Goal: Task Accomplishment & Management: Manage account settings

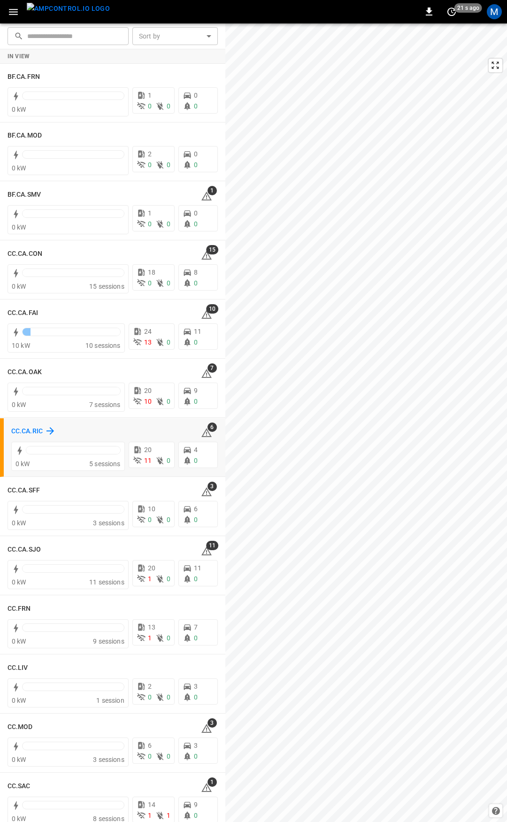
click at [33, 430] on h6 "CC.CA.RIC" at bounding box center [26, 431] width 31 height 10
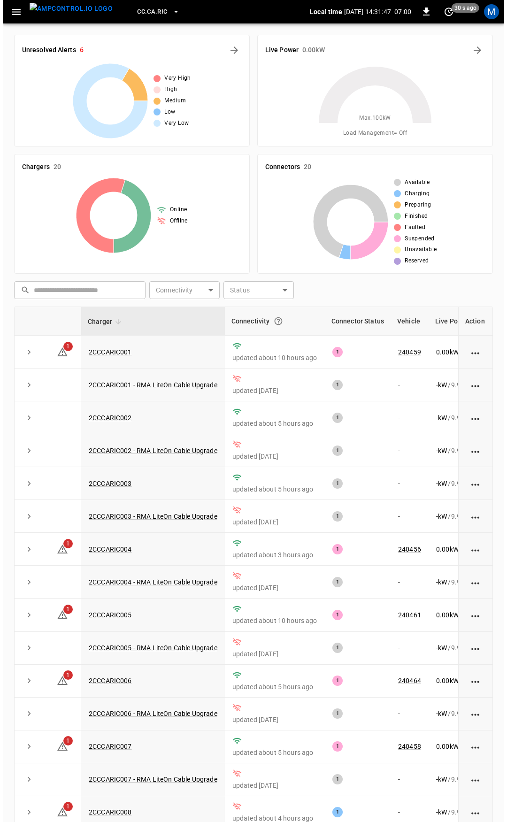
scroll to position [104, 0]
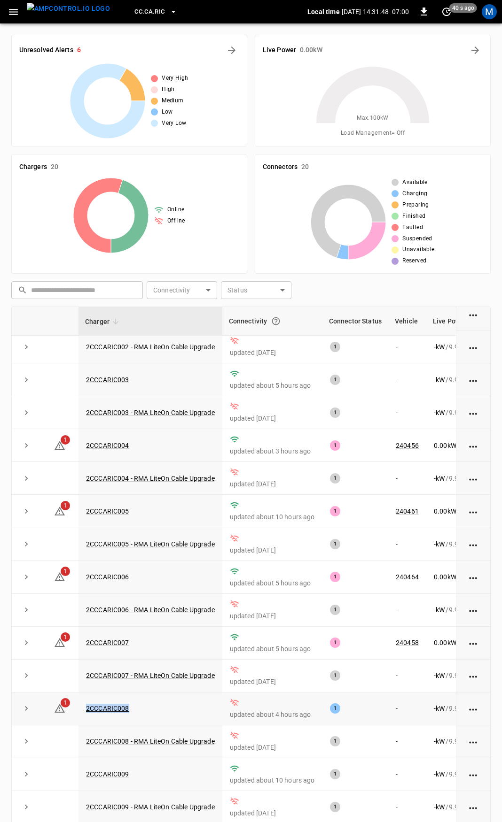
drag, startPoint x: 129, startPoint y: 711, endPoint x: 82, endPoint y: 724, distance: 48.8
click at [82, 724] on td "2CCCARIC008" at bounding box center [150, 709] width 144 height 33
click at [18, 11] on icon "button" at bounding box center [14, 12] width 12 height 12
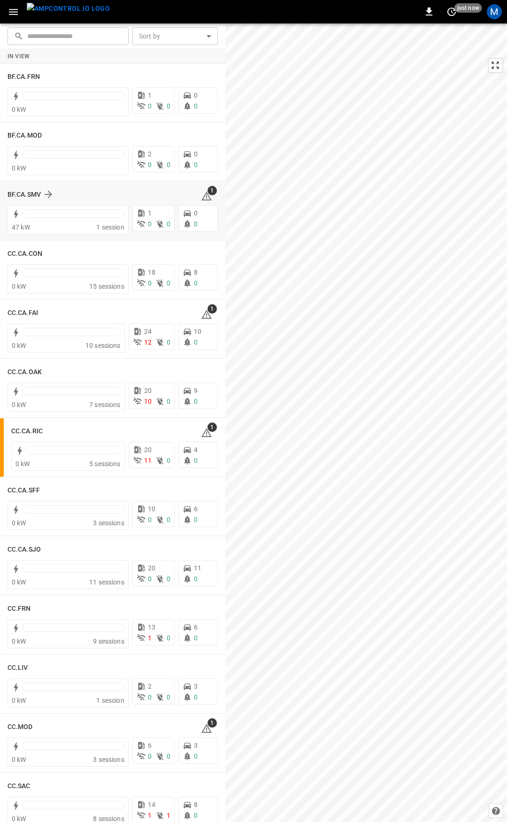
click at [201, 194] on icon at bounding box center [206, 196] width 11 height 11
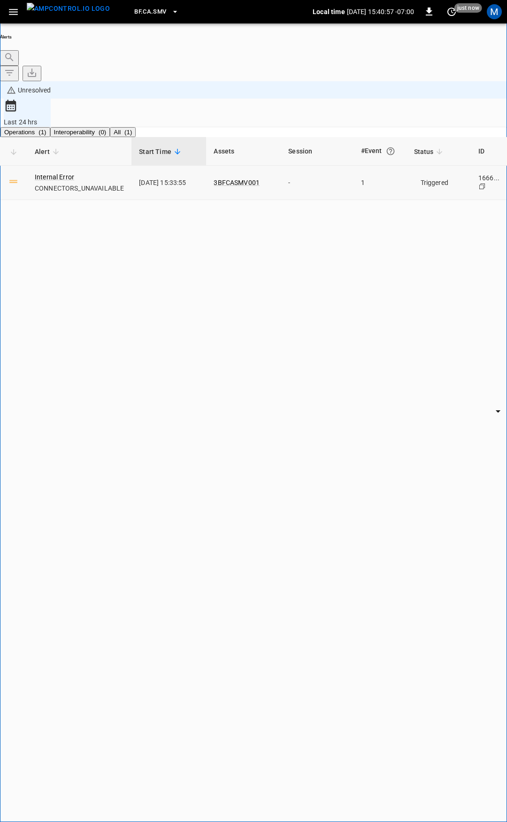
click at [415, 119] on body "**********" at bounding box center [253, 436] width 507 height 872
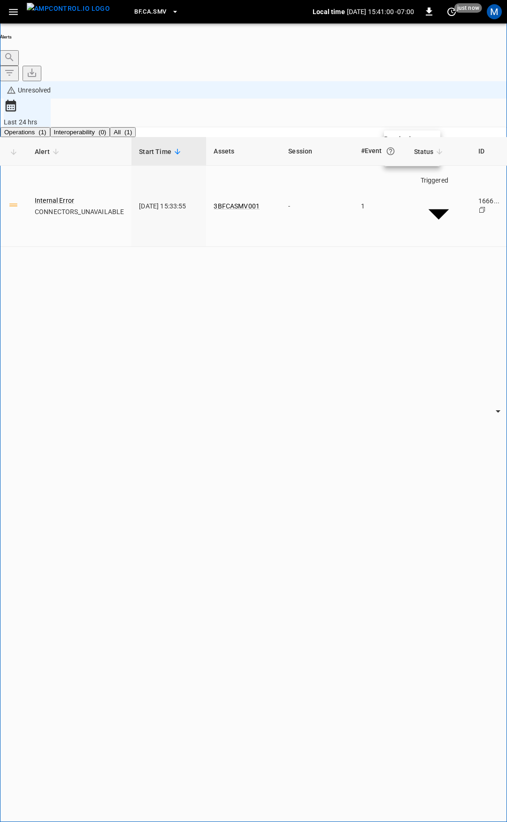
drag, startPoint x: 420, startPoint y: 144, endPoint x: 193, endPoint y: 319, distance: 287.0
click at [192, 319] on div at bounding box center [253, 411] width 507 height 822
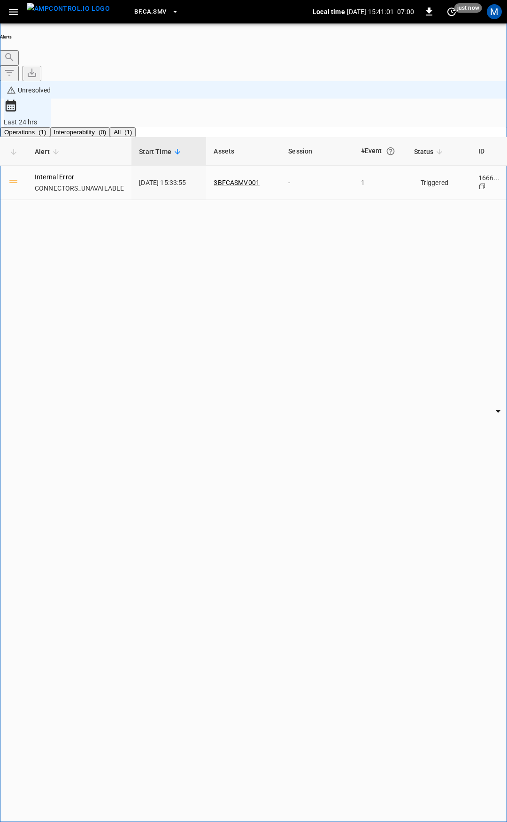
click at [13, 5] on button "button" at bounding box center [13, 11] width 19 height 17
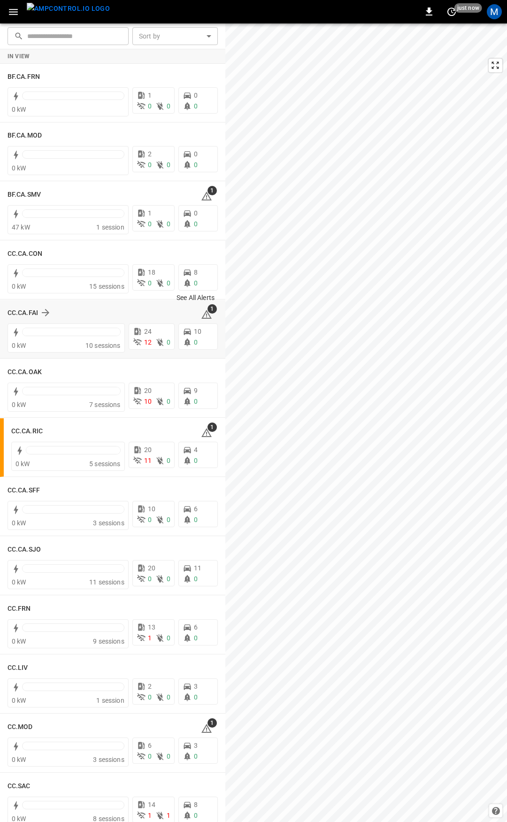
click at [201, 311] on icon at bounding box center [206, 314] width 10 height 9
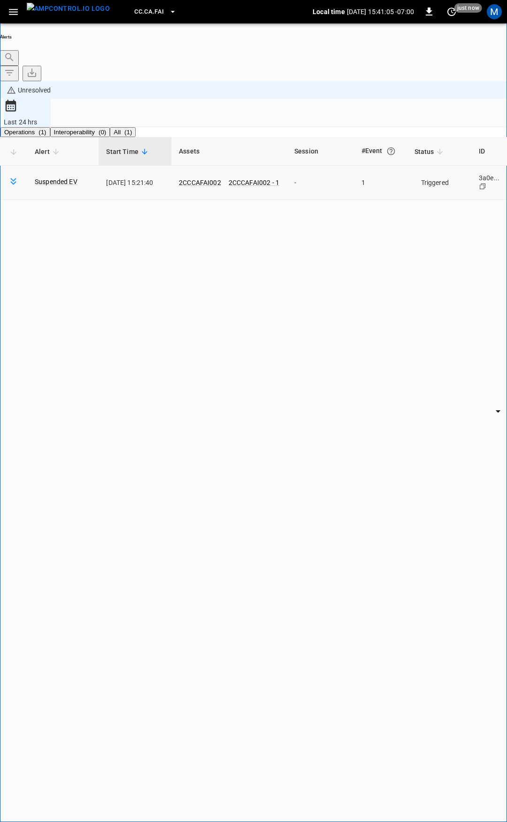
click at [415, 123] on body "**********" at bounding box center [253, 436] width 507 height 872
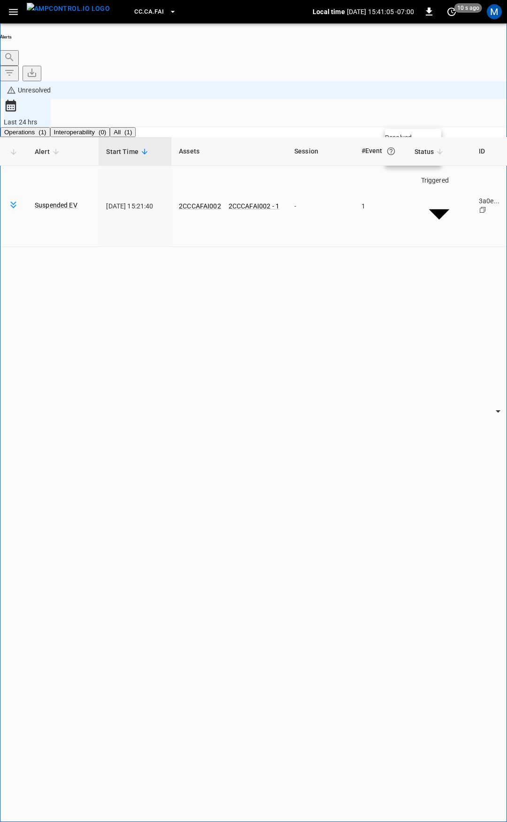
click at [411, 142] on li "Resolved" at bounding box center [413, 137] width 56 height 9
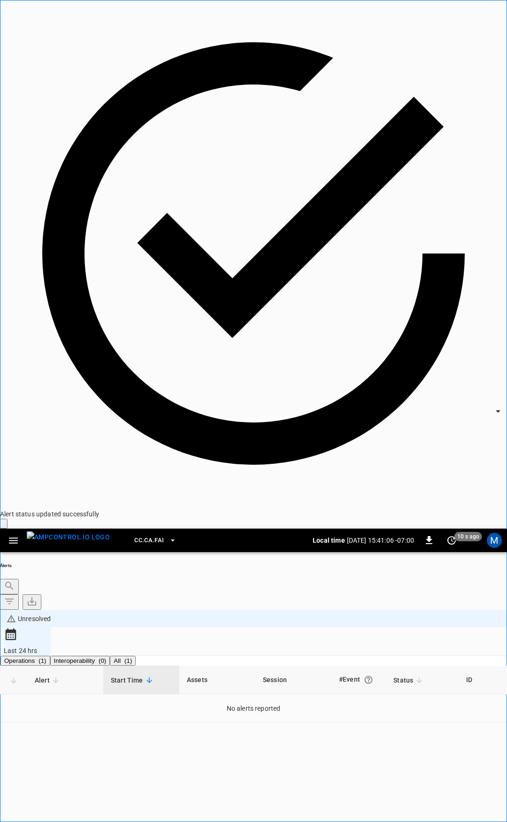
click at [12, 535] on icon "button" at bounding box center [14, 541] width 12 height 12
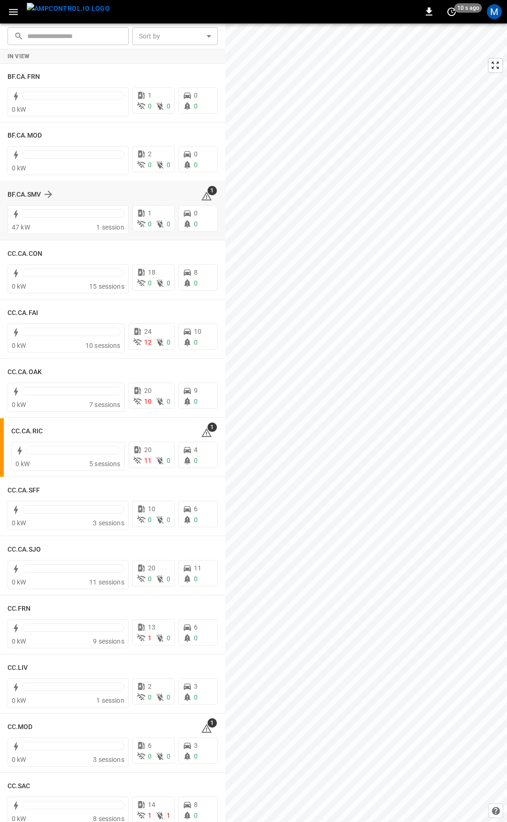
click at [201, 192] on icon at bounding box center [206, 196] width 11 height 11
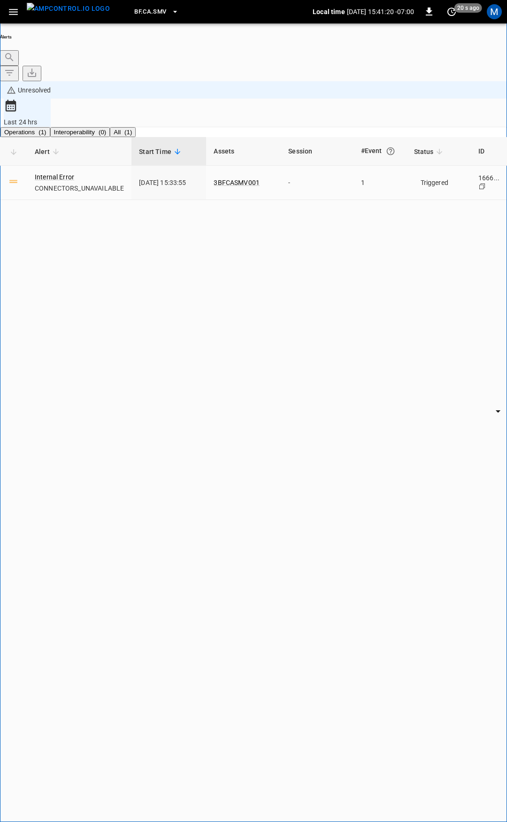
click at [3, 15] on div "BF.CA.SMV Local time [DATE] 15:41:20 -07:00 0 20 s ago M" at bounding box center [253, 11] width 507 height 23
click at [13, 11] on icon "button" at bounding box center [13, 12] width 9 height 6
drag, startPoint x: 54, startPoint y: 59, endPoint x: 83, endPoint y: 95, distance: 46.1
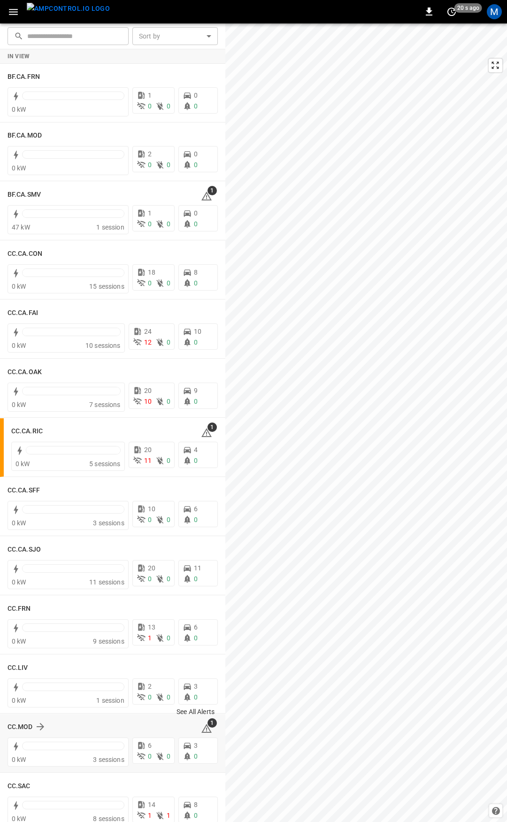
click at [206, 729] on icon at bounding box center [206, 730] width 1 height 4
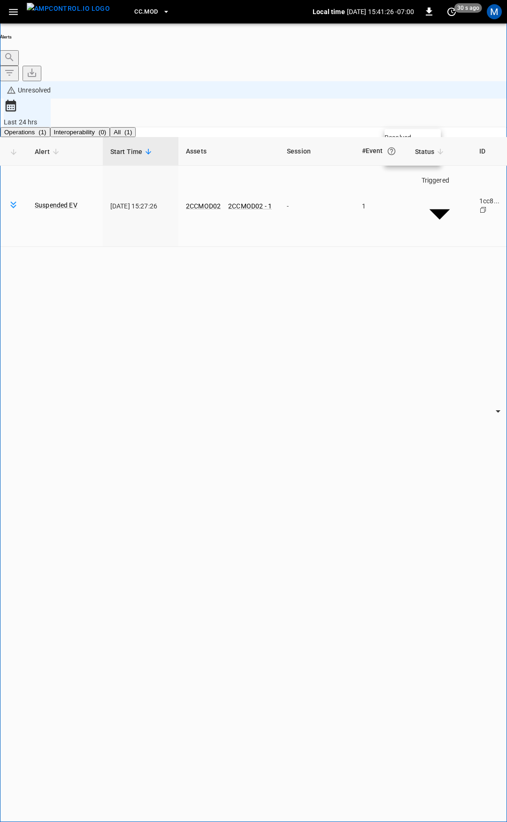
click at [411, 123] on body "**********" at bounding box center [253, 436] width 507 height 872
click at [410, 142] on li "Resolved" at bounding box center [413, 137] width 56 height 9
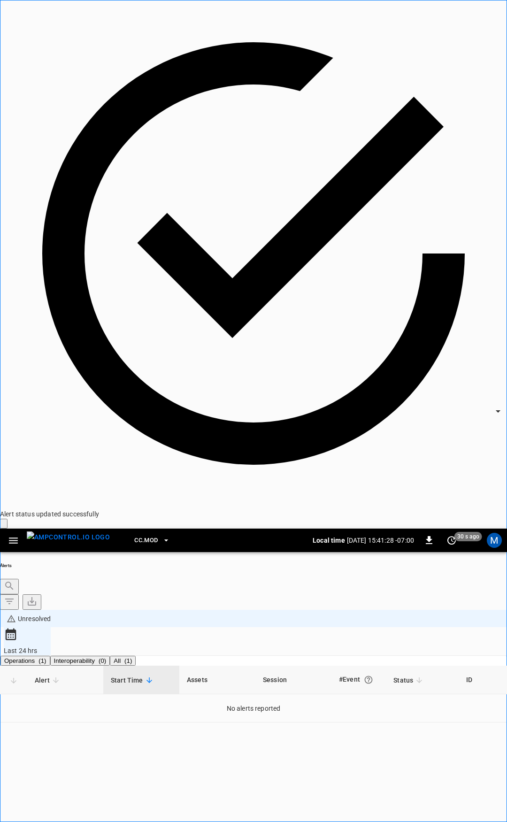
click at [11, 535] on icon "button" at bounding box center [14, 541] width 12 height 12
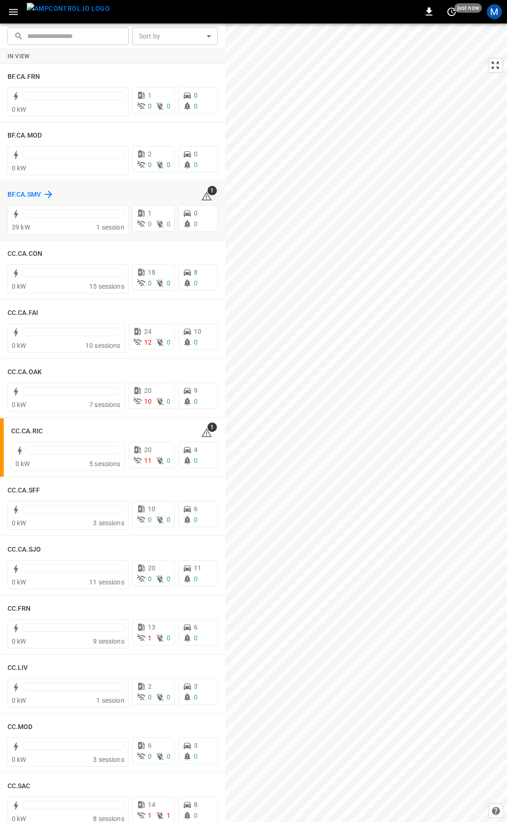
click at [27, 199] on h6 "BF.CA.SMV" at bounding box center [24, 195] width 33 height 10
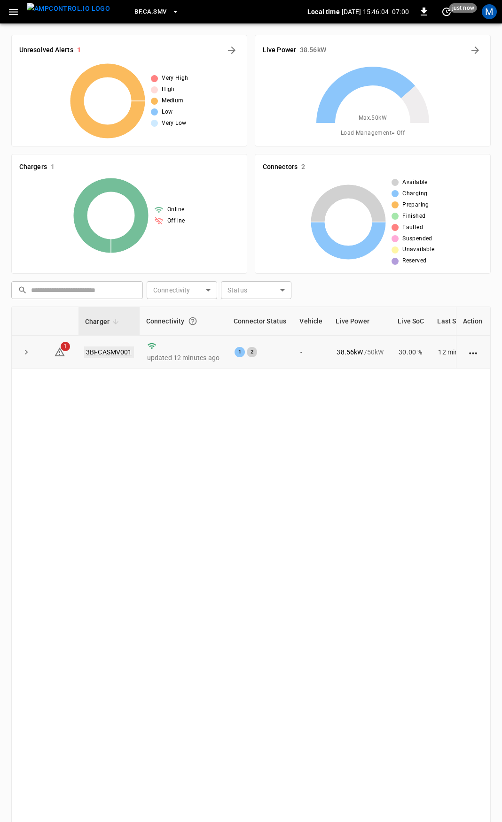
click at [115, 351] on link "3BFCASMV001" at bounding box center [109, 352] width 50 height 11
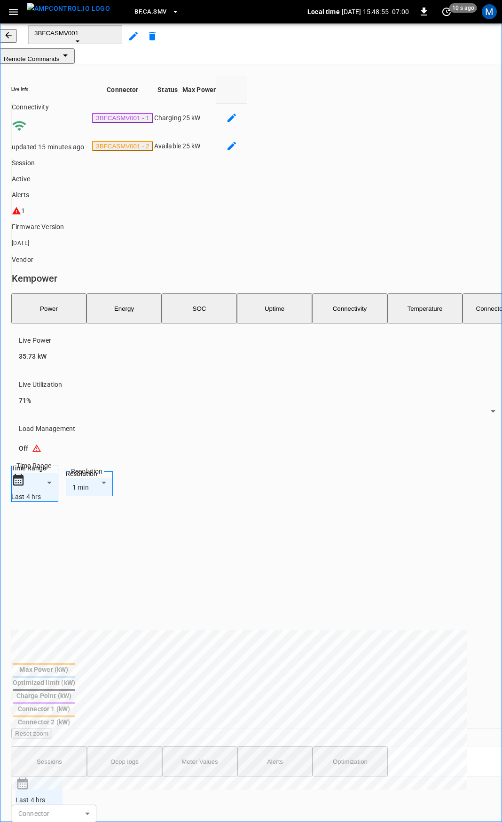
click at [272, 747] on button "Alerts" at bounding box center [274, 762] width 75 height 30
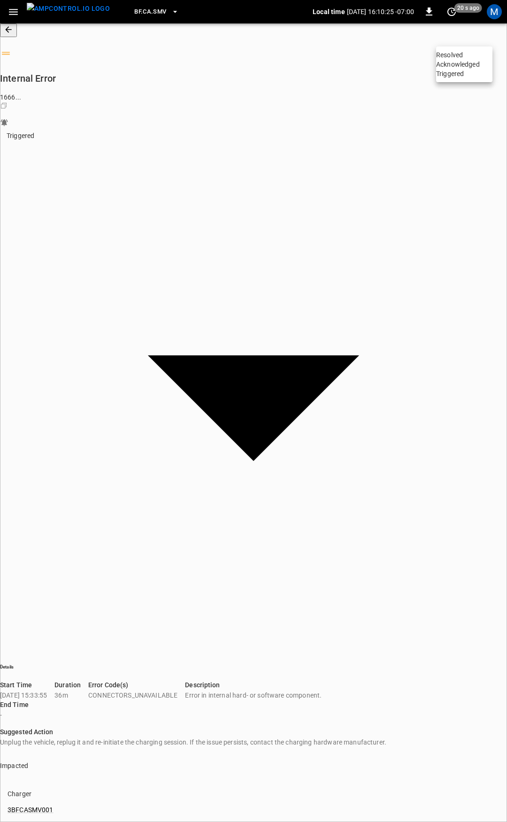
drag, startPoint x: 480, startPoint y: 37, endPoint x: 466, endPoint y: 52, distance: 19.9
click at [479, 37] on body "BF.CA.SMV Local time [DATE] 16:10:25 -07:00 0 20 s ago M Internal Error 1666 ..…" at bounding box center [253, 810] width 507 height 1620
click at [464, 56] on li "Resolved" at bounding box center [464, 54] width 56 height 9
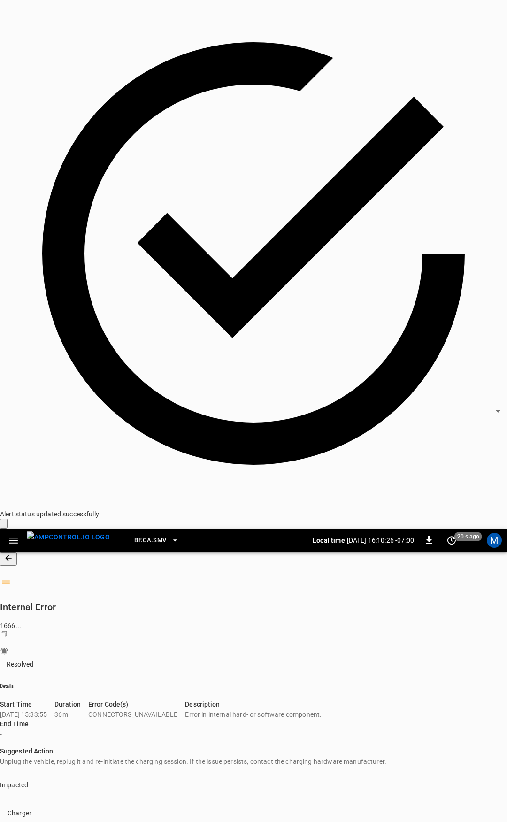
click at [17, 535] on icon "button" at bounding box center [14, 541] width 12 height 12
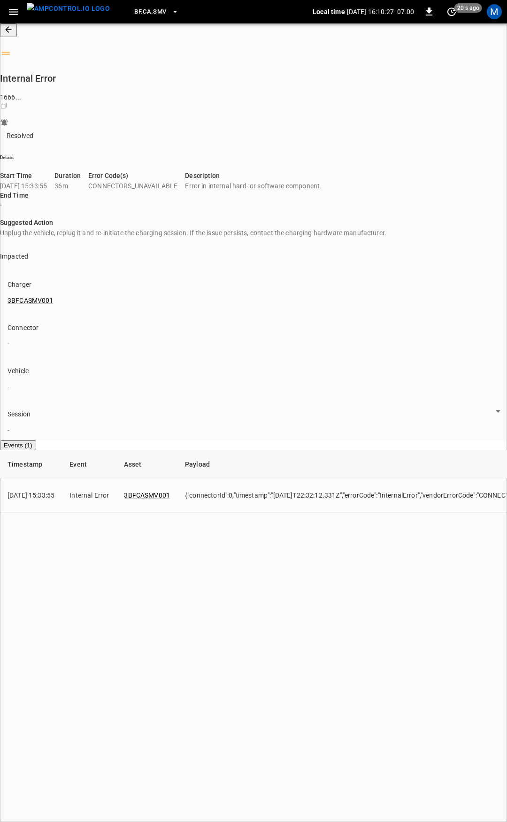
click at [487, 28] on div at bounding box center [253, 411] width 507 height 822
click at [484, 34] on div at bounding box center [253, 411] width 507 height 822
click at [473, 40] on body "BF.CA.SMV Local time [DATE] 16:10:27 -07:00 0 just now M Internal Error 1666 ..…" at bounding box center [253, 555] width 507 height 1110
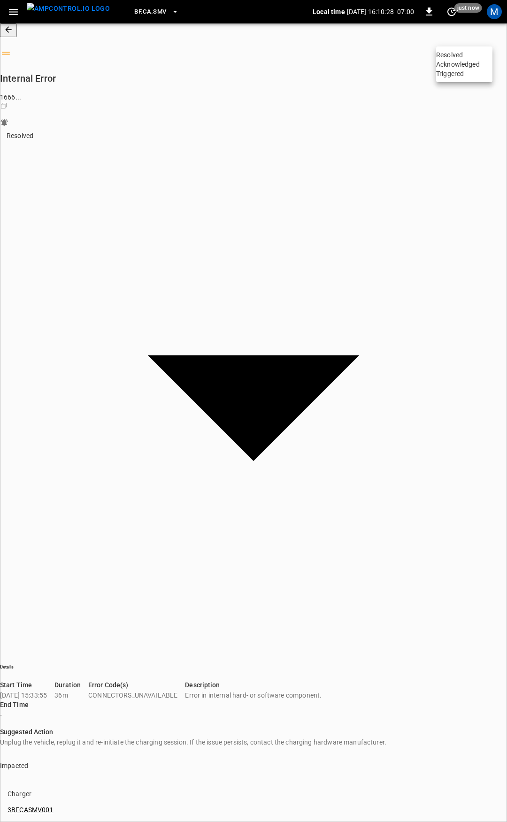
click at [472, 78] on li "Triggered" at bounding box center [464, 73] width 56 height 9
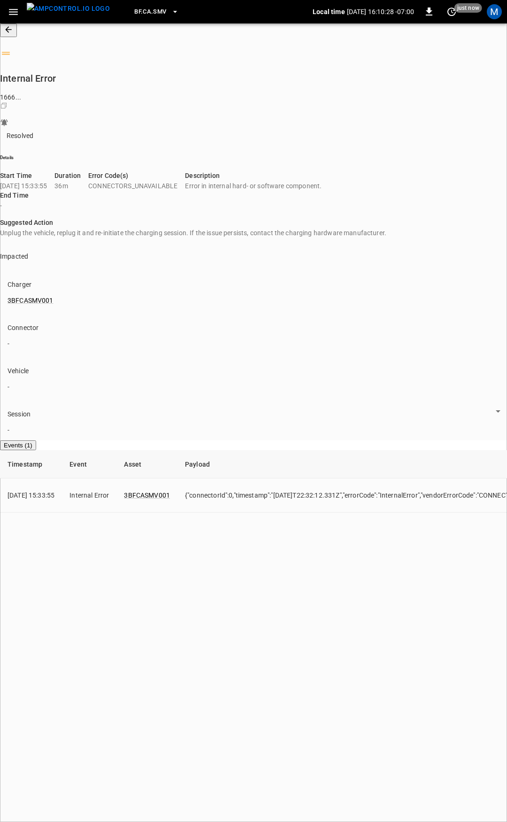
type input "*********"
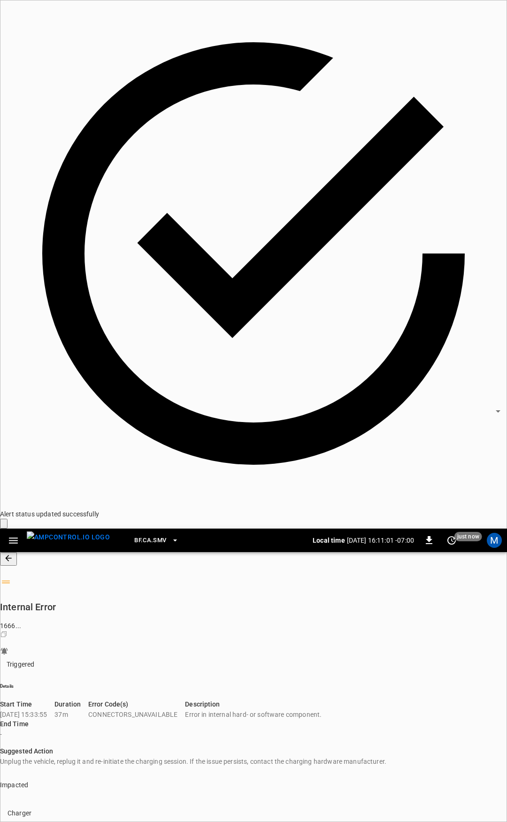
click at [17, 535] on icon "button" at bounding box center [14, 541] width 12 height 12
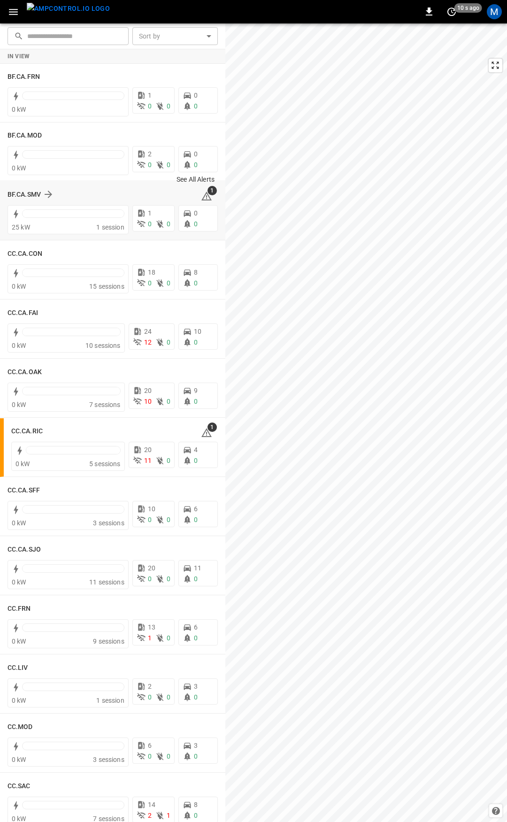
click at [208, 194] on span "1" at bounding box center [212, 190] width 9 height 9
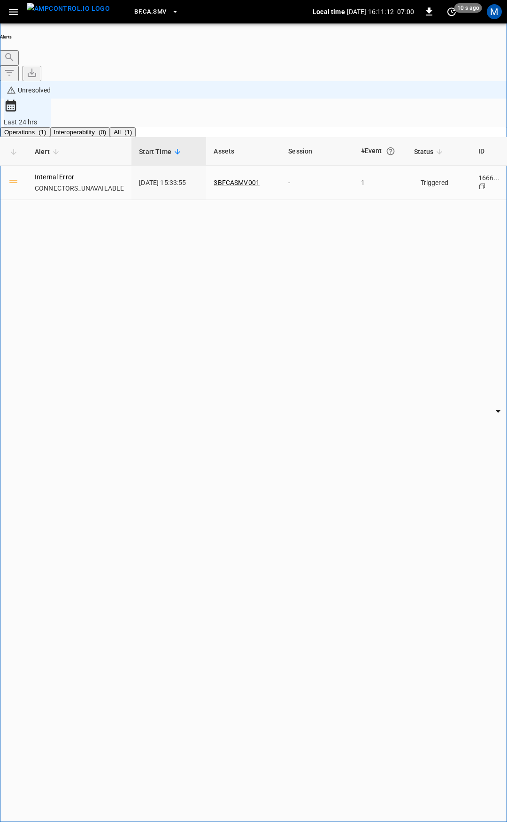
click at [10, 11] on icon "button" at bounding box center [13, 12] width 9 height 6
drag, startPoint x: 30, startPoint y: 60, endPoint x: 35, endPoint y: 63, distance: 6.5
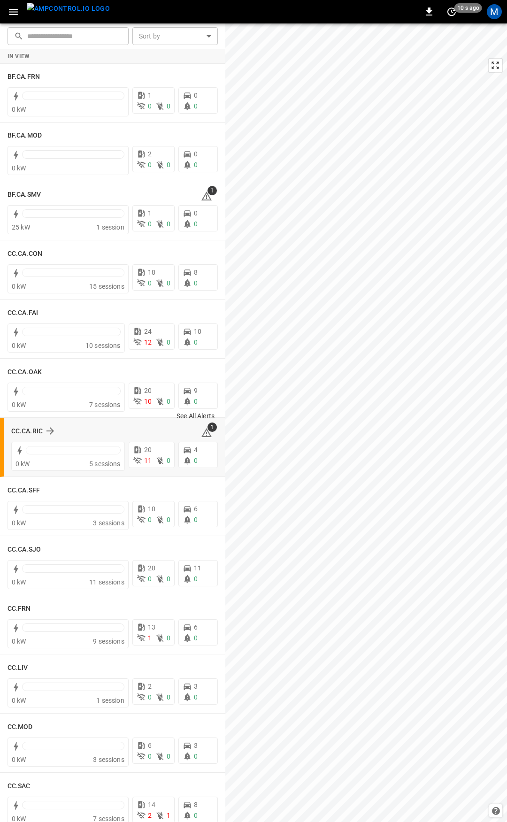
click at [203, 433] on icon at bounding box center [206, 432] width 10 height 9
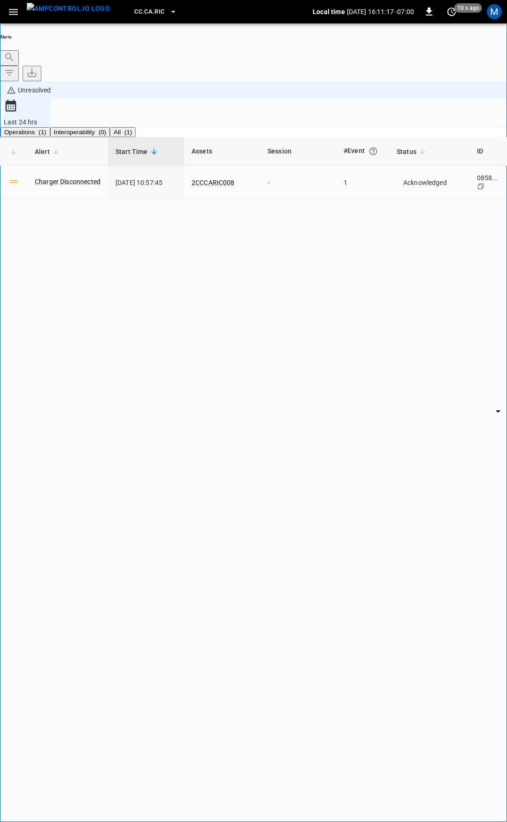
click at [8, 12] on icon "button" at bounding box center [14, 12] width 12 height 12
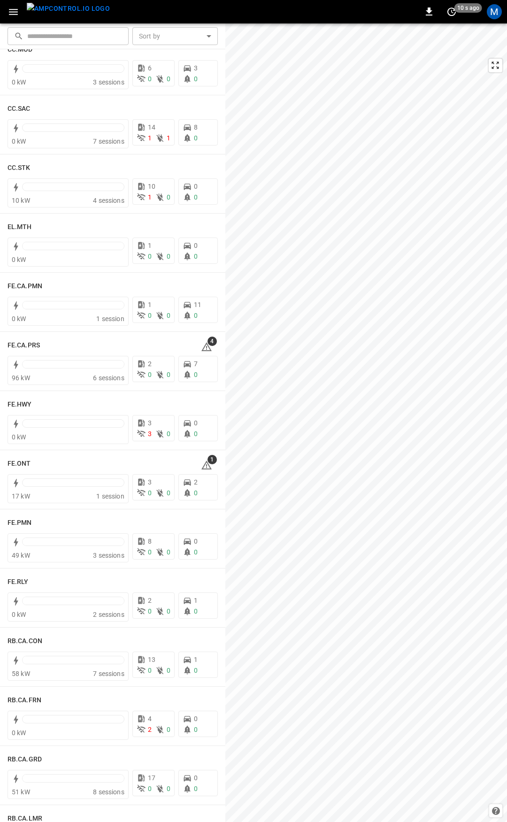
scroll to position [678, 0]
click at [201, 345] on icon at bounding box center [206, 346] width 11 height 11
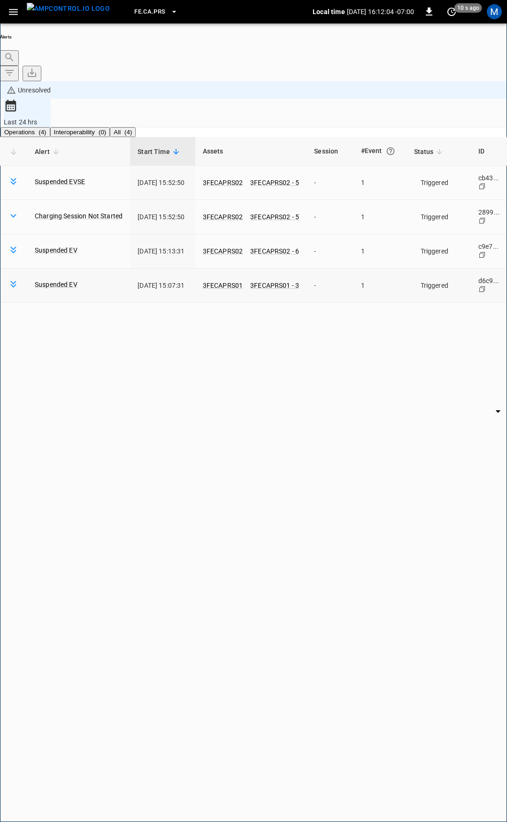
click at [456, 214] on body "**********" at bounding box center [253, 436] width 507 height 872
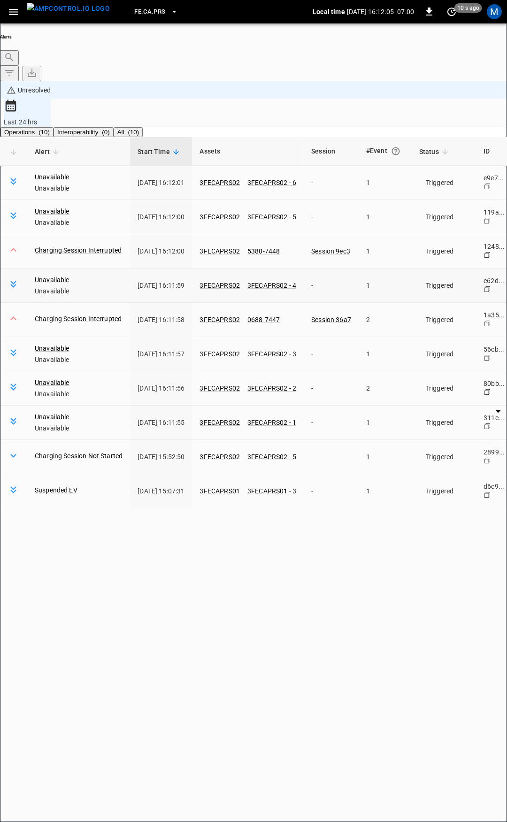
drag, startPoint x: 456, startPoint y: 214, endPoint x: 448, endPoint y: 236, distance: 23.6
click at [448, 303] on td "Triggered ********* ​" at bounding box center [444, 320] width 64 height 34
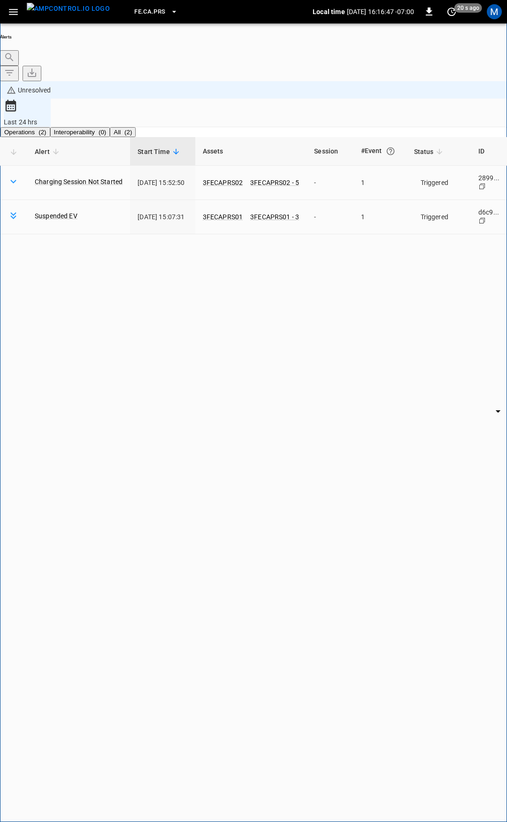
click at [3, 8] on div "FE.CA.PRS Local time [DATE] 16:16:47 -07:00 0 20 s ago M" at bounding box center [253, 11] width 507 height 23
click at [8, 9] on icon "button" at bounding box center [14, 12] width 12 height 12
click at [408, 401] on div at bounding box center [253, 411] width 507 height 822
click at [446, 166] on td "Triggered ********* ​" at bounding box center [439, 183] width 64 height 34
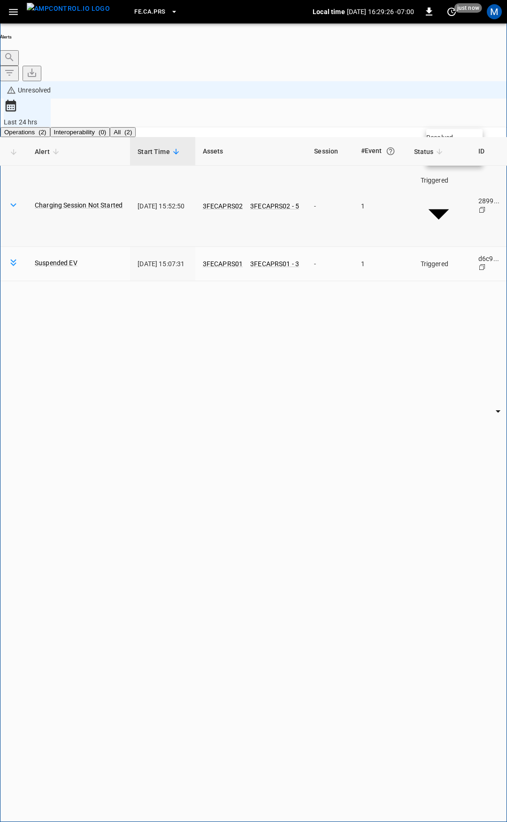
click at [448, 120] on body "**********" at bounding box center [253, 436] width 507 height 872
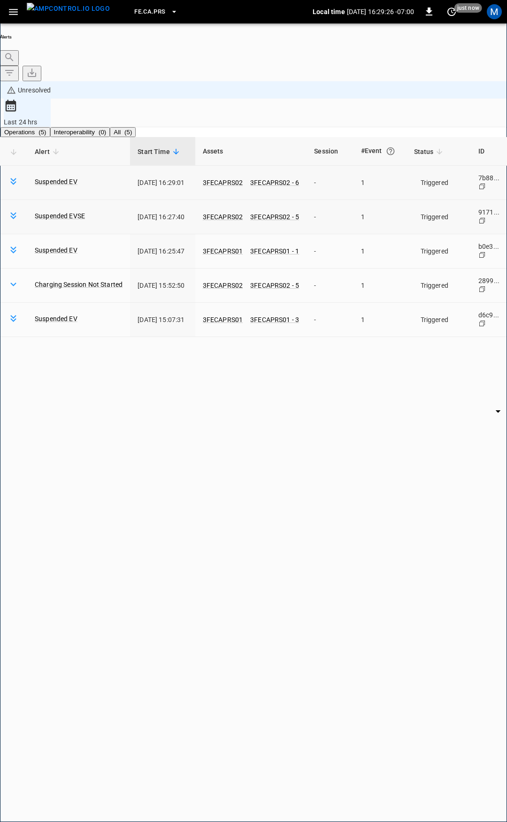
click at [452, 147] on body "**********" at bounding box center [253, 436] width 507 height 872
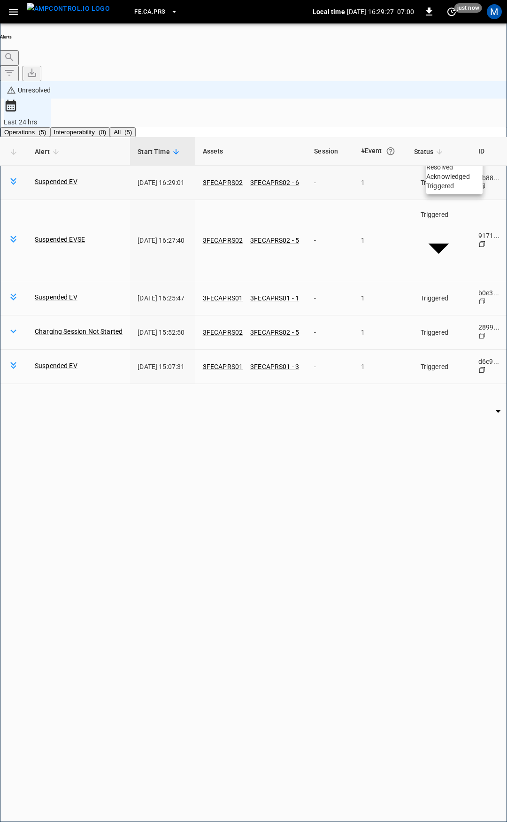
click at [451, 171] on li "Resolved" at bounding box center [454, 166] width 56 height 9
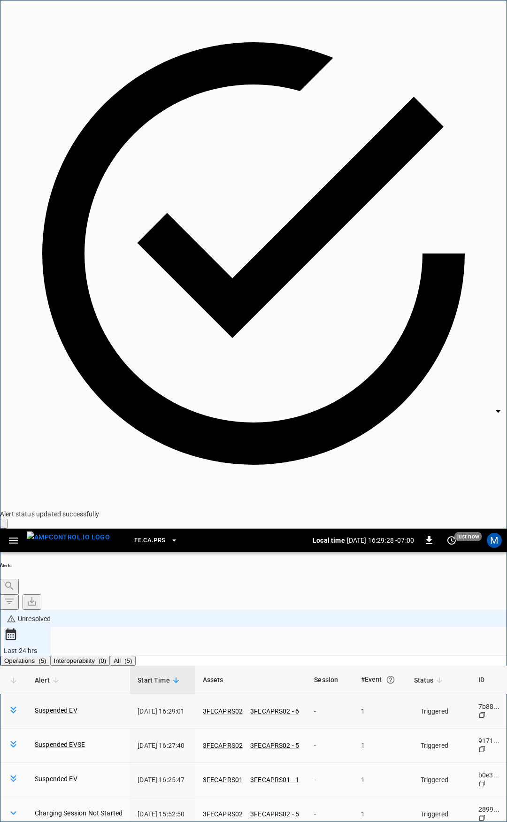
click at [448, 121] on body "**********" at bounding box center [253, 700] width 507 height 1401
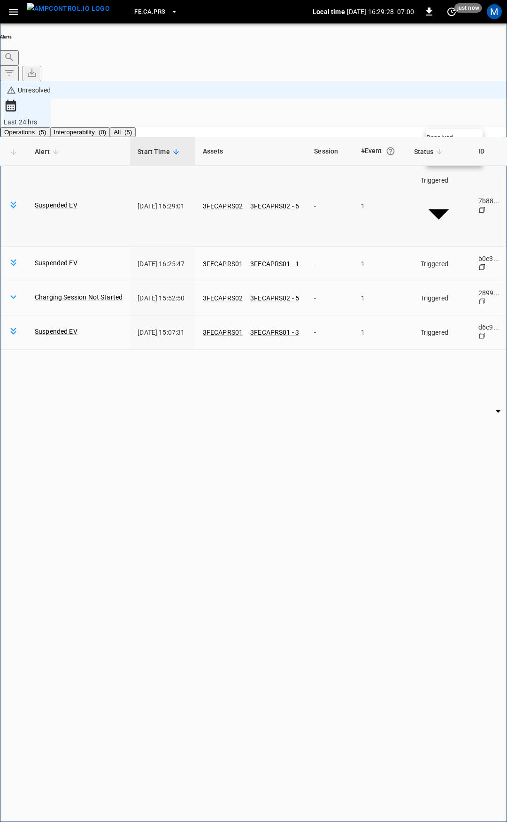
click at [454, 140] on li "Resolved" at bounding box center [454, 137] width 56 height 9
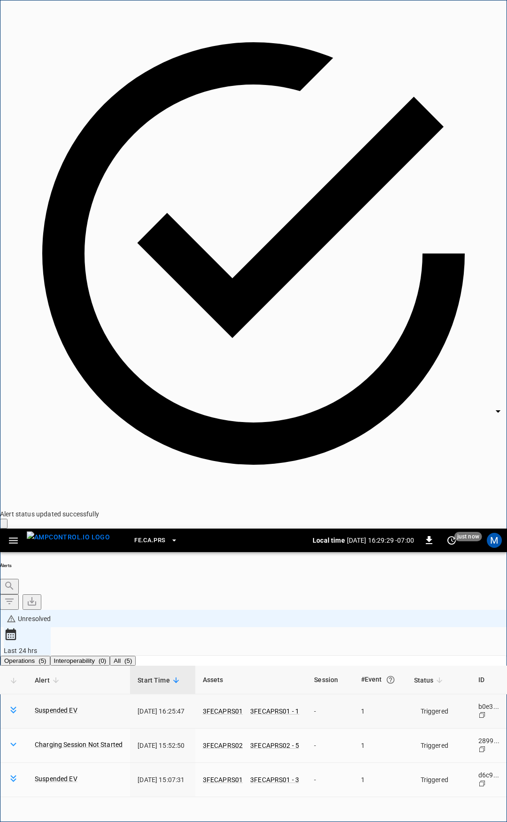
click at [456, 124] on body "**********" at bounding box center [253, 700] width 507 height 1401
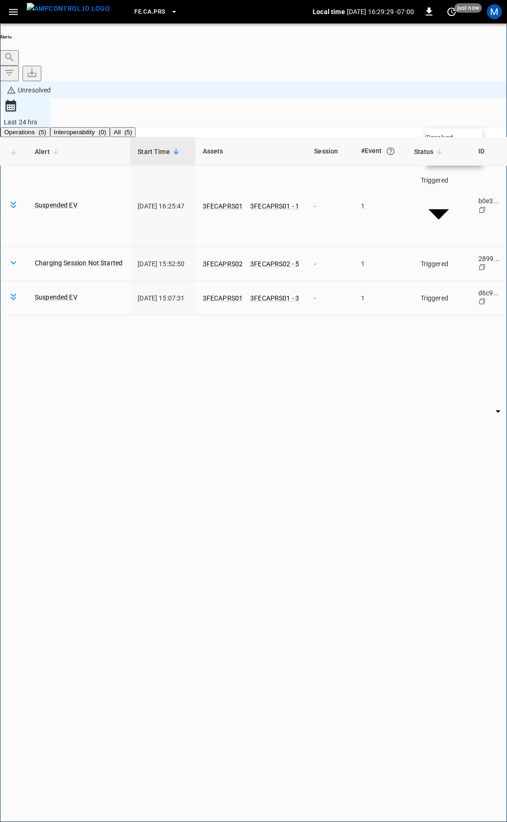
click at [457, 136] on li "Resolved" at bounding box center [454, 137] width 56 height 9
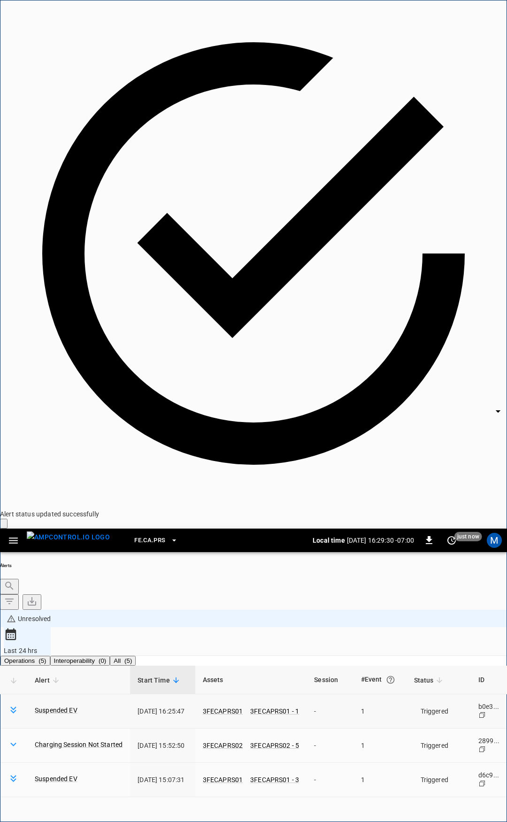
click at [453, 121] on body "**********" at bounding box center [253, 700] width 507 height 1401
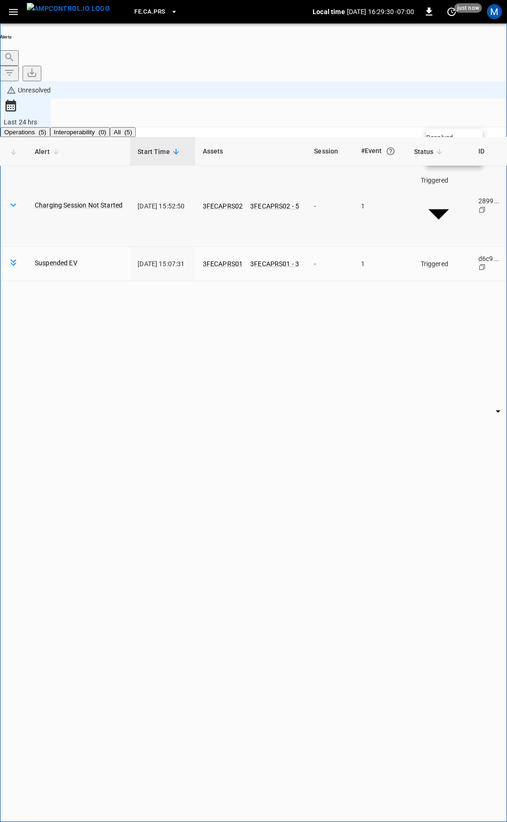
click at [456, 142] on li "Resolved" at bounding box center [454, 137] width 56 height 9
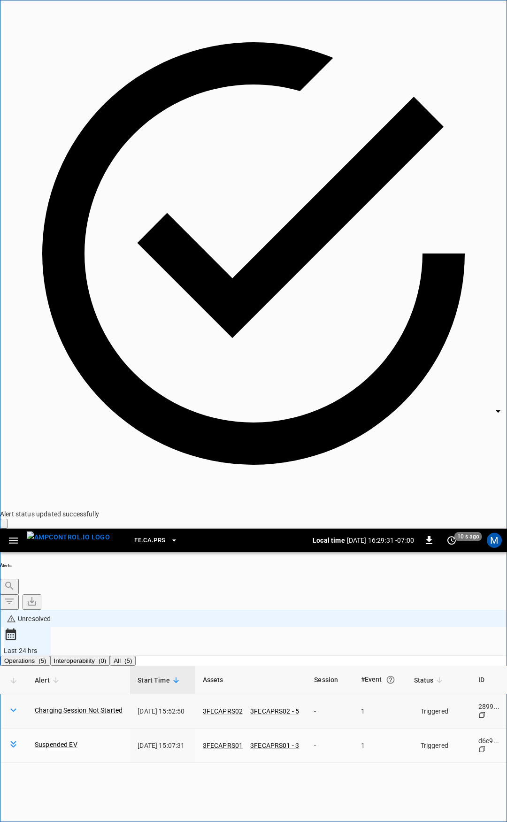
click at [456, 124] on body "**********" at bounding box center [253, 700] width 507 height 1401
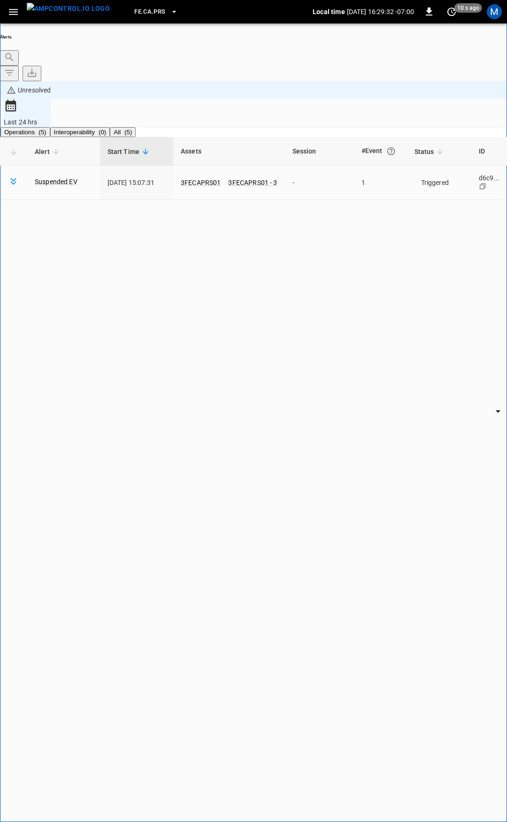
click at [465, 139] on div "Alert Start Time Assets Session #Event Status ID Suspended EV [DATE] 15:07:31 3…" at bounding box center [253, 492] width 507 height 710
click at [425, 116] on body "**********" at bounding box center [253, 436] width 507 height 872
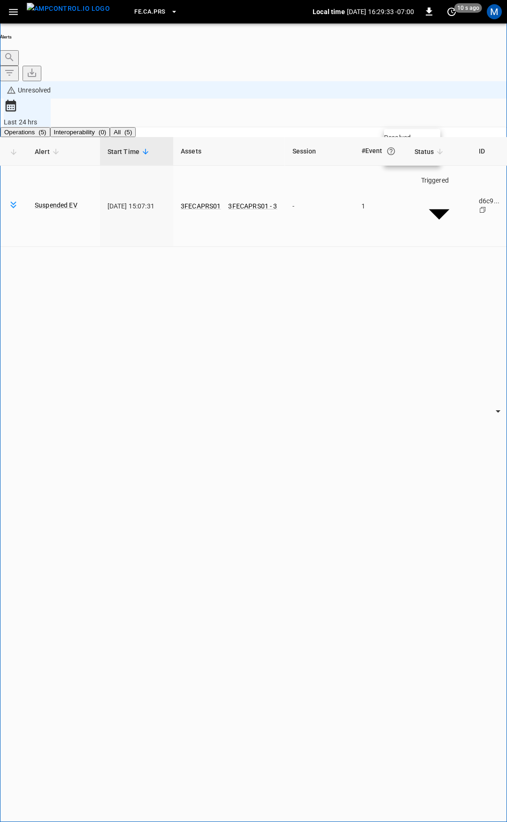
click at [422, 141] on li "Resolved" at bounding box center [412, 137] width 56 height 9
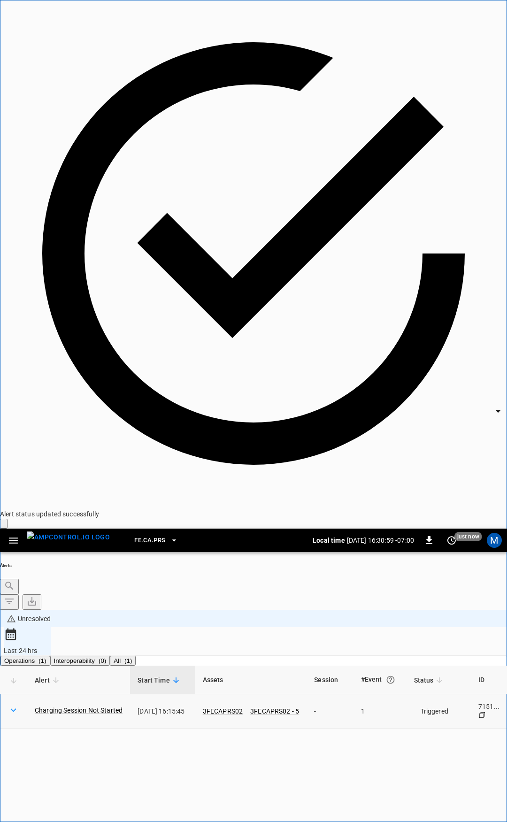
click at [459, 118] on body "**********" at bounding box center [253, 700] width 507 height 1401
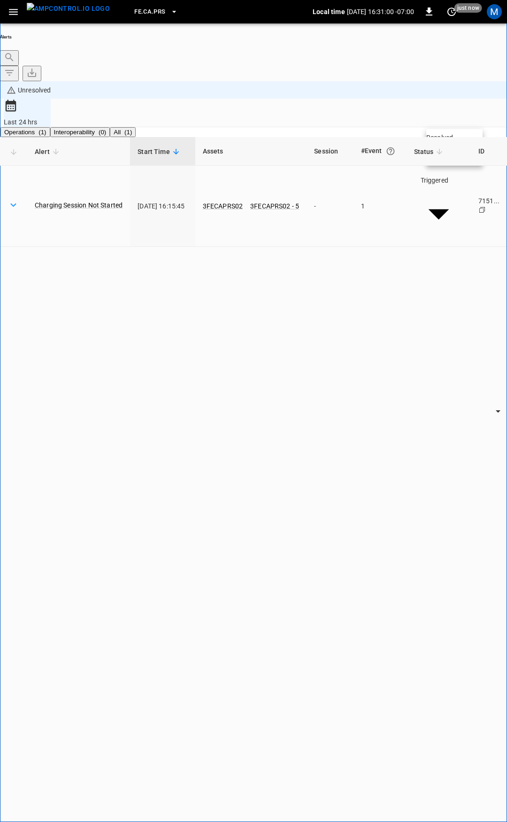
click at [458, 139] on li "Resolved" at bounding box center [454, 137] width 56 height 9
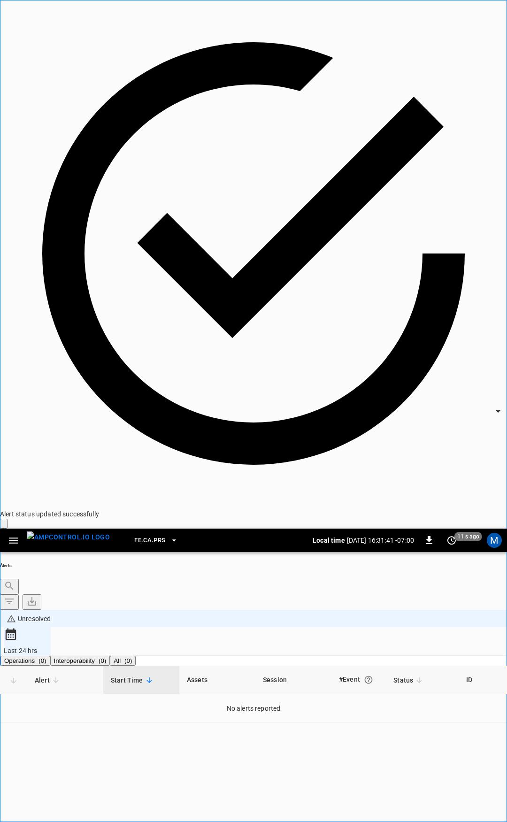
click at [13, 538] on icon "button" at bounding box center [13, 541] width 9 height 6
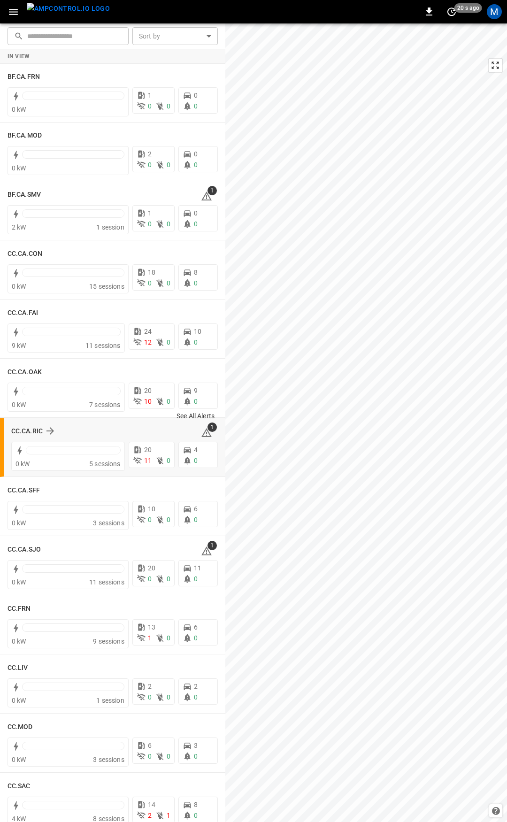
click at [201, 433] on icon at bounding box center [206, 432] width 10 height 9
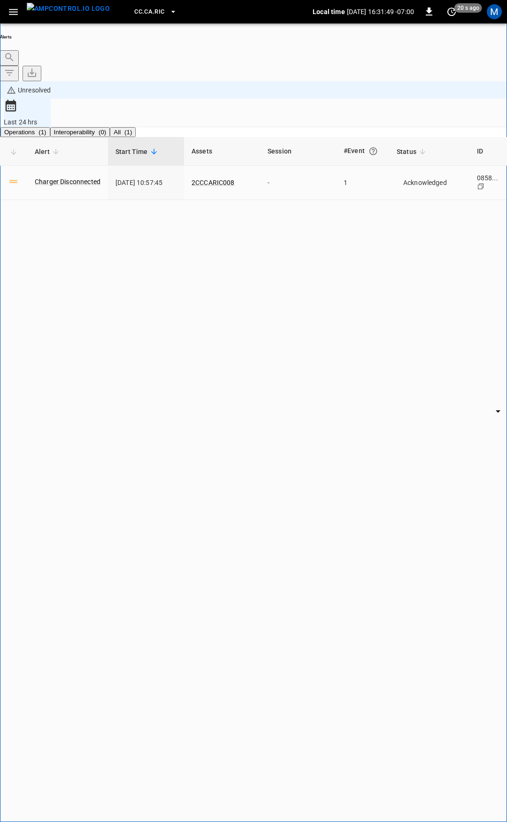
click at [12, 17] on icon "button" at bounding box center [14, 12] width 12 height 12
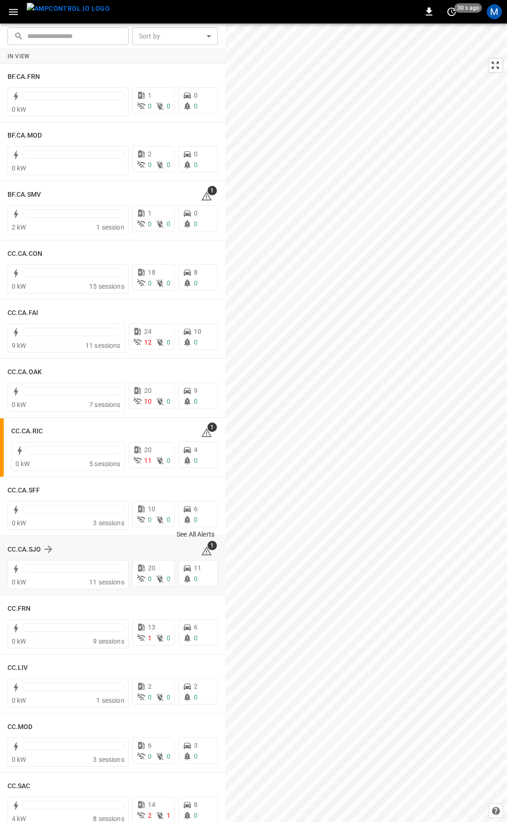
click at [208, 549] on span "1" at bounding box center [212, 545] width 9 height 9
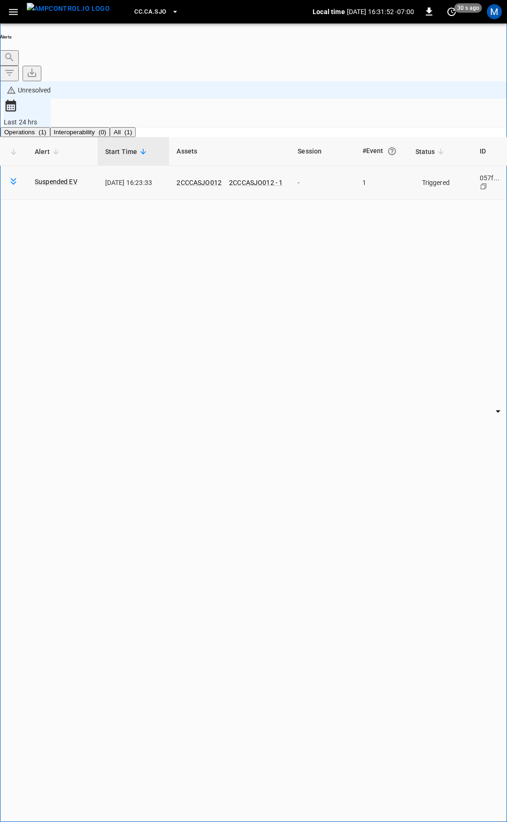
click at [438, 121] on body "**********" at bounding box center [253, 436] width 507 height 872
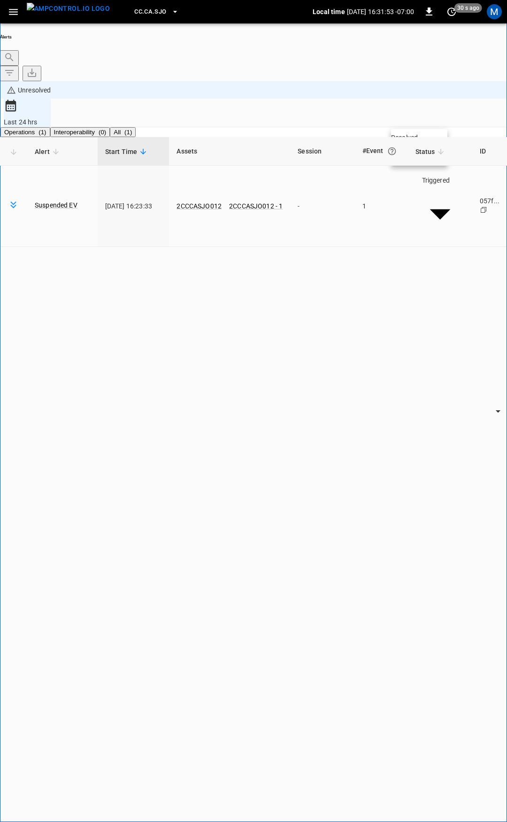
click at [422, 142] on li "Resolved" at bounding box center [419, 137] width 56 height 9
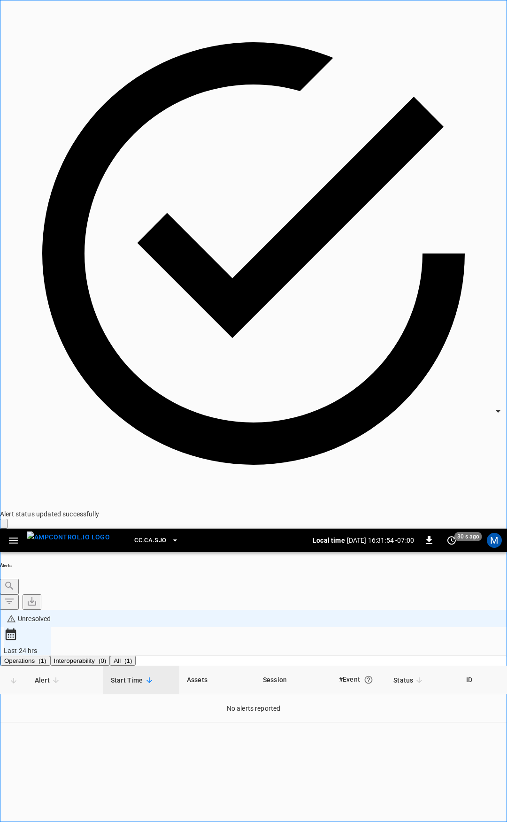
click at [12, 538] on icon "button" at bounding box center [13, 541] width 9 height 6
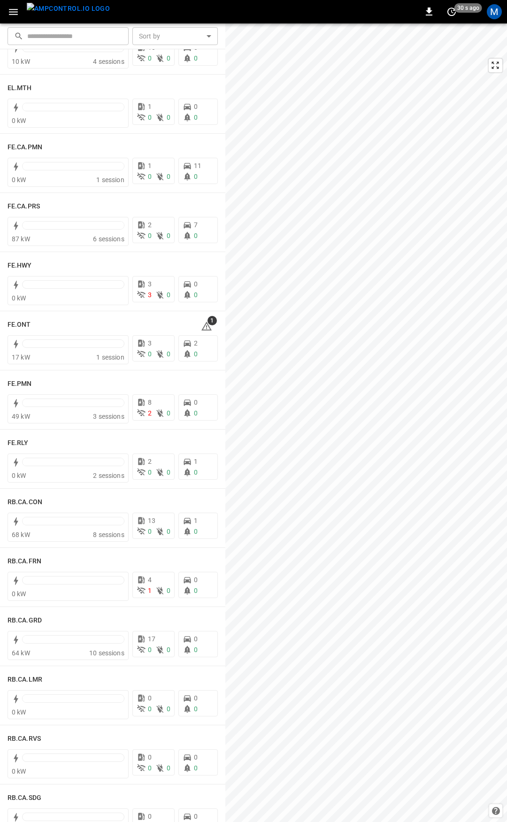
scroll to position [720, 0]
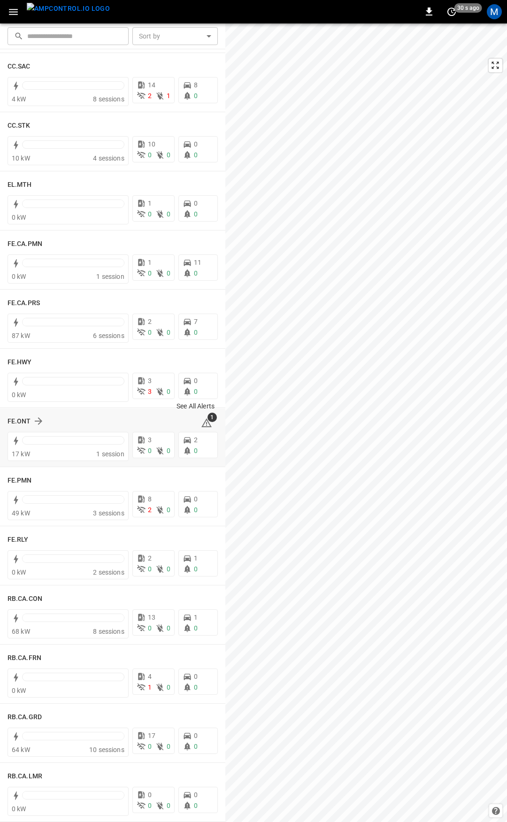
click at [208, 418] on span "1" at bounding box center [212, 417] width 9 height 9
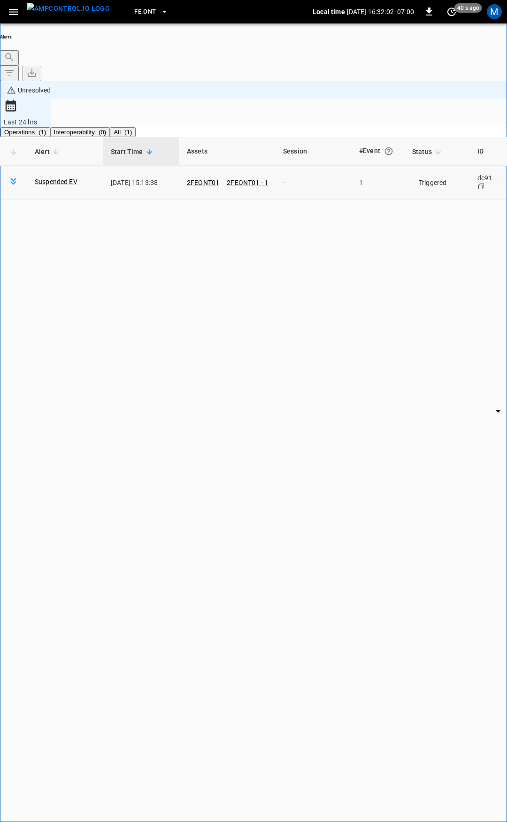
click at [419, 120] on body "**********" at bounding box center [253, 436] width 507 height 872
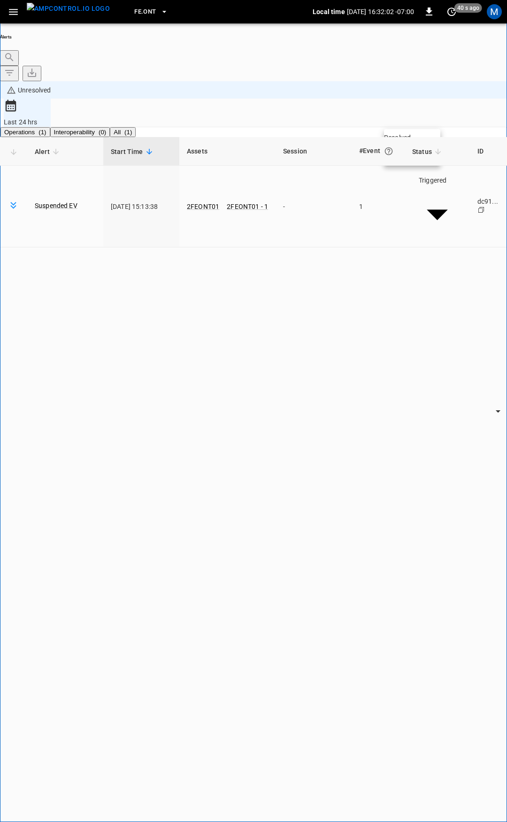
click at [431, 142] on li "Resolved" at bounding box center [412, 137] width 56 height 9
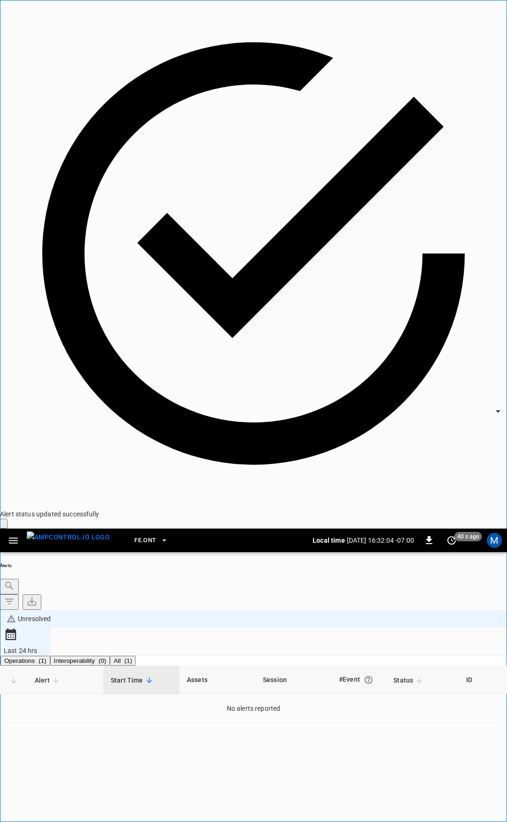
drag, startPoint x: 10, startPoint y: 12, endPoint x: 12, endPoint y: 20, distance: 8.2
click at [10, 538] on icon "button" at bounding box center [13, 541] width 9 height 6
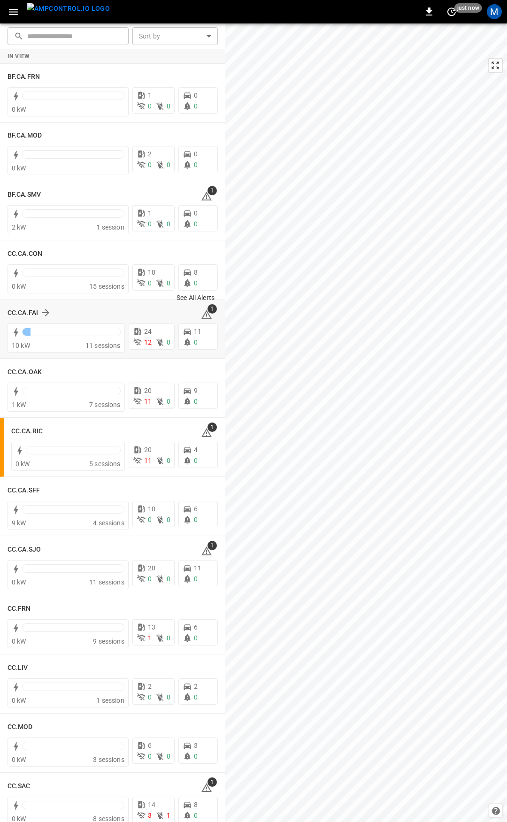
click at [208, 312] on span "1" at bounding box center [212, 308] width 9 height 9
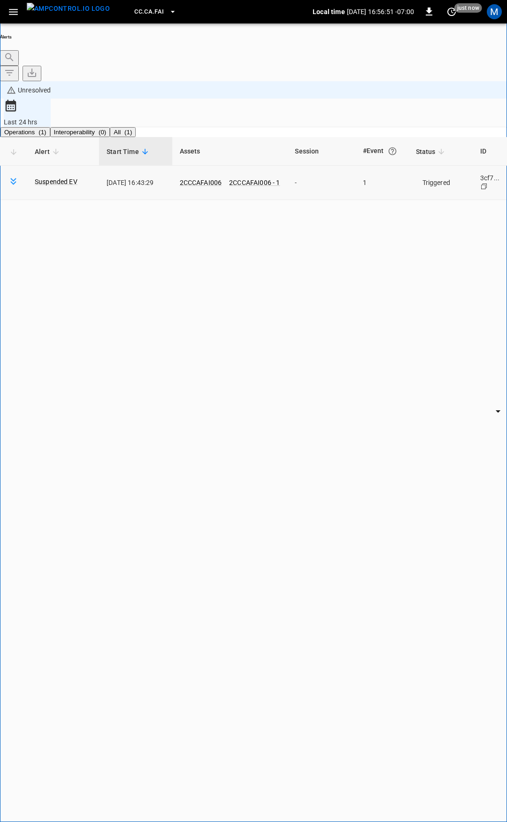
click at [425, 119] on body "**********" at bounding box center [253, 436] width 507 height 872
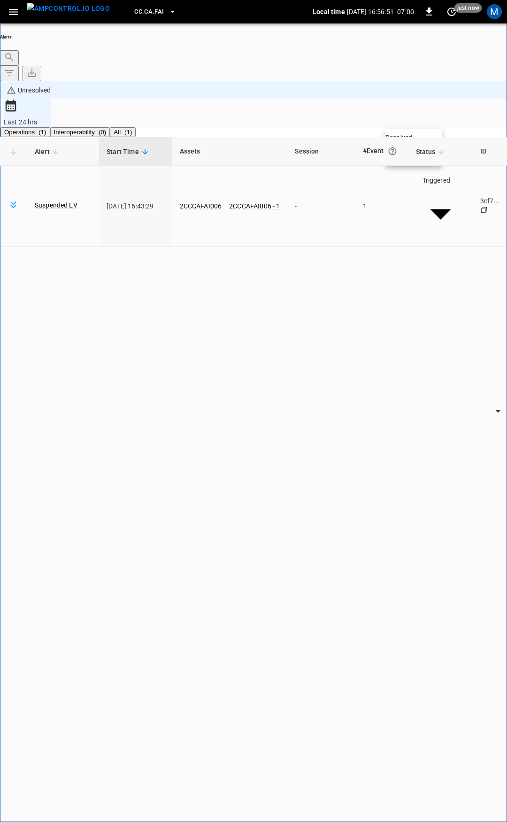
click at [416, 139] on li "Resolved" at bounding box center [414, 137] width 56 height 9
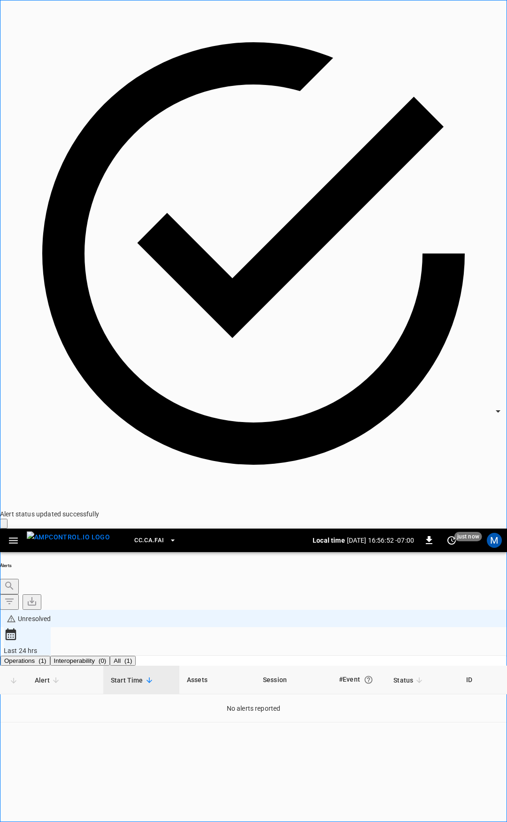
click at [14, 535] on icon "button" at bounding box center [14, 541] width 12 height 12
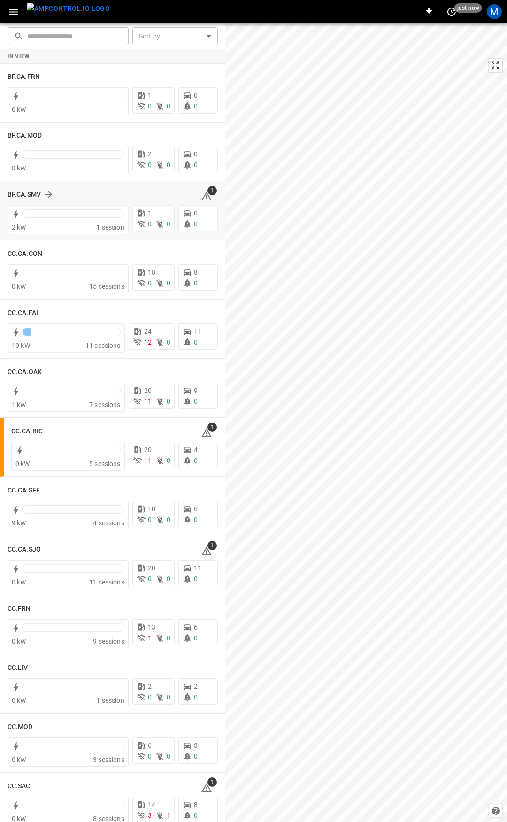
click at [202, 194] on icon at bounding box center [206, 196] width 10 height 9
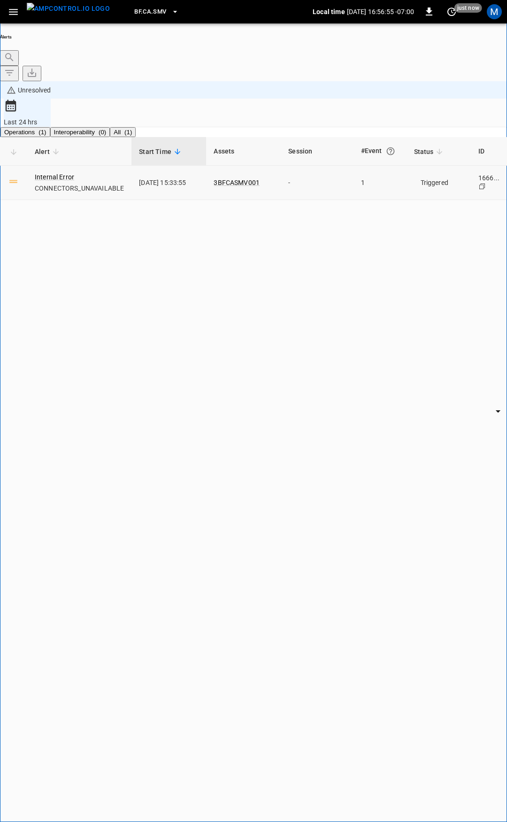
click at [422, 125] on body "**********" at bounding box center [253, 436] width 507 height 872
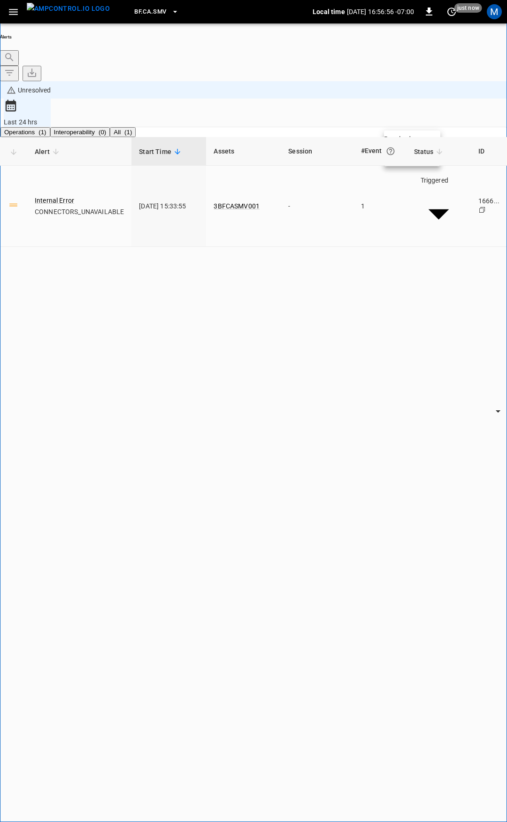
click at [422, 153] on li "Acknowledged" at bounding box center [412, 148] width 56 height 9
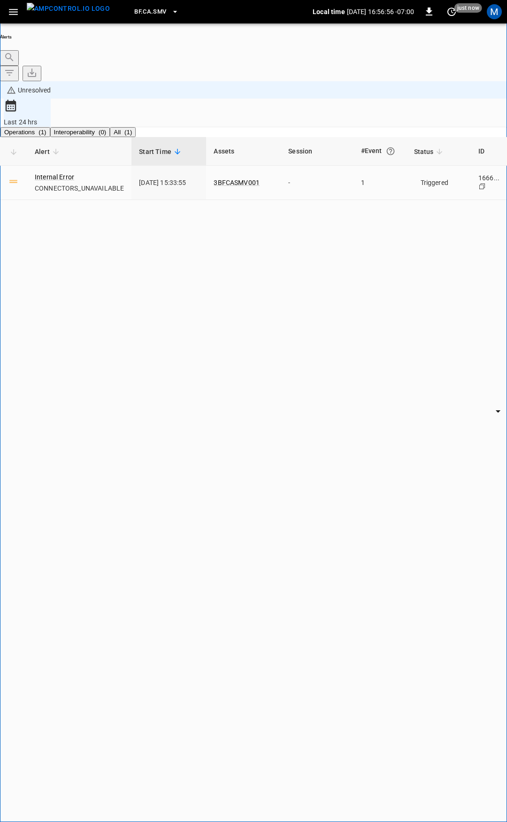
type input "**********"
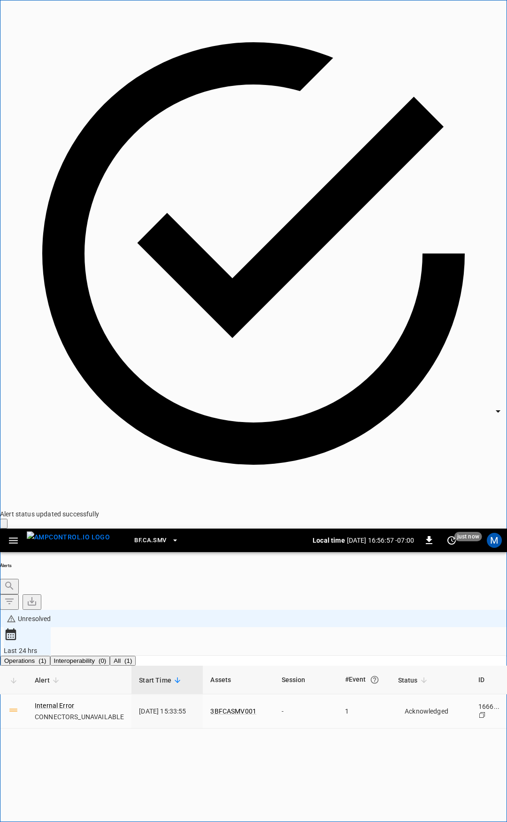
click at [13, 538] on icon "button" at bounding box center [13, 541] width 9 height 6
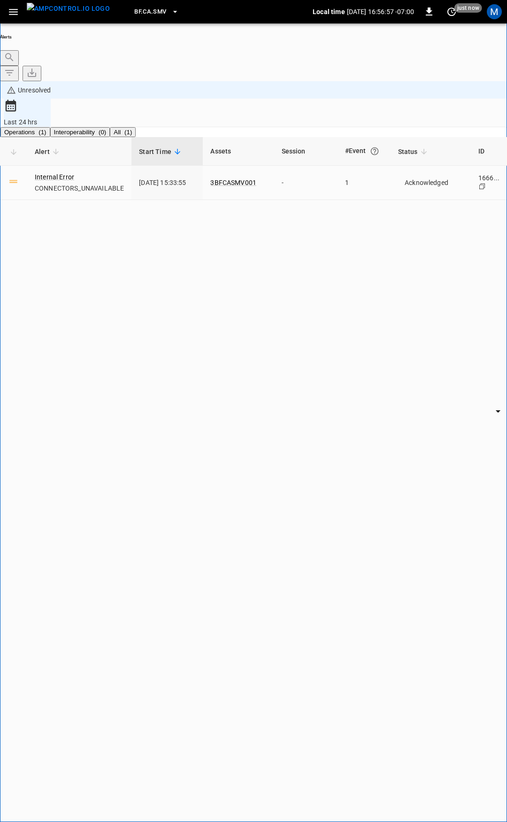
drag, startPoint x: 13, startPoint y: 17, endPoint x: 50, endPoint y: 64, distance: 59.5
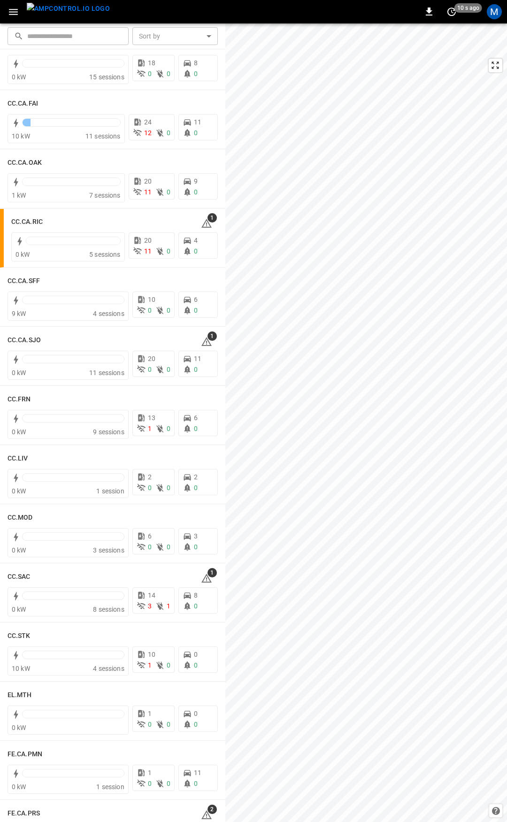
scroll to position [253, 0]
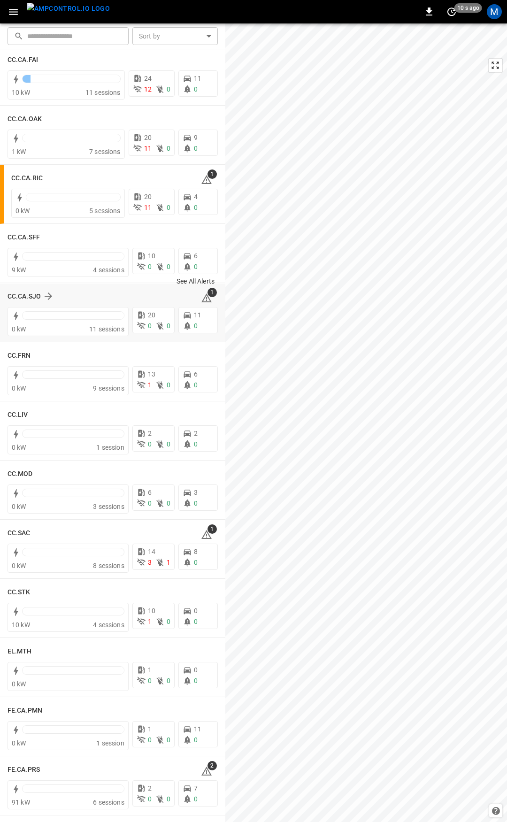
click at [201, 297] on icon at bounding box center [206, 298] width 11 height 11
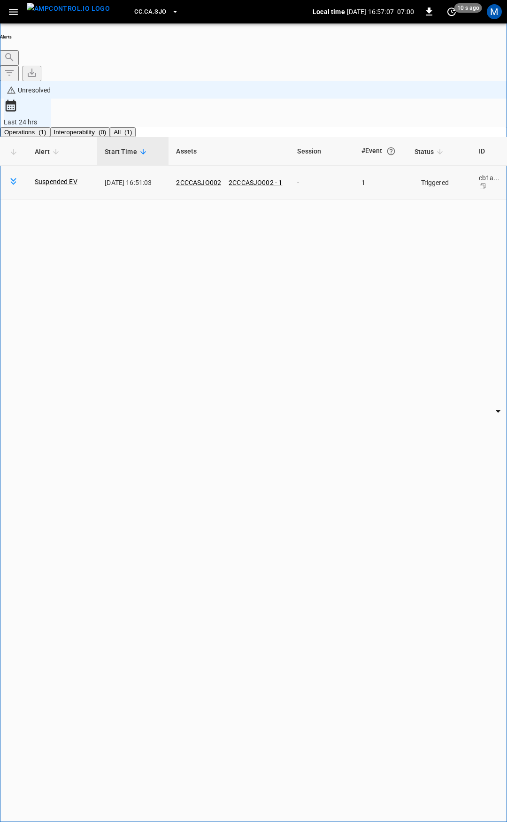
click at [409, 121] on body "**********" at bounding box center [253, 436] width 507 height 872
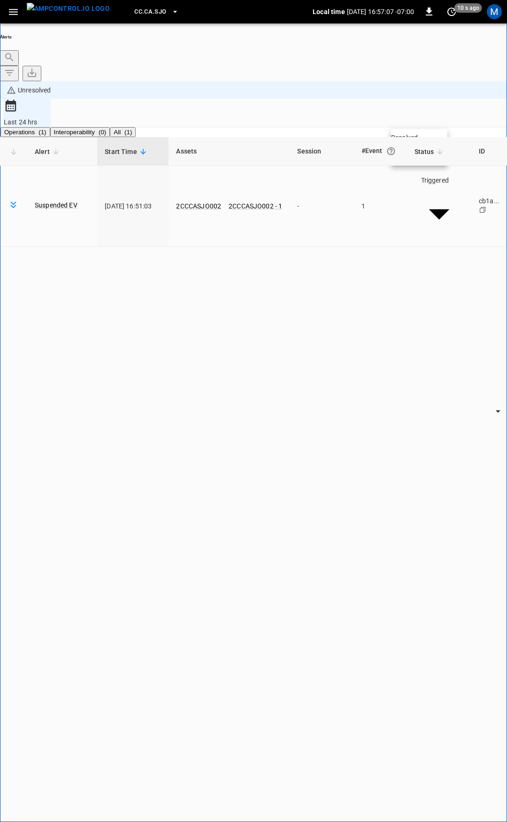
drag, startPoint x: 423, startPoint y: 143, endPoint x: 261, endPoint y: 108, distance: 165.3
click at [423, 142] on li "Resolved" at bounding box center [419, 137] width 56 height 9
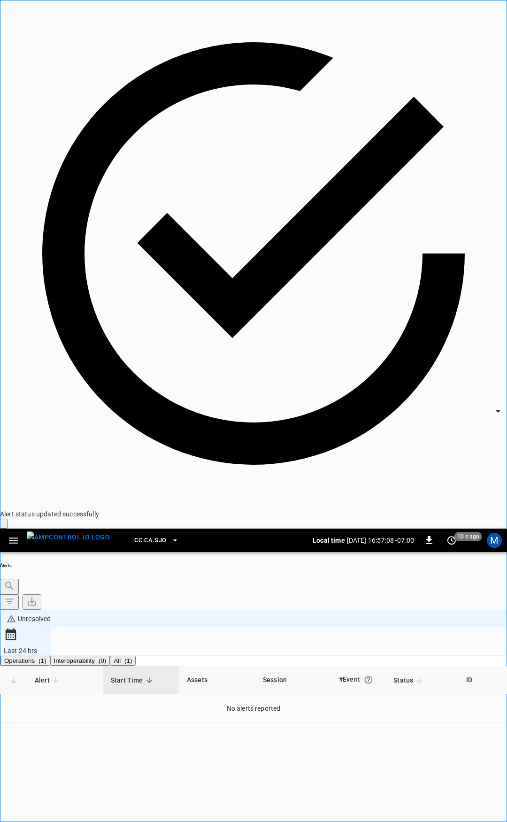
drag, startPoint x: 5, startPoint y: 9, endPoint x: 12, endPoint y: 22, distance: 14.5
click at [5, 532] on button "button" at bounding box center [13, 540] width 19 height 17
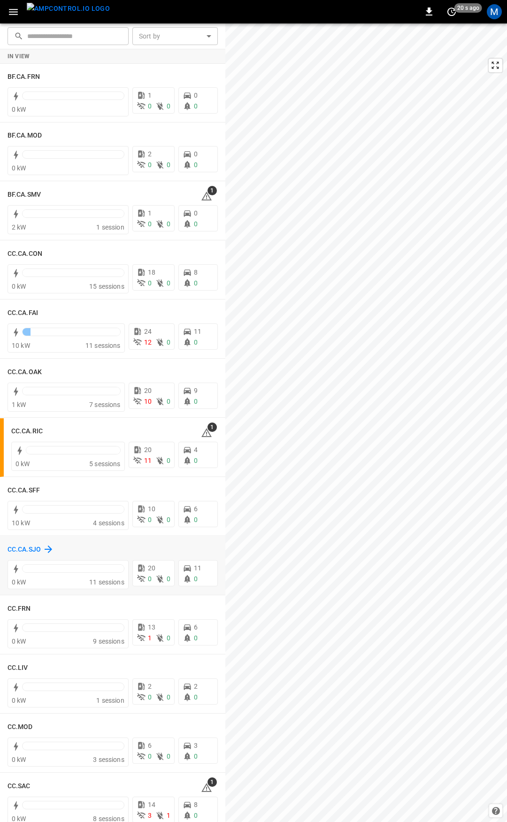
click at [31, 552] on h6 "CC.CA.SJO" at bounding box center [24, 550] width 33 height 10
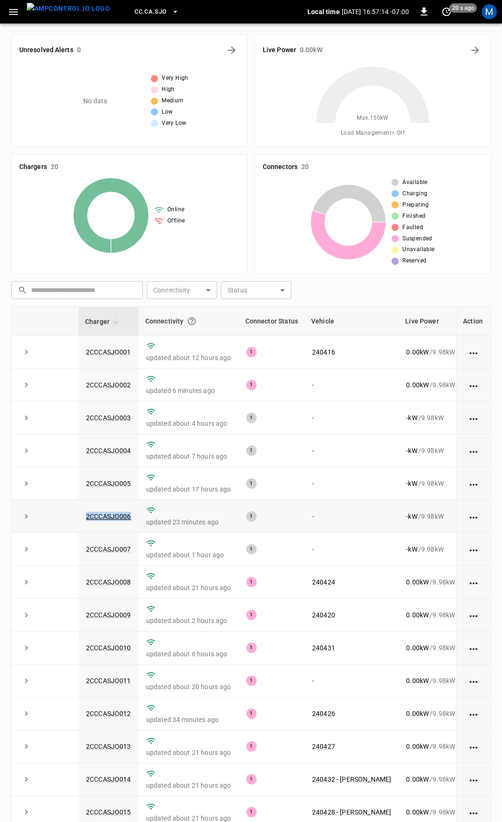
drag, startPoint x: 135, startPoint y: 520, endPoint x: 51, endPoint y: 517, distance: 84.1
click at [42, 518] on tr "2CCCASJO006 updated 23 minutes ago 1 - - kW / 9.98 kW - % about 23 hours ago" at bounding box center [311, 516] width 598 height 33
copy tr "2CCCASJO006"
click at [110, 517] on link "2CCCASJO006" at bounding box center [108, 516] width 49 height 11
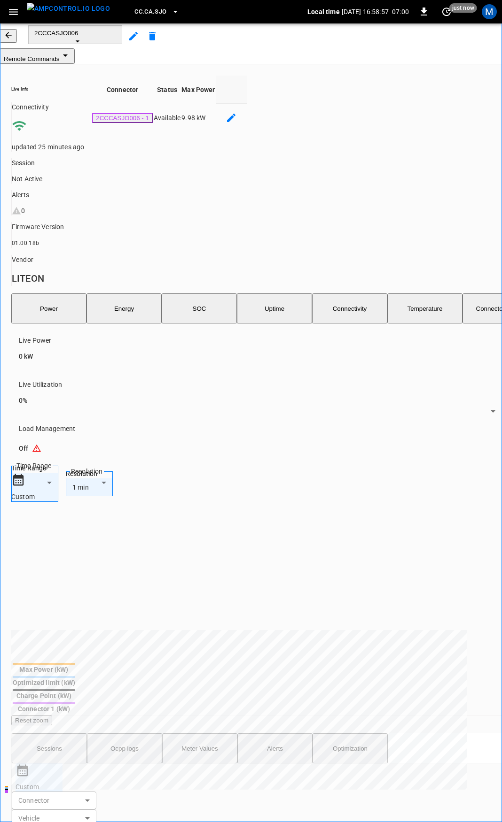
click at [26, 324] on div "Live Power 0 kW" at bounding box center [274, 346] width 526 height 44
click at [13, 40] on icon "button" at bounding box center [8, 35] width 9 height 9
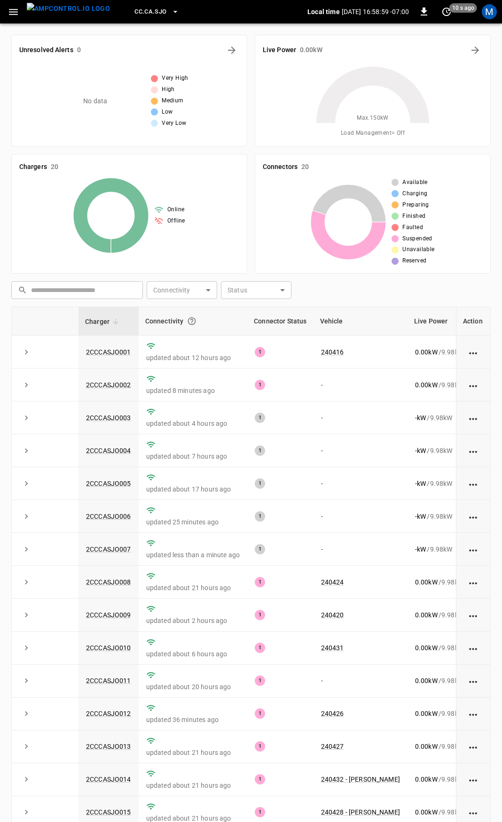
drag, startPoint x: 15, startPoint y: 6, endPoint x: 25, endPoint y: 22, distance: 19.3
click at [15, 6] on icon "button" at bounding box center [14, 12] width 12 height 12
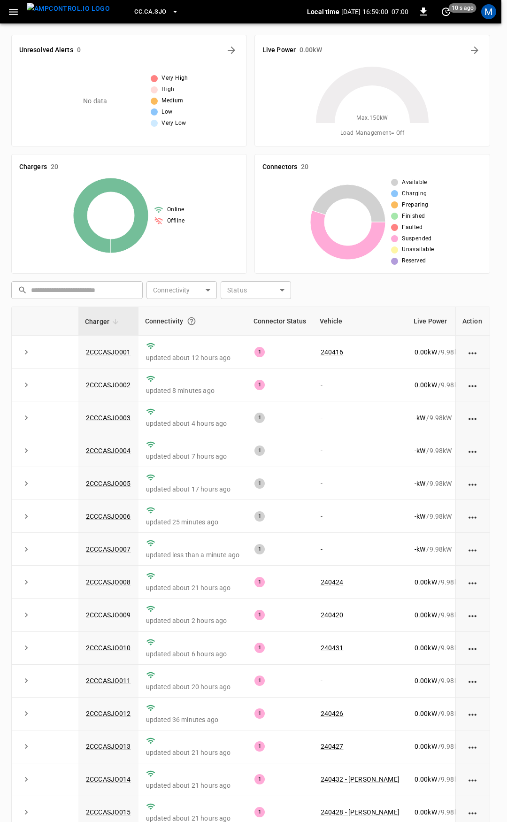
drag, startPoint x: 51, startPoint y: 58, endPoint x: 56, endPoint y: 63, distance: 7.3
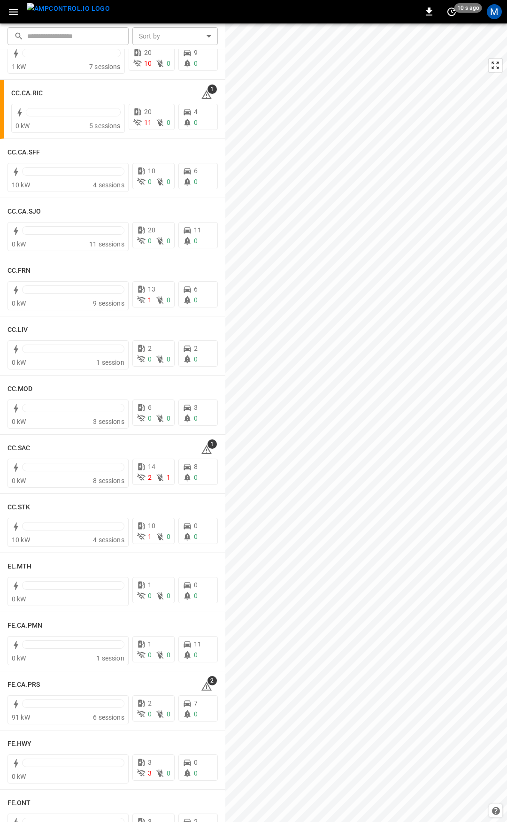
scroll to position [390, 0]
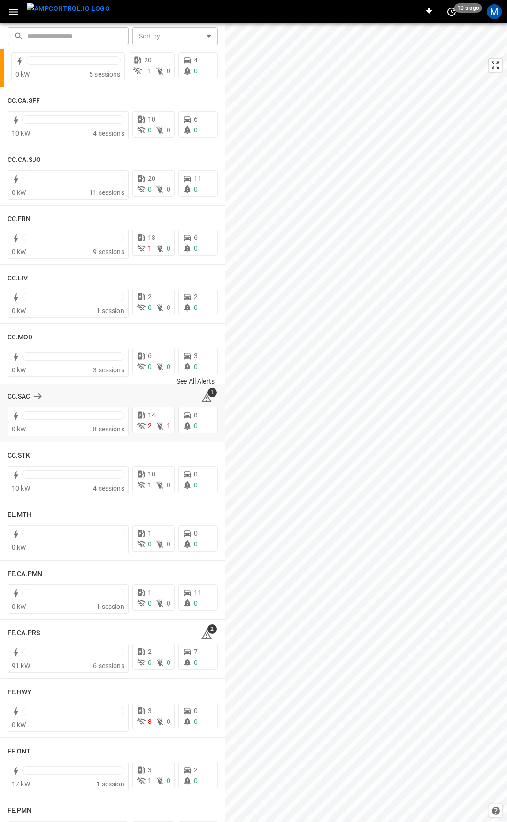
click at [202, 397] on icon at bounding box center [206, 398] width 10 height 9
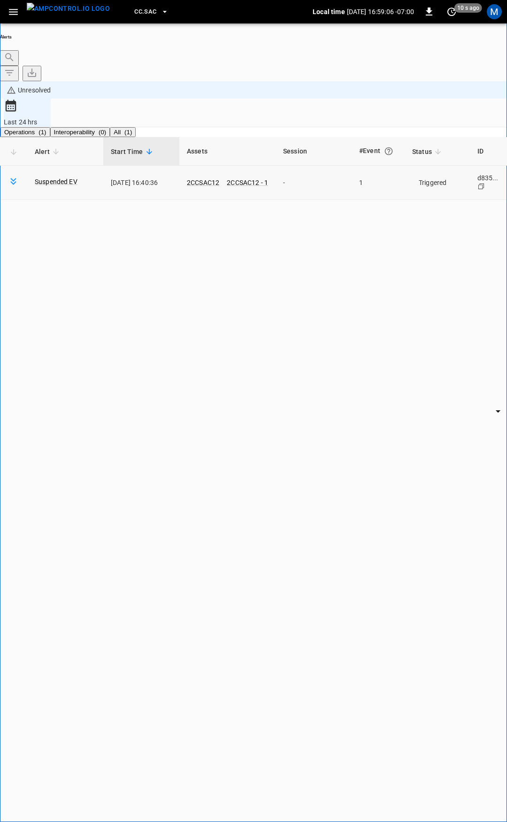
click at [420, 118] on body "**********" at bounding box center [253, 436] width 507 height 872
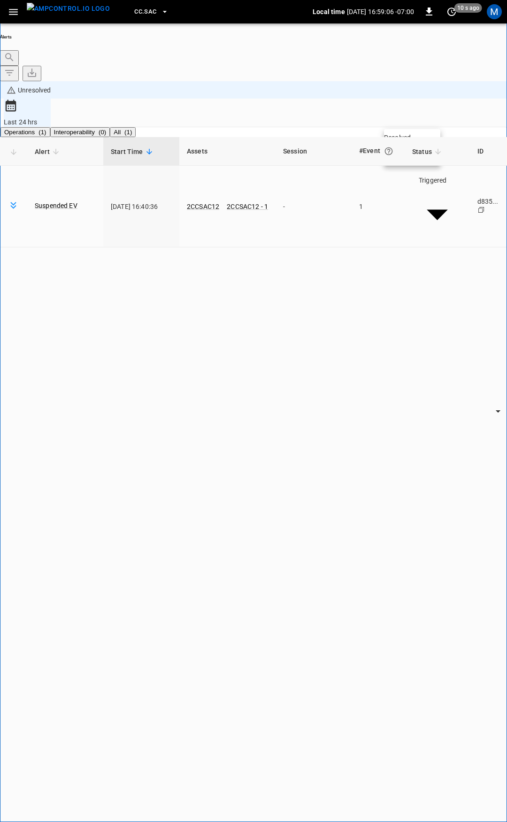
drag, startPoint x: 411, startPoint y: 138, endPoint x: 5, endPoint y: 241, distance: 418.7
click at [411, 139] on li "Resolved" at bounding box center [412, 137] width 56 height 9
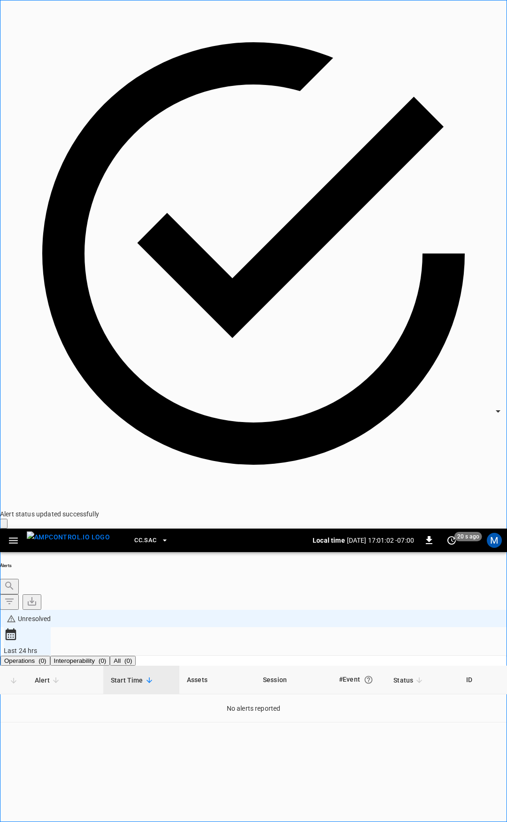
click at [17, 535] on icon "button" at bounding box center [14, 541] width 12 height 12
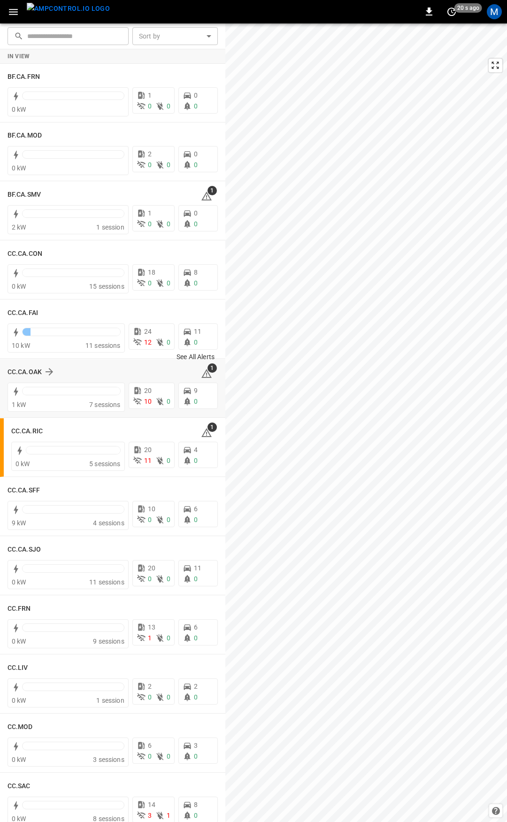
click at [201, 375] on icon at bounding box center [206, 373] width 10 height 9
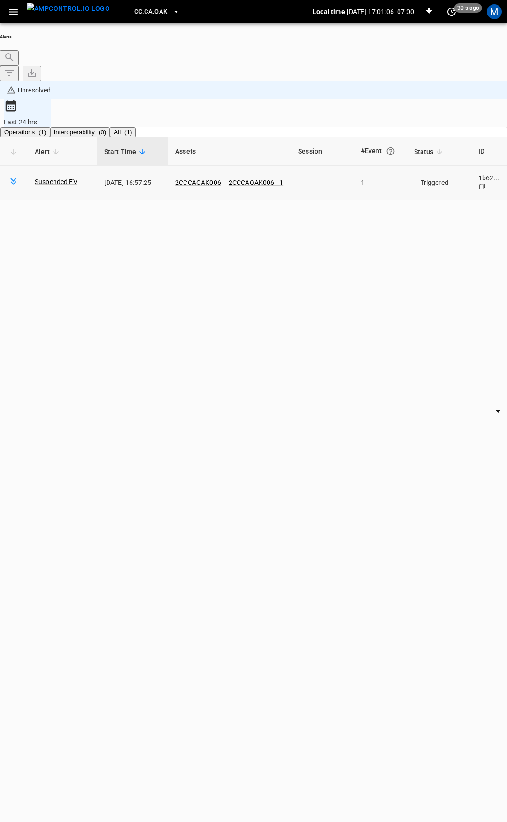
click at [430, 117] on body "**********" at bounding box center [253, 436] width 507 height 872
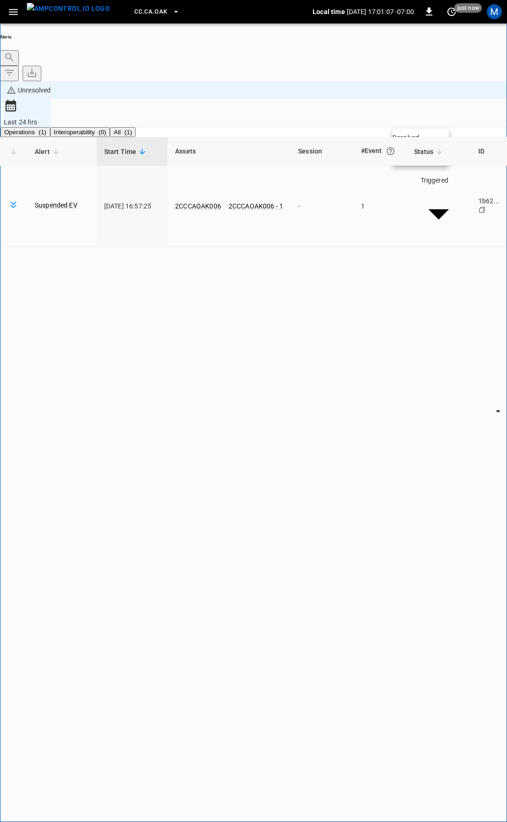
click at [417, 142] on li "Resolved" at bounding box center [421, 137] width 56 height 9
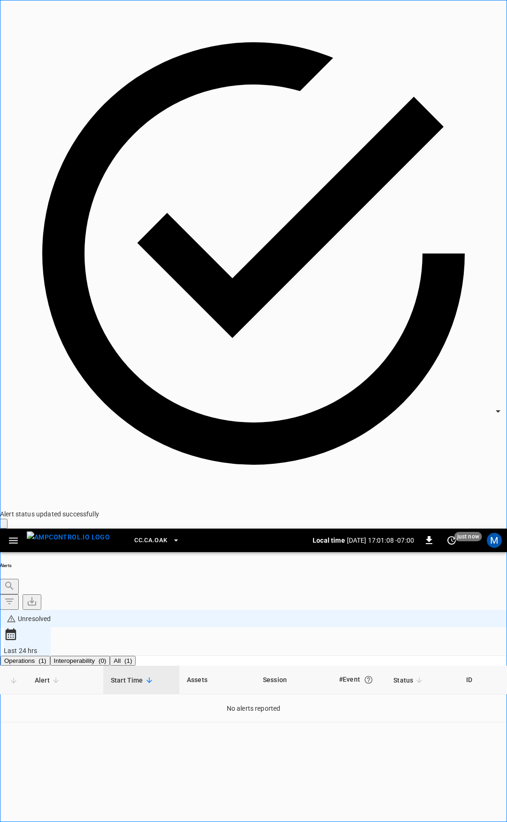
click at [17, 538] on icon "button" at bounding box center [13, 541] width 9 height 6
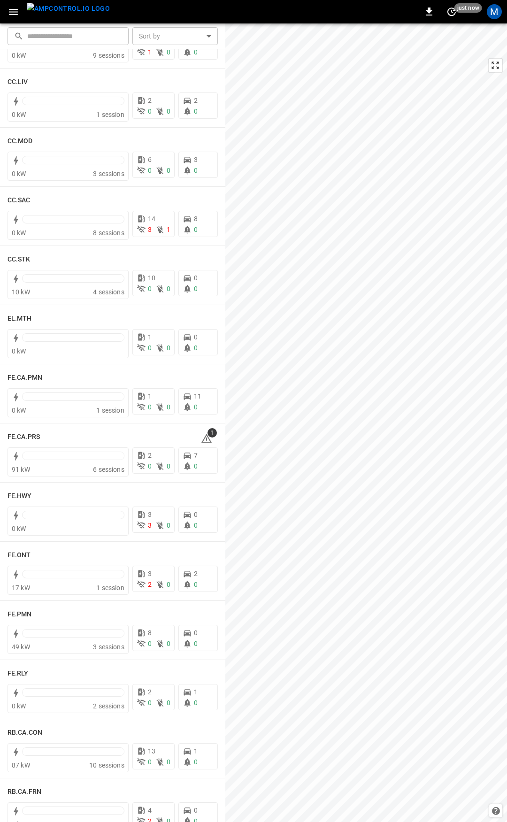
scroll to position [611, 0]
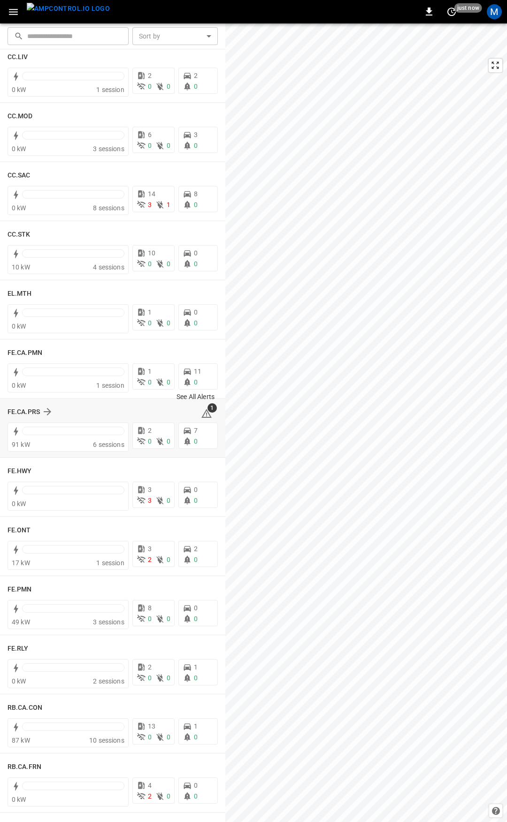
click at [201, 413] on icon at bounding box center [206, 413] width 11 height 11
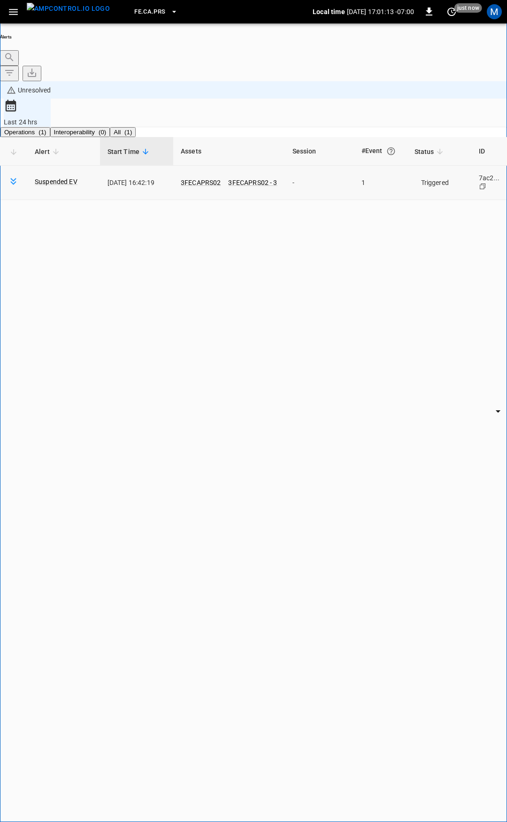
click at [418, 119] on body "**********" at bounding box center [253, 436] width 507 height 872
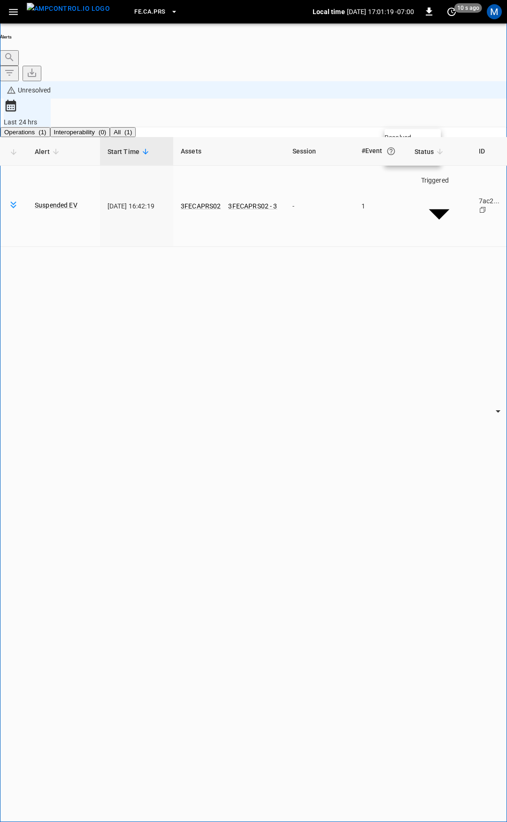
click at [436, 142] on li "Resolved" at bounding box center [413, 137] width 56 height 9
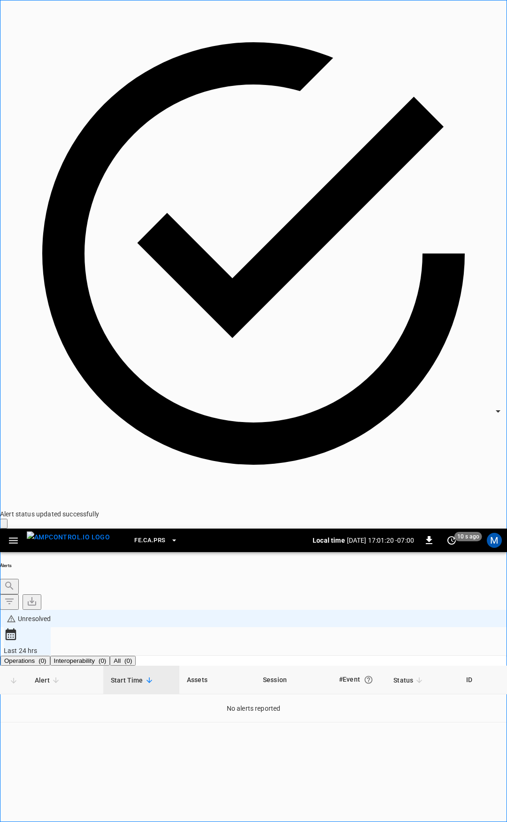
click at [14, 535] on icon "button" at bounding box center [14, 541] width 12 height 12
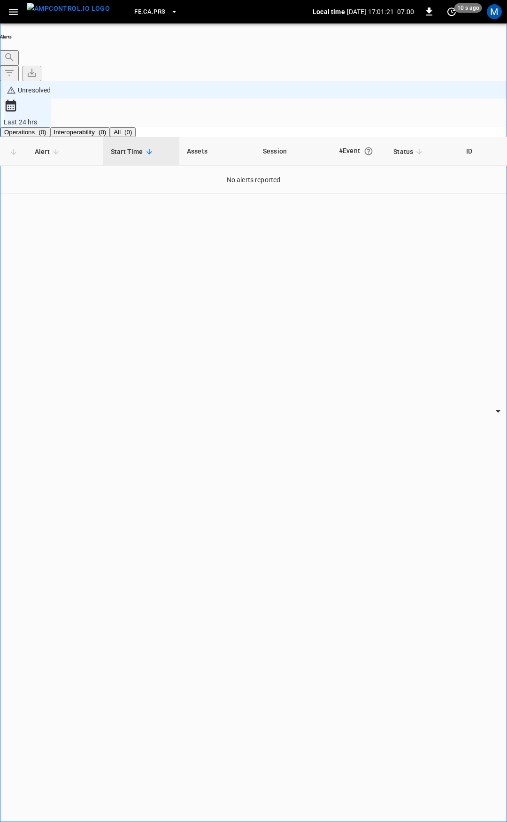
drag, startPoint x: 39, startPoint y: 51, endPoint x: 58, endPoint y: 81, distance: 36.1
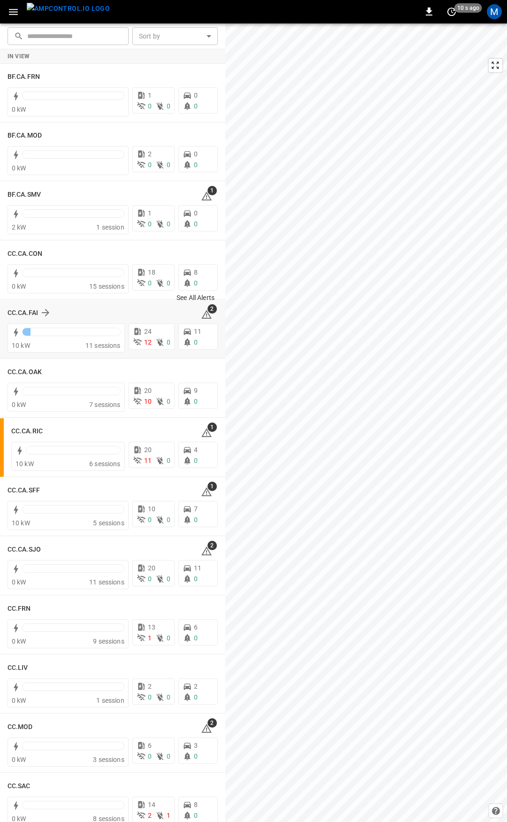
click at [206, 317] on icon at bounding box center [206, 316] width 1 height 4
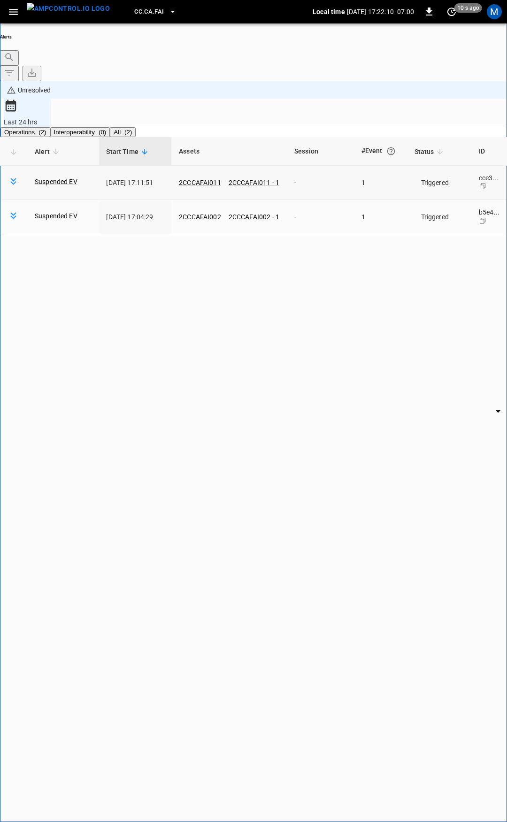
click at [417, 166] on td "Triggered ********* ​" at bounding box center [439, 183] width 64 height 34
click at [416, 121] on body "**********" at bounding box center [253, 436] width 507 height 872
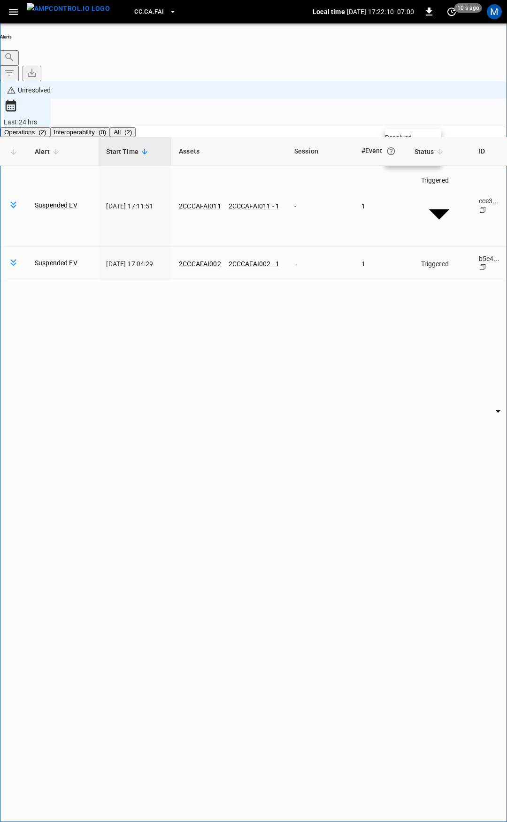
click at [415, 142] on li "Resolved" at bounding box center [413, 137] width 56 height 9
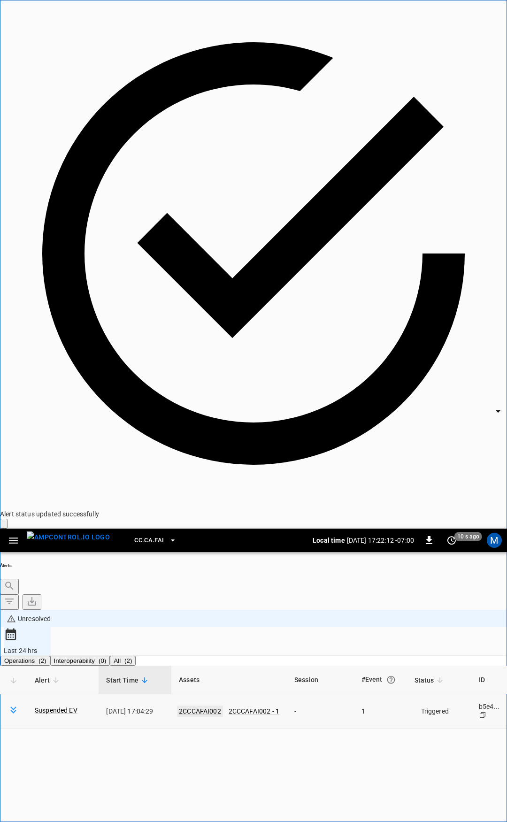
click at [203, 706] on link "2CCCAFAI002" at bounding box center [200, 711] width 46 height 11
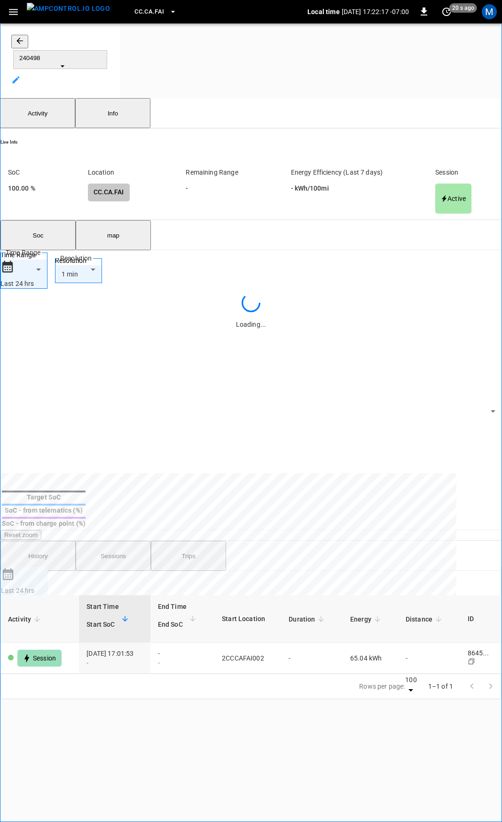
click at [23, 46] on icon "button" at bounding box center [19, 40] width 9 height 9
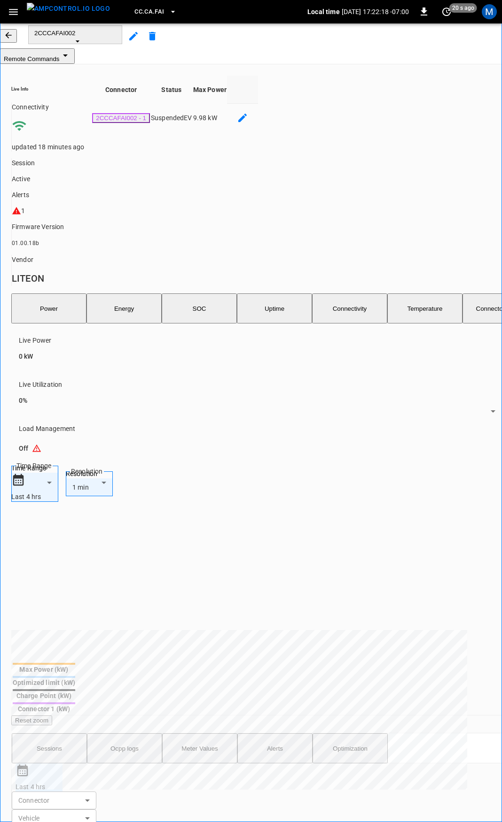
click at [13, 40] on icon "button" at bounding box center [8, 35] width 9 height 9
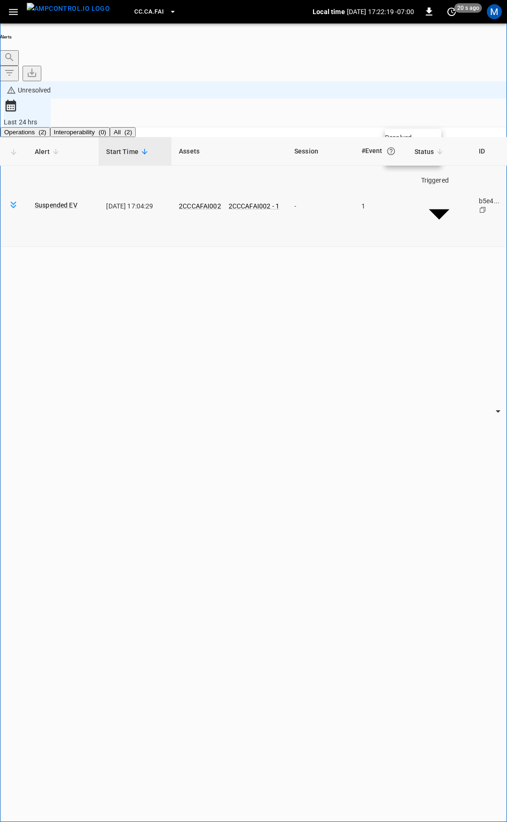
click at [419, 118] on body "**********" at bounding box center [253, 436] width 507 height 872
click at [419, 137] on li "Resolved" at bounding box center [413, 137] width 56 height 9
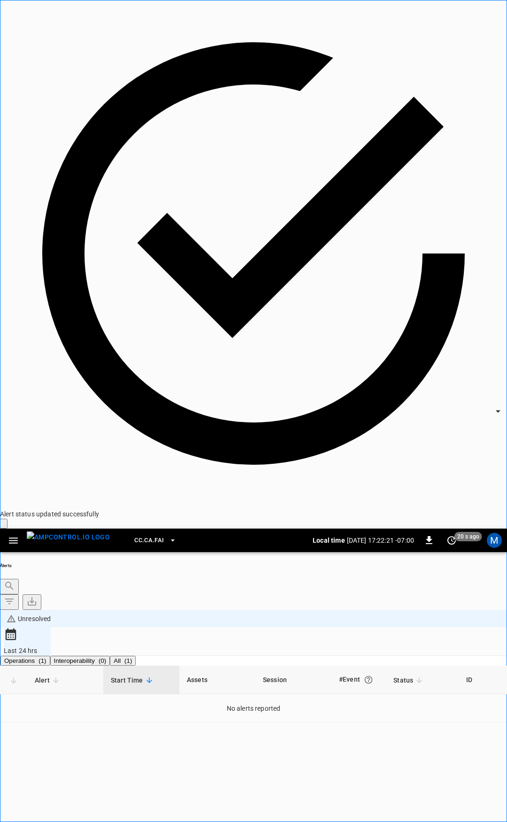
click at [19, 532] on button "button" at bounding box center [13, 540] width 19 height 17
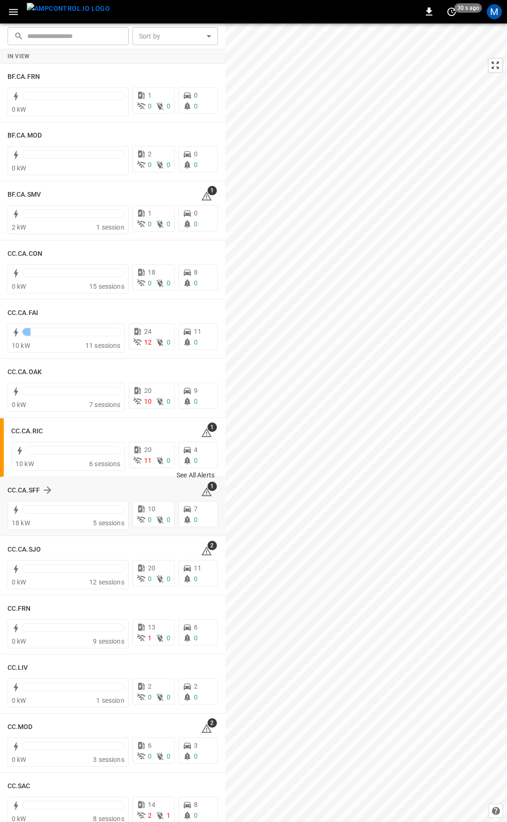
click at [201, 490] on icon at bounding box center [206, 492] width 11 height 11
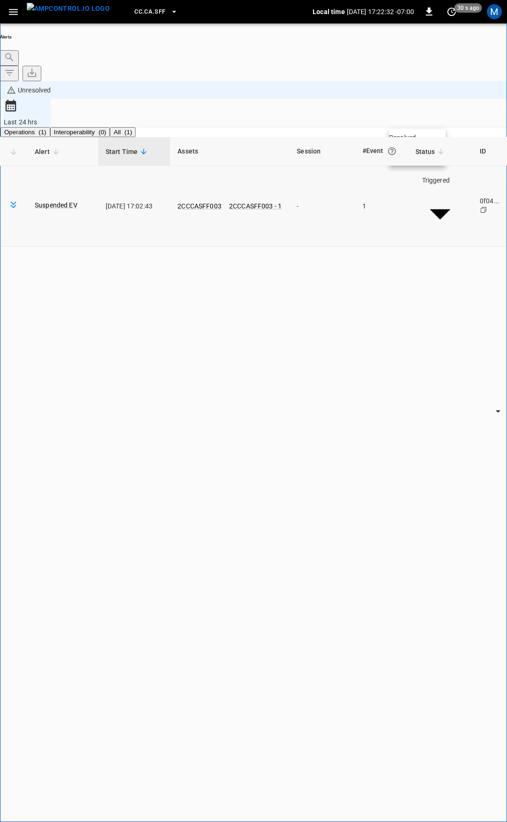
click at [423, 125] on body "**********" at bounding box center [253, 436] width 507 height 872
click at [416, 142] on li "Resolved" at bounding box center [417, 137] width 56 height 9
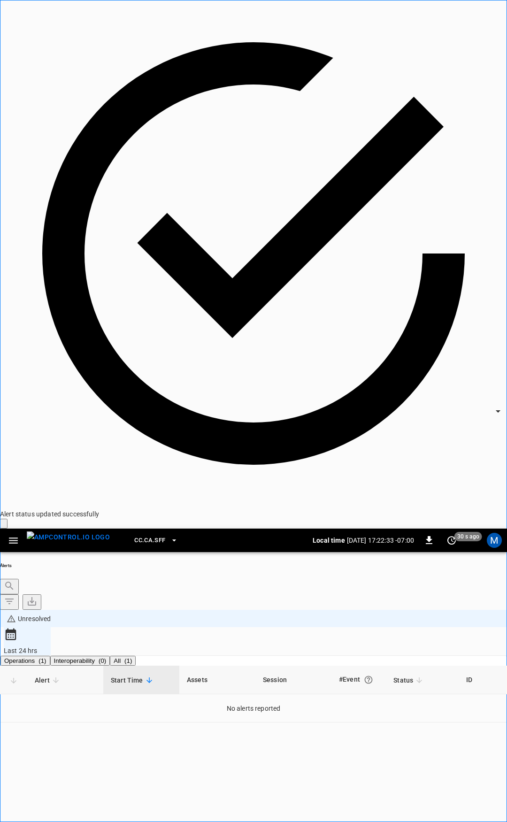
click at [17, 535] on icon "button" at bounding box center [14, 541] width 12 height 12
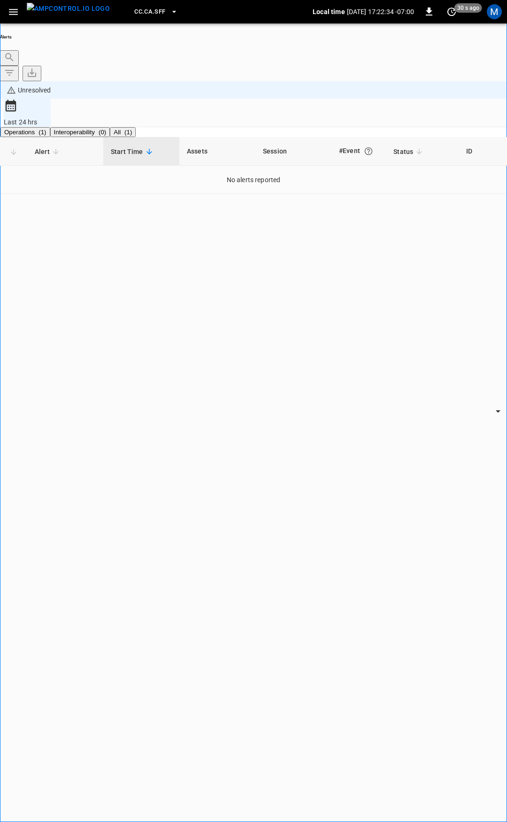
drag, startPoint x: 45, startPoint y: 58, endPoint x: 50, endPoint y: 58, distance: 4.7
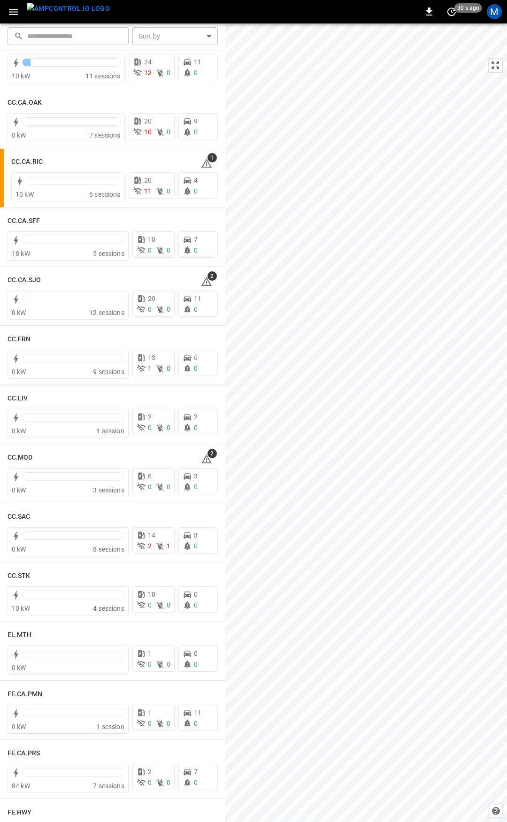
scroll to position [335, 0]
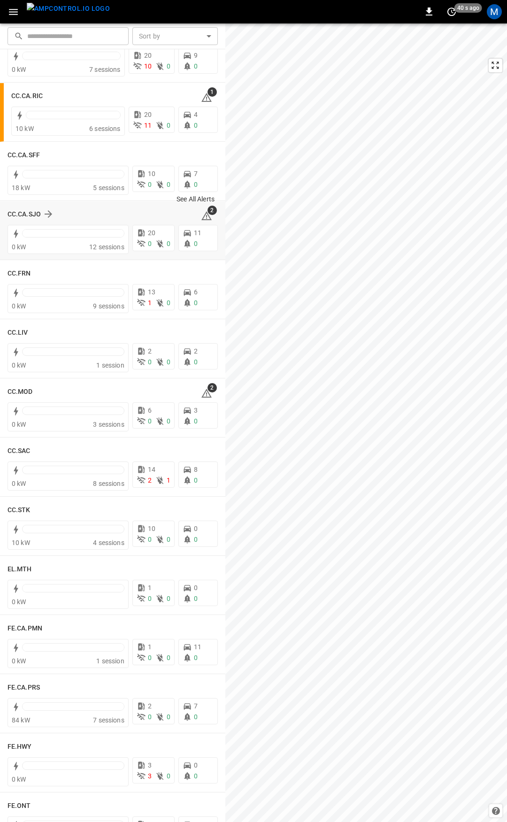
click at [203, 217] on icon at bounding box center [206, 215] width 10 height 9
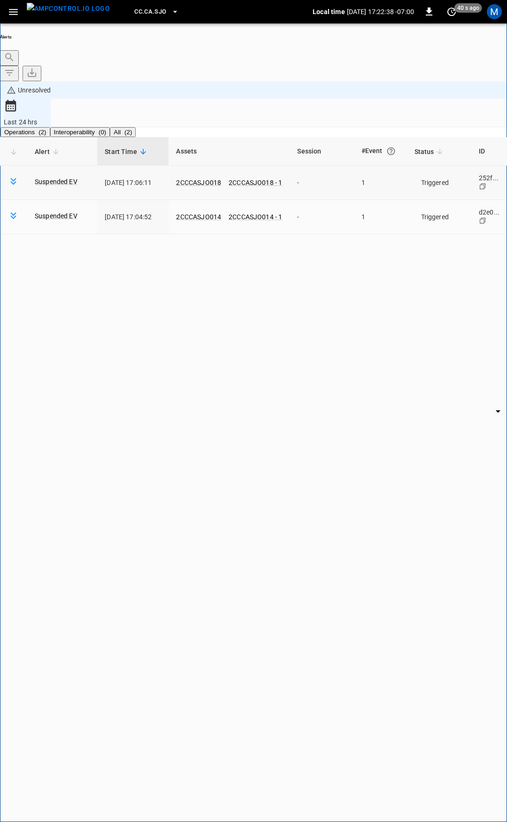
click at [418, 120] on body "**********" at bounding box center [253, 436] width 507 height 872
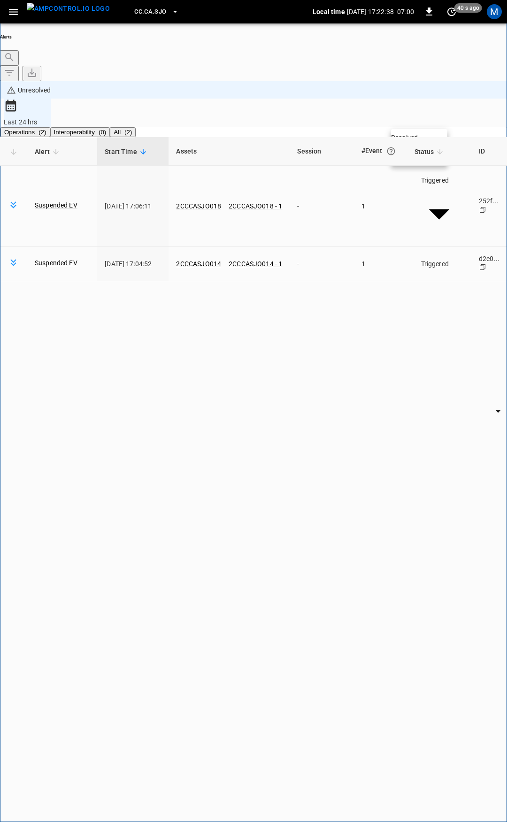
click at [420, 142] on li "Resolved" at bounding box center [419, 137] width 56 height 9
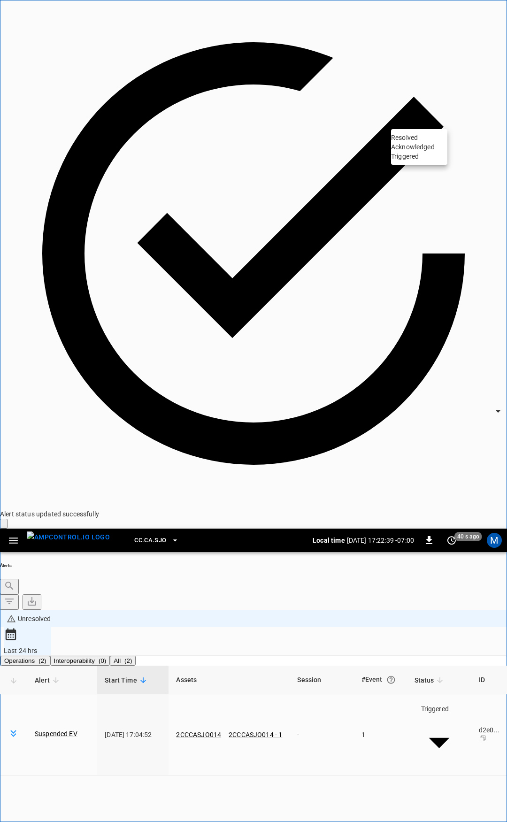
click at [425, 125] on body "**********" at bounding box center [253, 700] width 507 height 1401
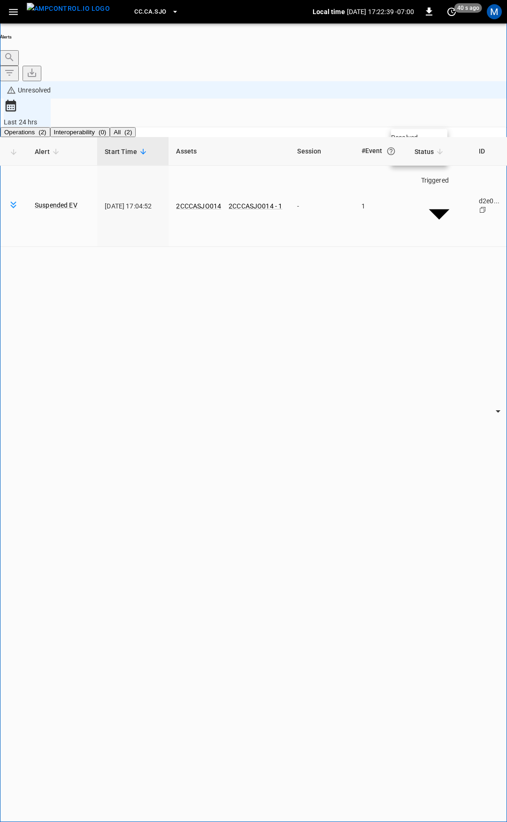
drag, startPoint x: 420, startPoint y: 145, endPoint x: 303, endPoint y: 138, distance: 116.7
click at [419, 142] on li "Resolved" at bounding box center [419, 137] width 56 height 9
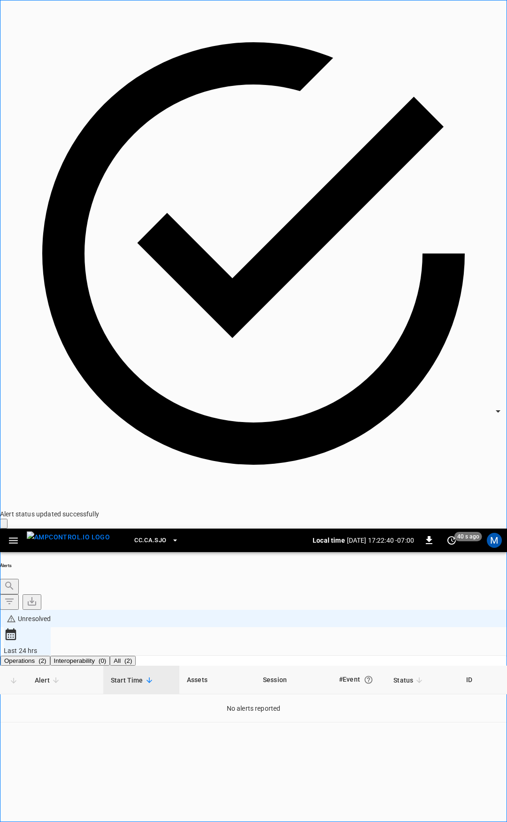
click at [14, 538] on icon "button" at bounding box center [13, 541] width 9 height 6
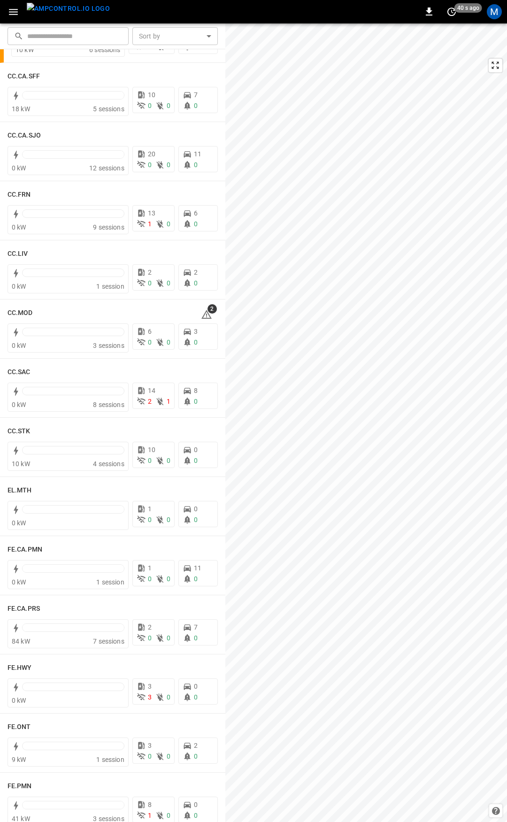
scroll to position [446, 0]
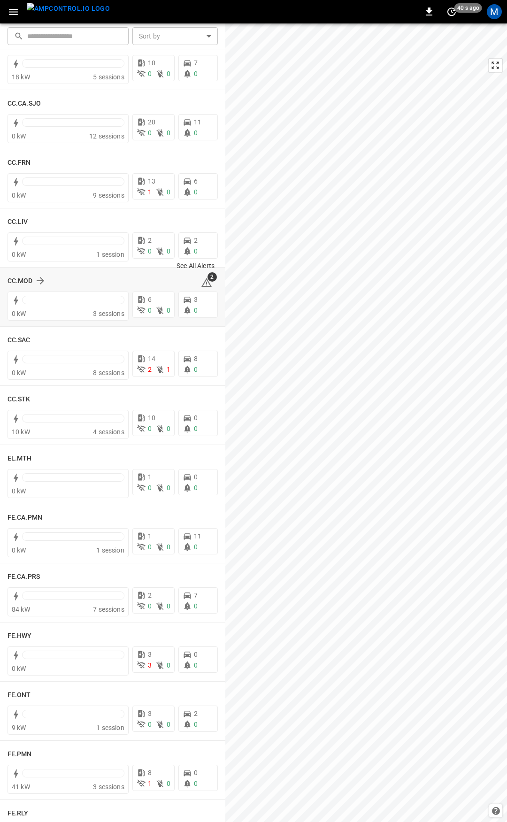
click at [208, 277] on span "2" at bounding box center [212, 276] width 9 height 9
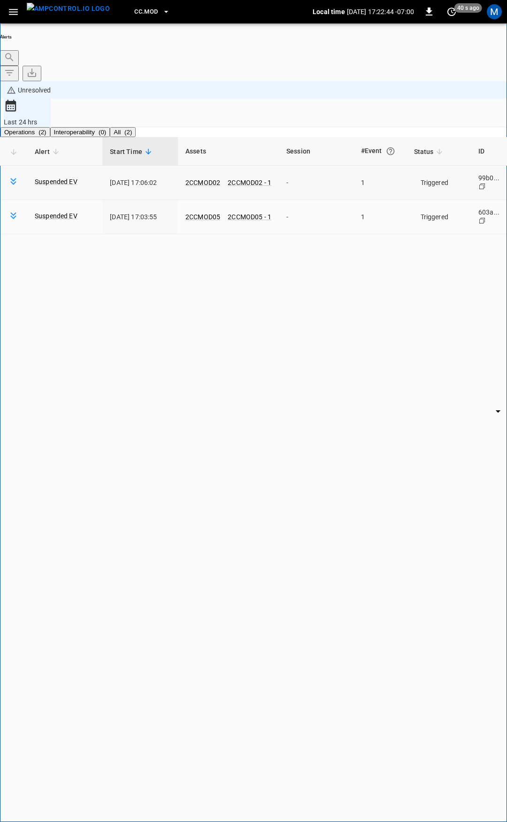
click at [421, 127] on body "**********" at bounding box center [253, 436] width 507 height 872
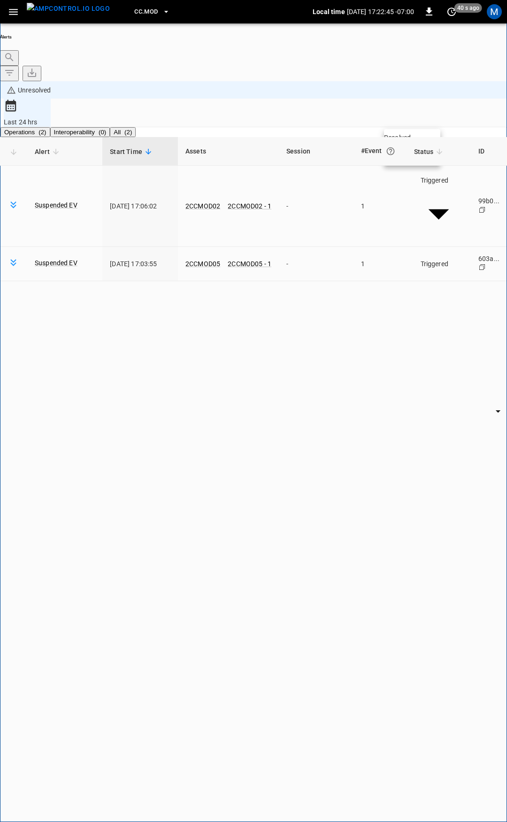
click at [417, 142] on li "Resolved" at bounding box center [412, 137] width 56 height 9
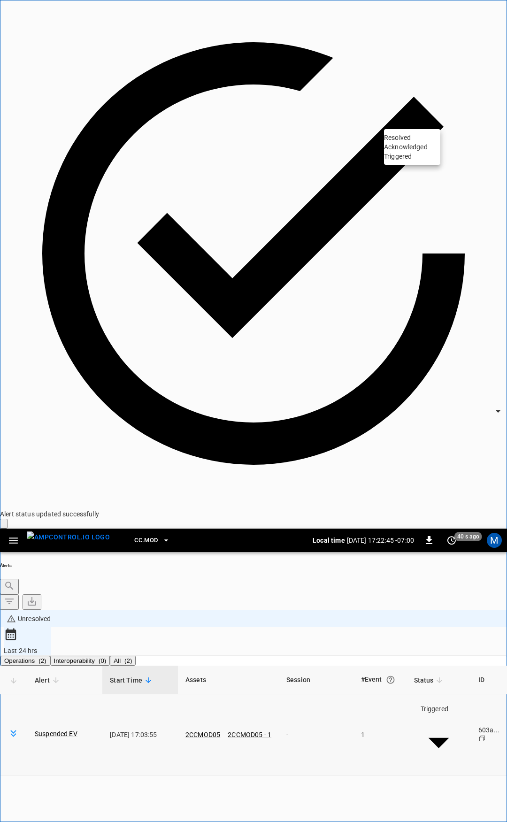
click at [421, 121] on body "**********" at bounding box center [253, 700] width 507 height 1401
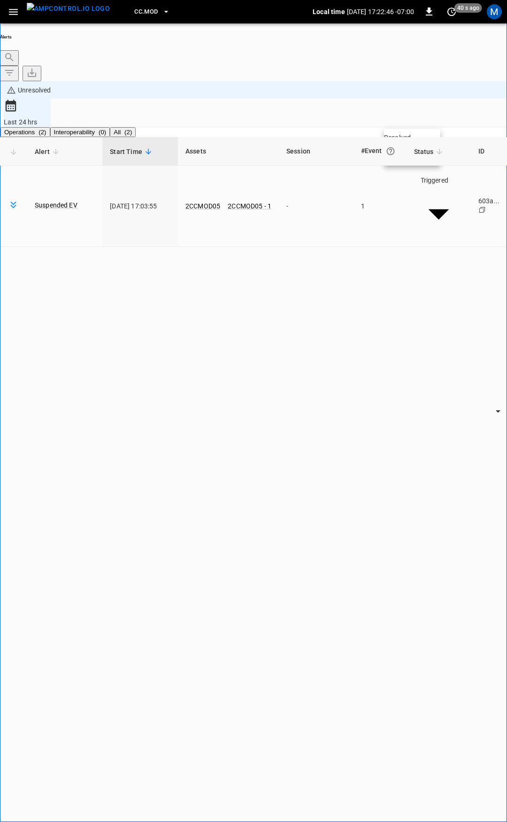
click at [416, 141] on li "Resolved" at bounding box center [412, 137] width 56 height 9
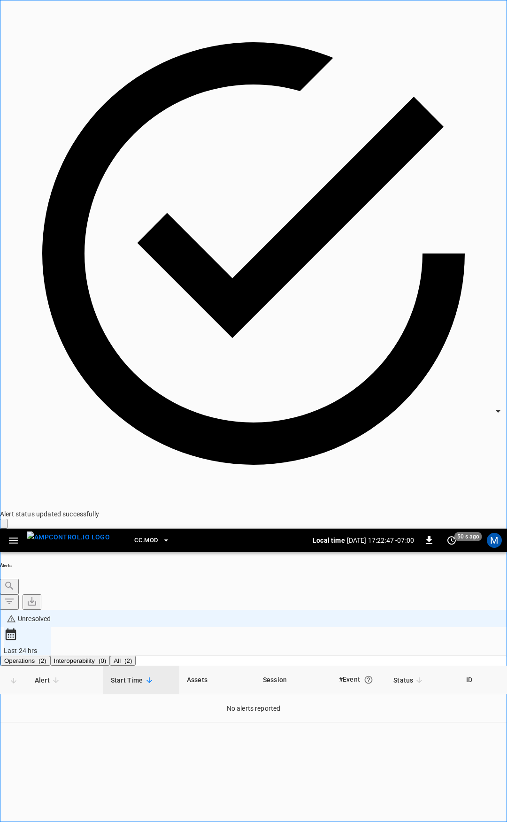
click at [14, 535] on icon "button" at bounding box center [14, 541] width 12 height 12
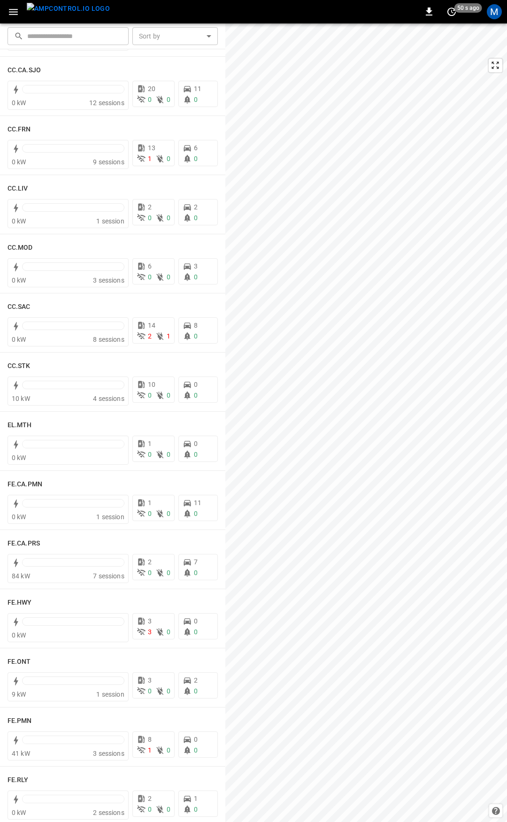
scroll to position [480, 0]
click at [13, 364] on h6 "CC.STK" at bounding box center [19, 366] width 23 height 10
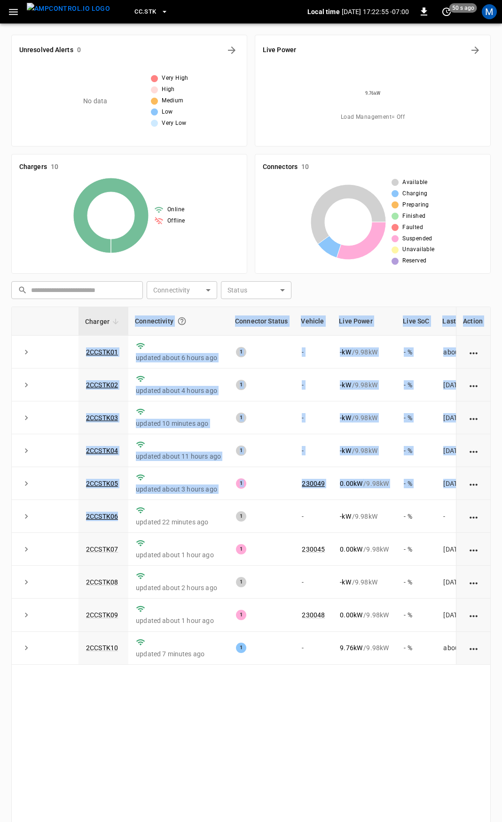
drag, startPoint x: 123, startPoint y: 518, endPoint x: -23, endPoint y: 509, distance: 146.4
click at [0, 509] on html "CC.STK Local time [DATE] 17:22:55 -07:00 0 50 s ago M Unresolved Alerts 0 No da…" at bounding box center [251, 459] width 502 height 919
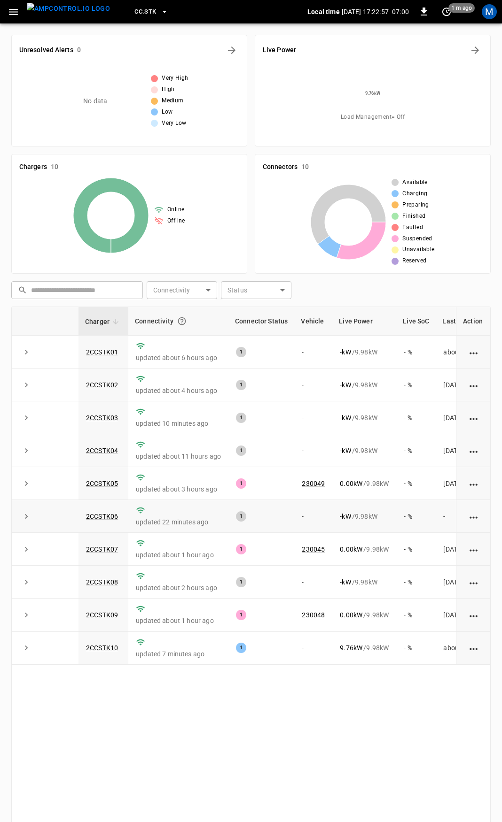
click at [193, 527] on p "updated 22 minutes ago" at bounding box center [178, 522] width 85 height 9
drag, startPoint x: 124, startPoint y: 518, endPoint x: 67, endPoint y: 521, distance: 57.4
click at [68, 521] on tr "2CCSTK06 updated 22 minutes ago 1 - - kW / 9.98 kW - % -" at bounding box center [278, 516] width 532 height 33
copy tr "2CCSTK06"
click at [97, 516] on link "2CCSTK06" at bounding box center [102, 516] width 36 height 11
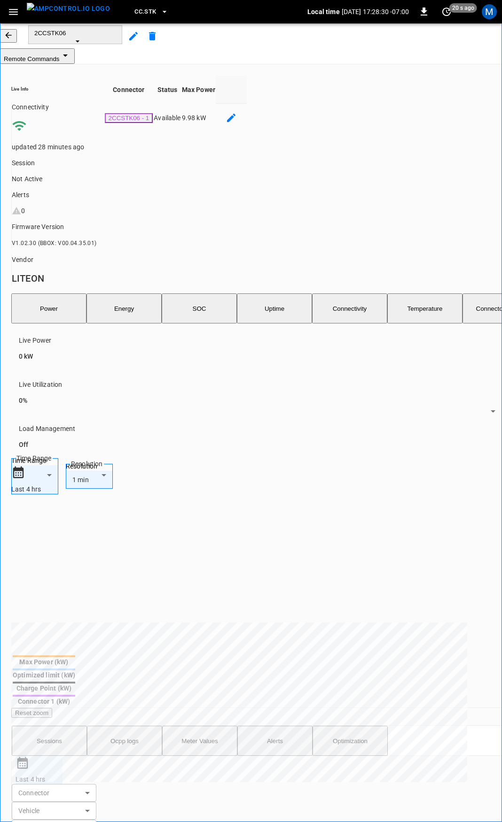
click at [87, 15] on img "menu" at bounding box center [68, 9] width 83 height 12
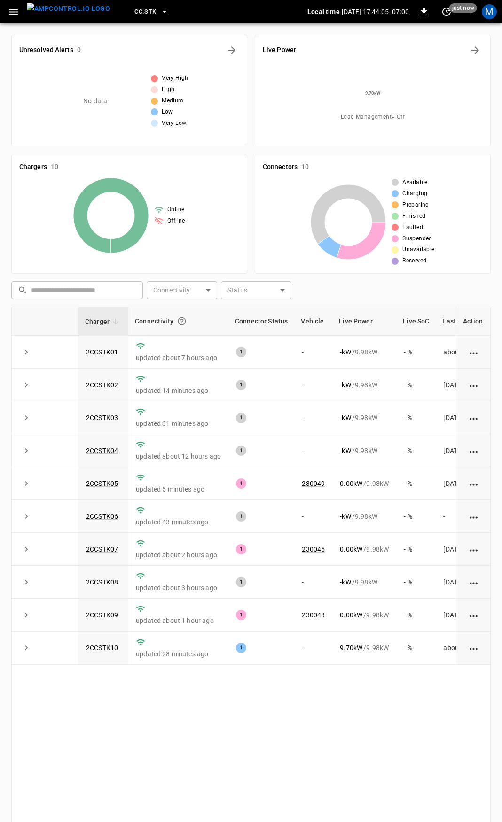
click at [19, 13] on button "button" at bounding box center [13, 11] width 19 height 17
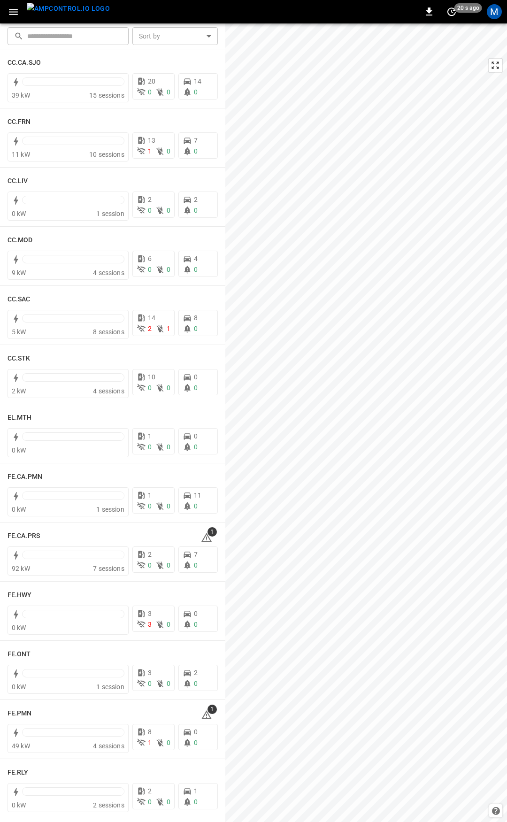
scroll to position [504, 0]
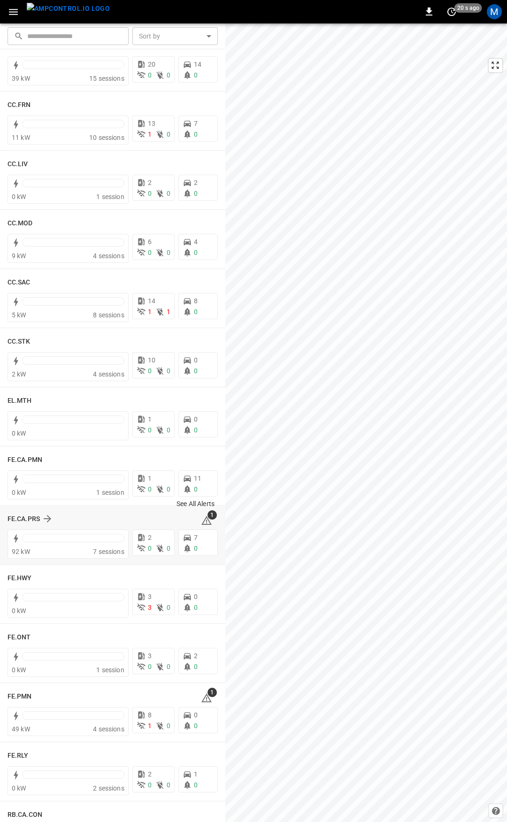
click at [203, 520] on icon at bounding box center [206, 520] width 11 height 11
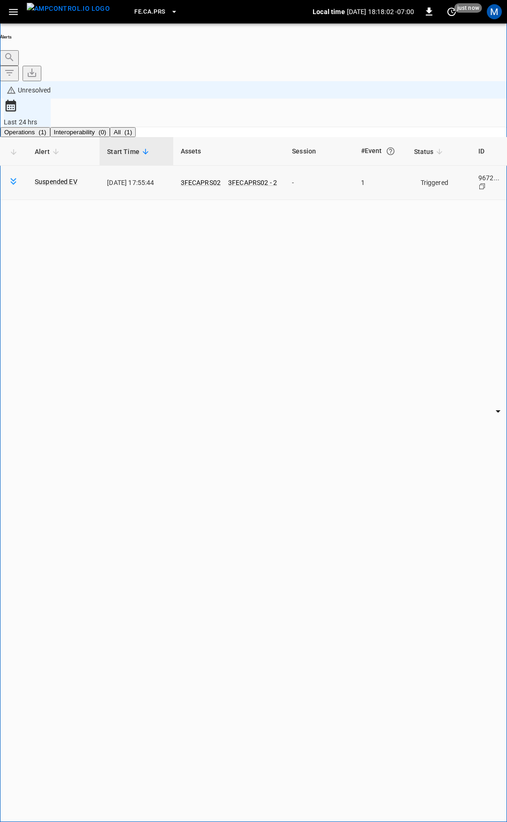
click at [414, 124] on body "**********" at bounding box center [253, 436] width 507 height 872
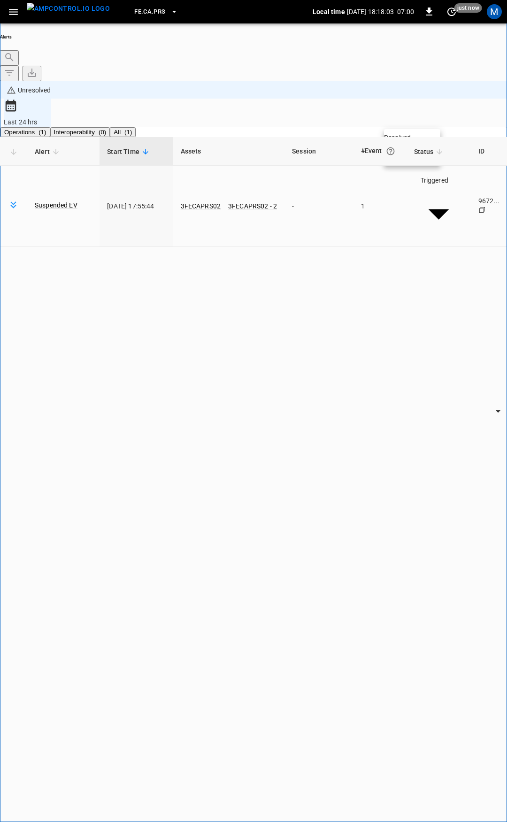
drag, startPoint x: 426, startPoint y: 142, endPoint x: 412, endPoint y: 153, distance: 17.5
click at [426, 141] on li "Resolved" at bounding box center [412, 137] width 56 height 9
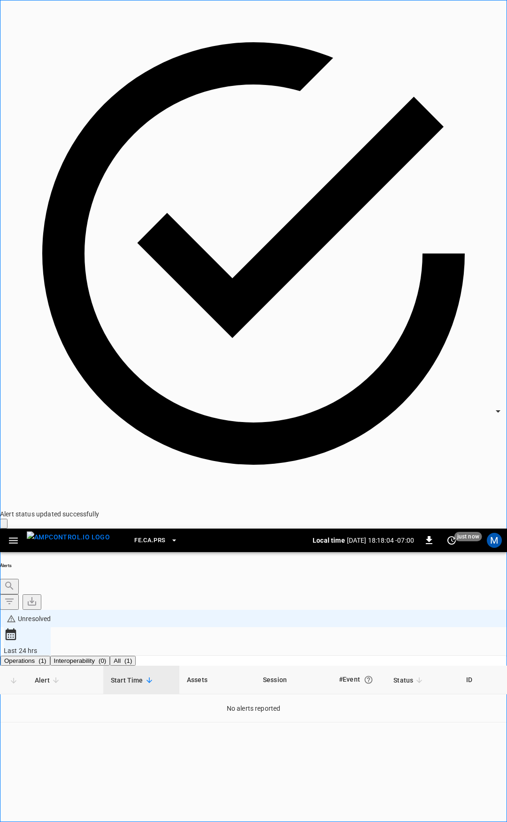
click at [9, 535] on icon "button" at bounding box center [14, 541] width 12 height 12
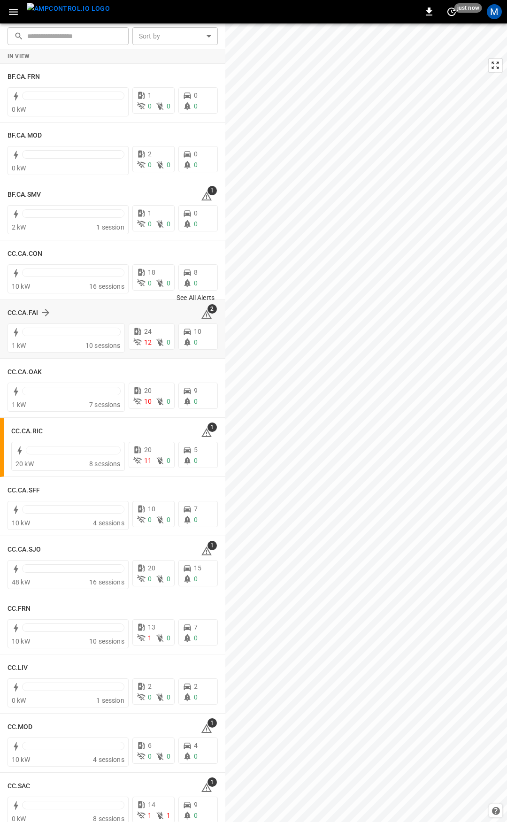
click at [208, 313] on span "2" at bounding box center [212, 308] width 9 height 9
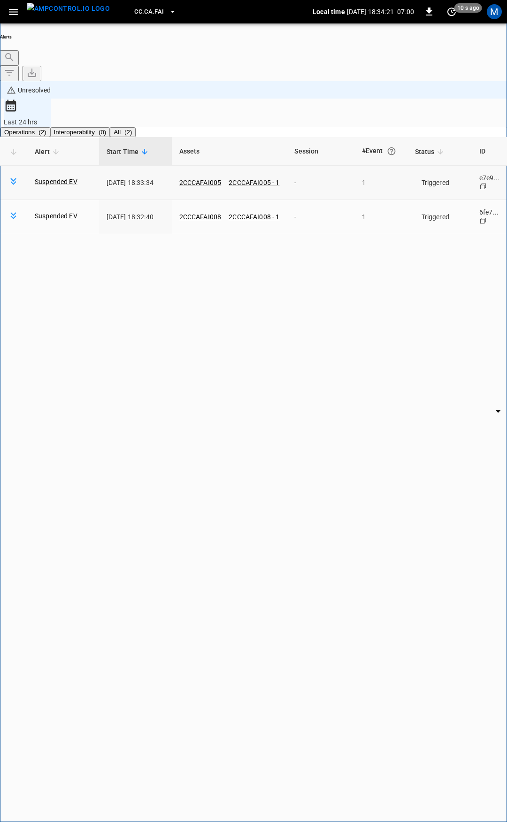
click at [419, 124] on body "**********" at bounding box center [253, 436] width 507 height 872
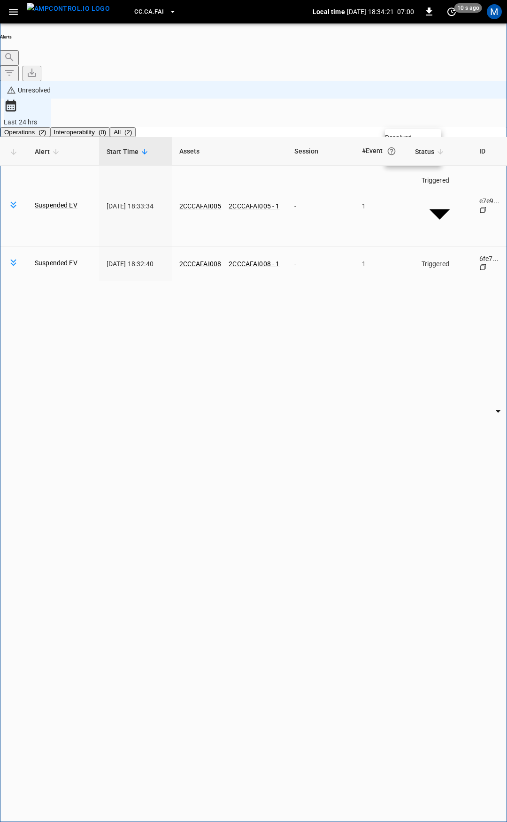
click at [414, 140] on li "Resolved" at bounding box center [413, 137] width 56 height 9
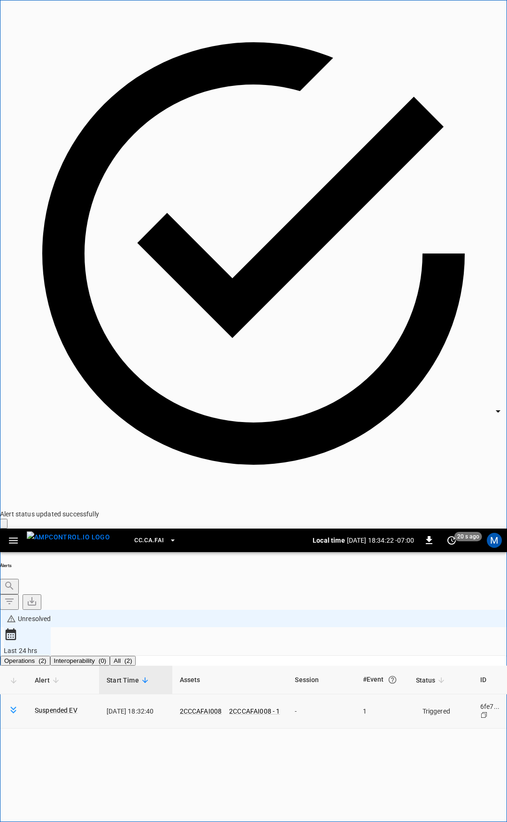
click at [418, 121] on body "**********" at bounding box center [253, 700] width 507 height 1401
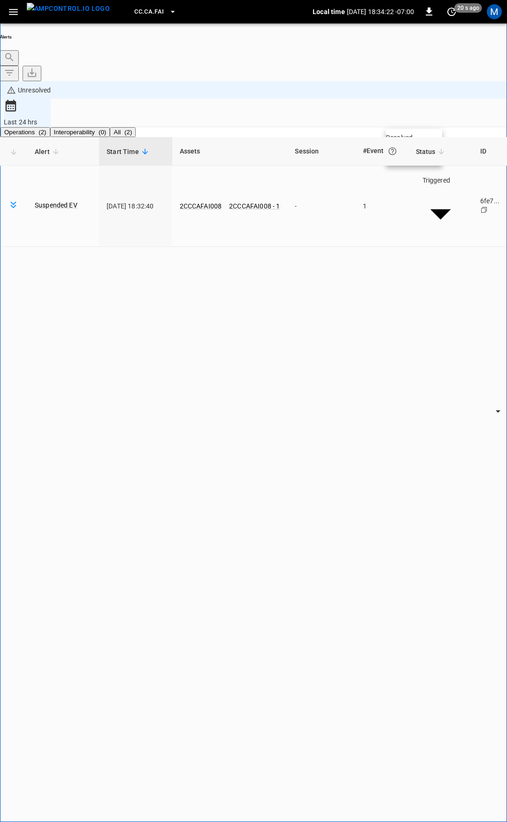
click at [419, 139] on li "Resolved" at bounding box center [414, 137] width 56 height 9
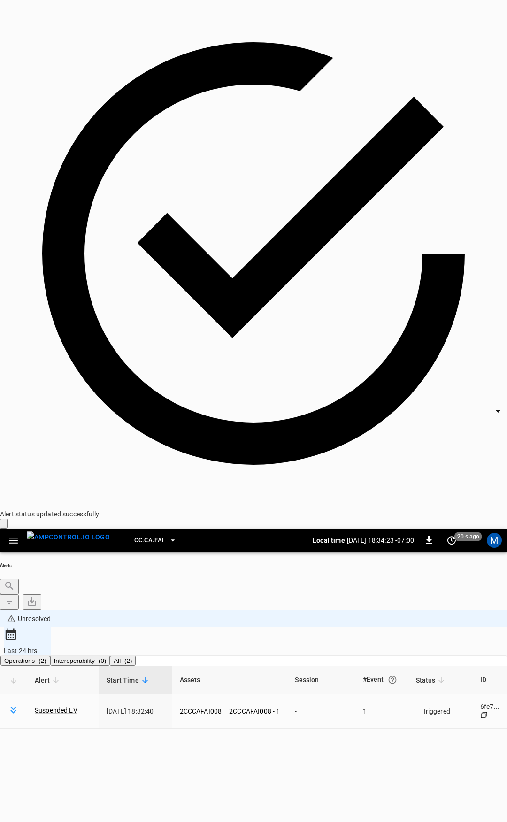
click at [17, 535] on icon "button" at bounding box center [14, 541] width 12 height 12
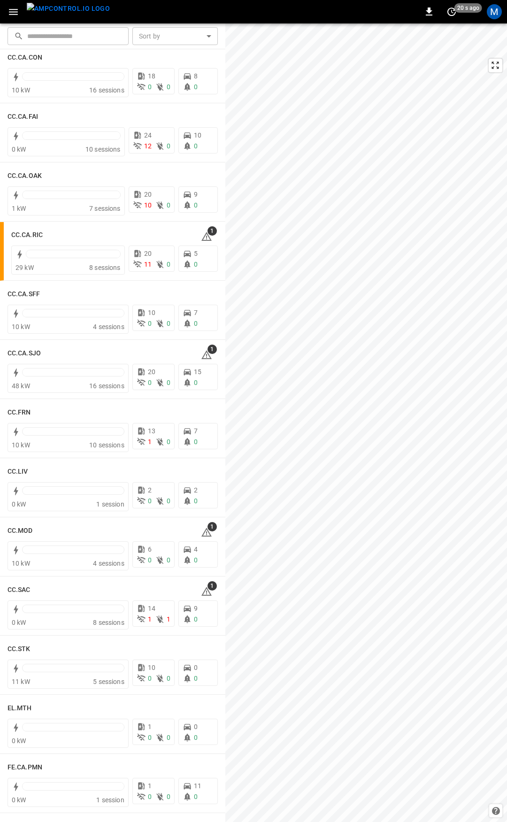
scroll to position [201, 0]
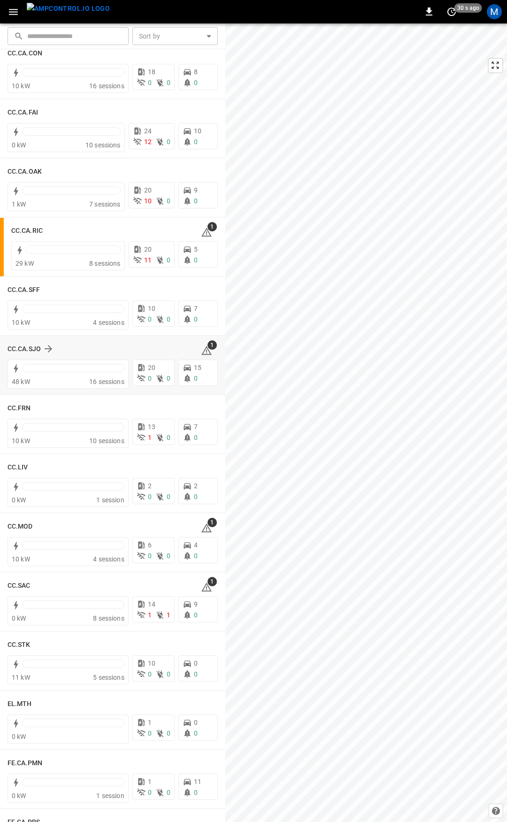
click at [204, 355] on icon at bounding box center [206, 350] width 10 height 9
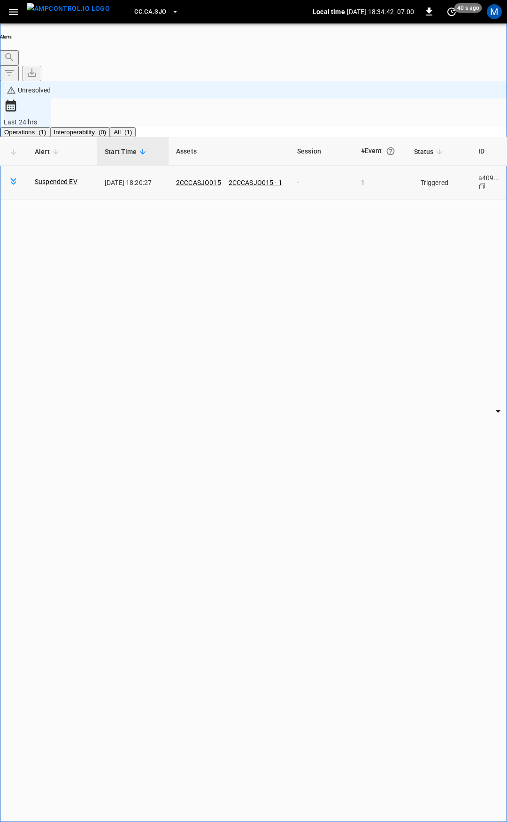
click at [422, 124] on body "**********" at bounding box center [253, 436] width 507 height 872
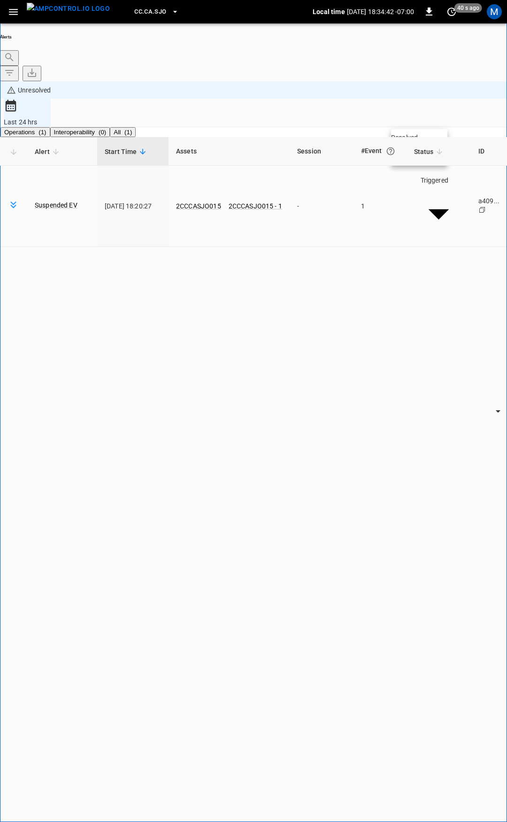
click at [424, 142] on li "Resolved" at bounding box center [419, 137] width 56 height 9
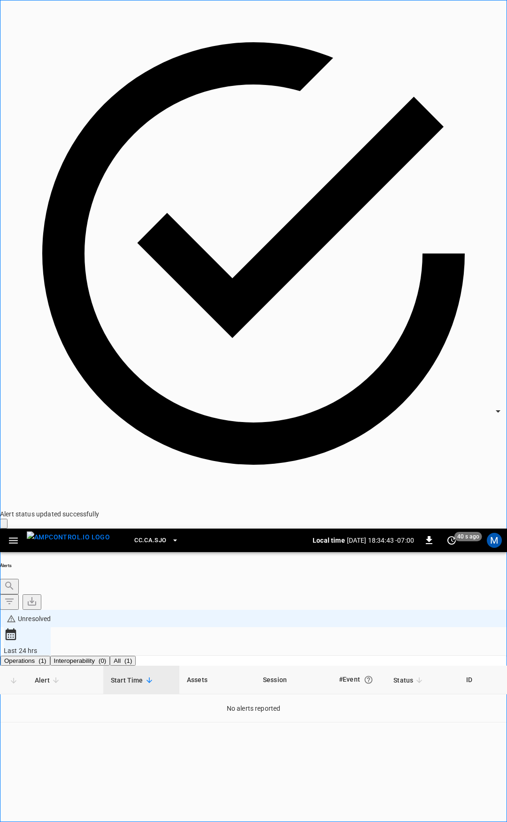
click at [12, 538] on icon "button" at bounding box center [13, 541] width 9 height 6
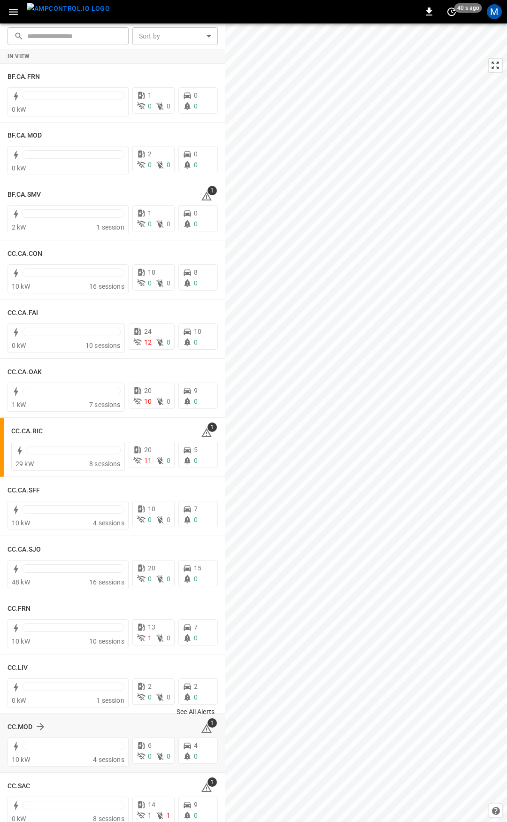
click at [201, 728] on icon at bounding box center [206, 728] width 10 height 9
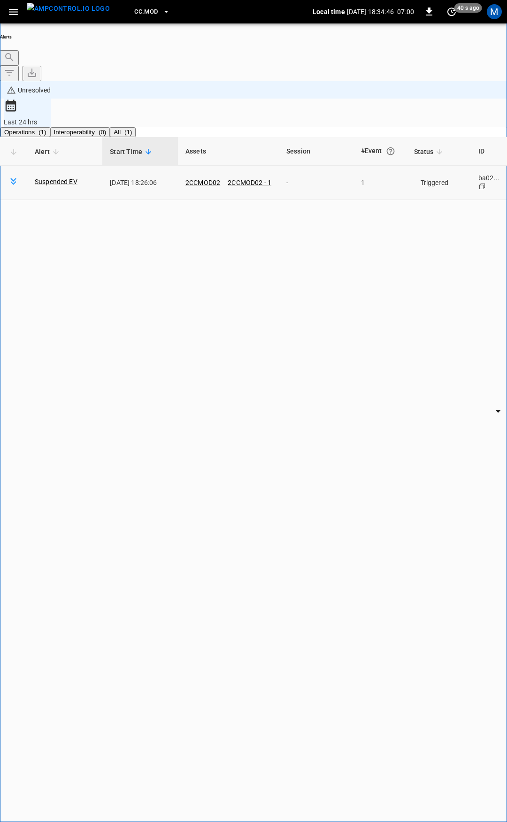
click at [404, 118] on body "**********" at bounding box center [253, 436] width 507 height 872
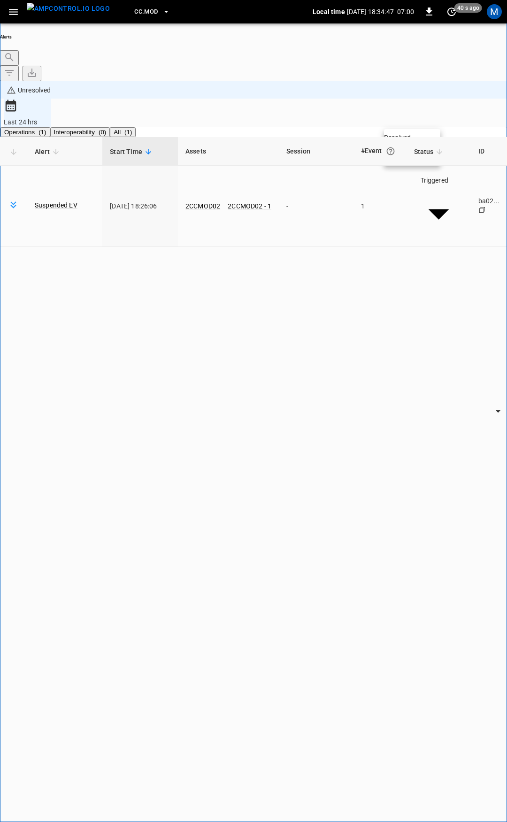
click at [409, 136] on li "Resolved" at bounding box center [412, 137] width 56 height 9
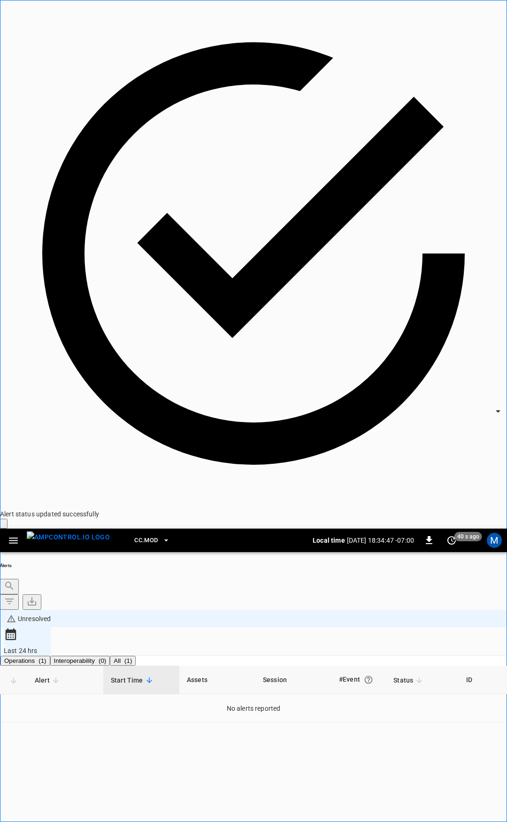
click at [8, 535] on icon "button" at bounding box center [14, 541] width 12 height 12
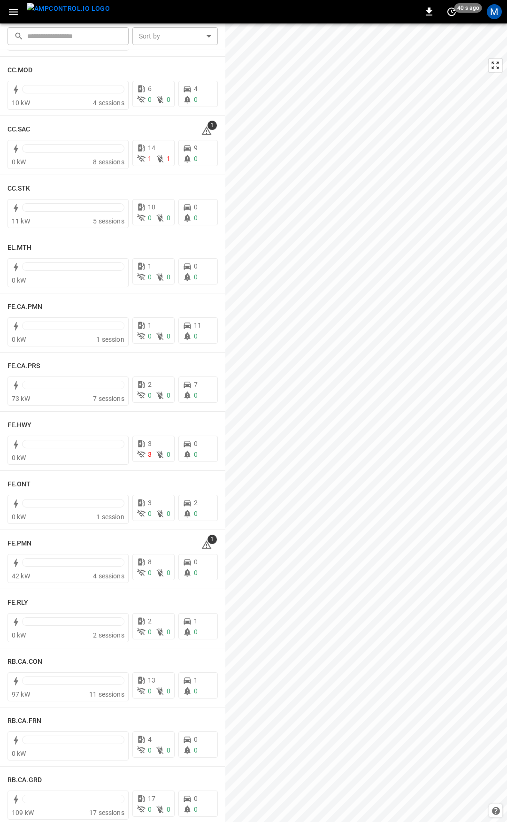
scroll to position [581, 0]
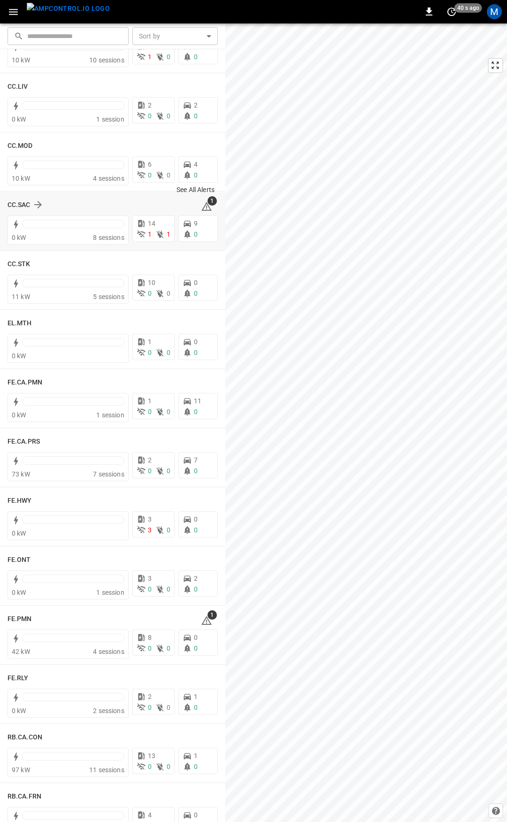
click at [204, 206] on icon at bounding box center [206, 206] width 11 height 11
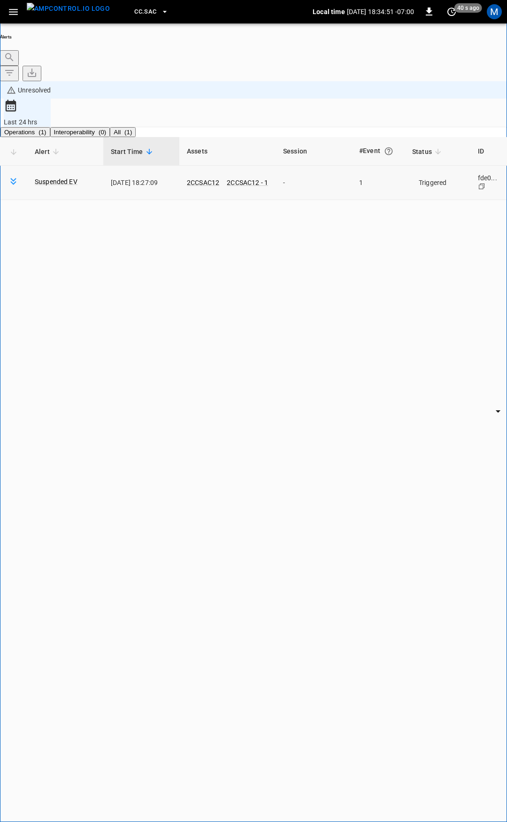
click at [409, 122] on body "**********" at bounding box center [253, 436] width 507 height 872
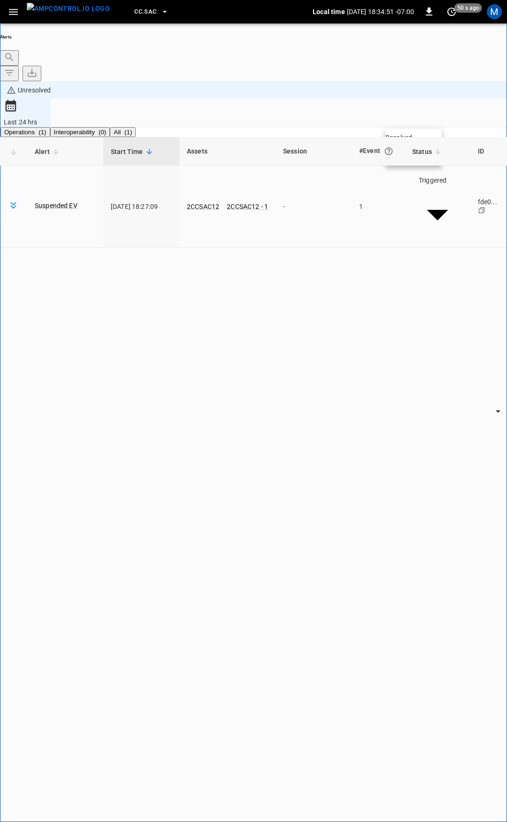
click at [407, 142] on li "Resolved" at bounding box center [414, 137] width 56 height 9
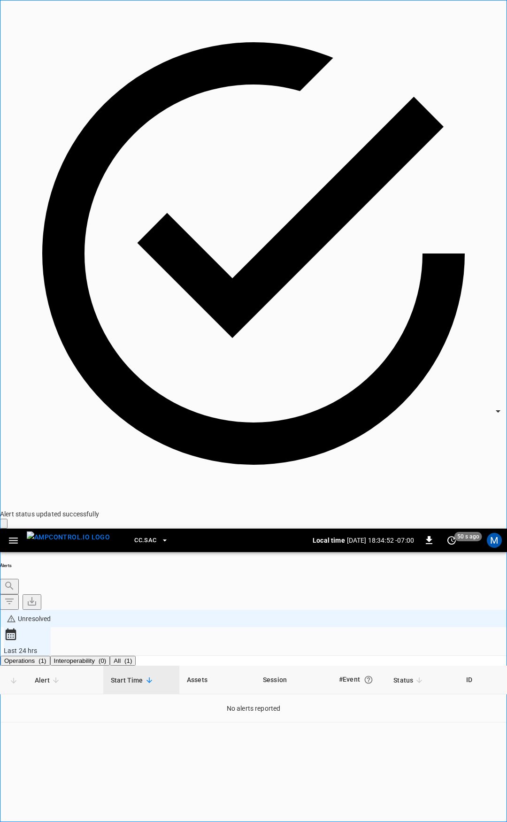
click at [14, 538] on icon "button" at bounding box center [13, 541] width 9 height 6
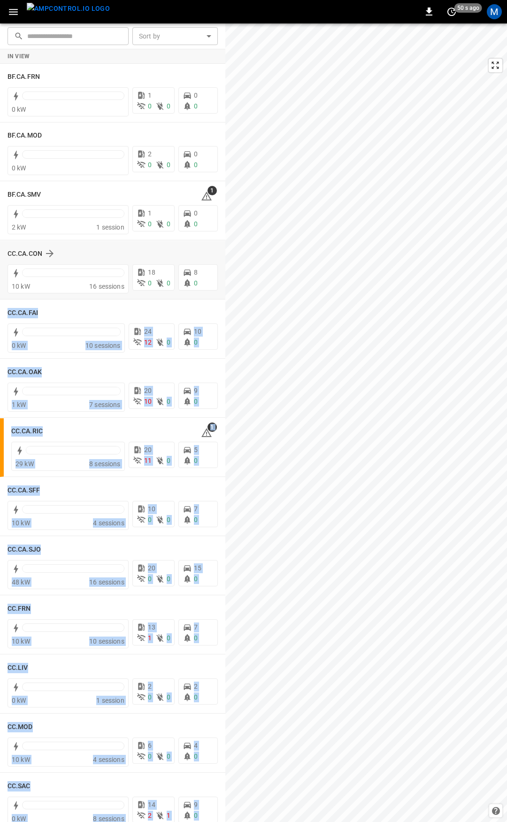
drag, startPoint x: 223, startPoint y: 82, endPoint x: 217, endPoint y: 284, distance: 201.6
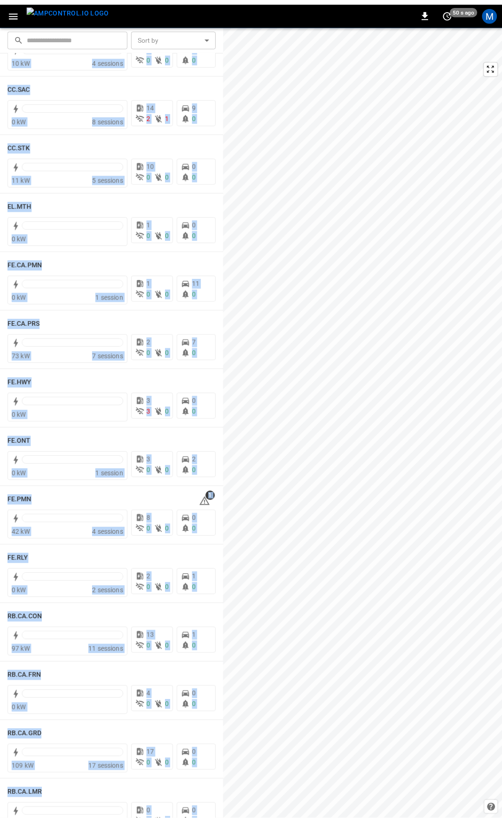
scroll to position [729, 0]
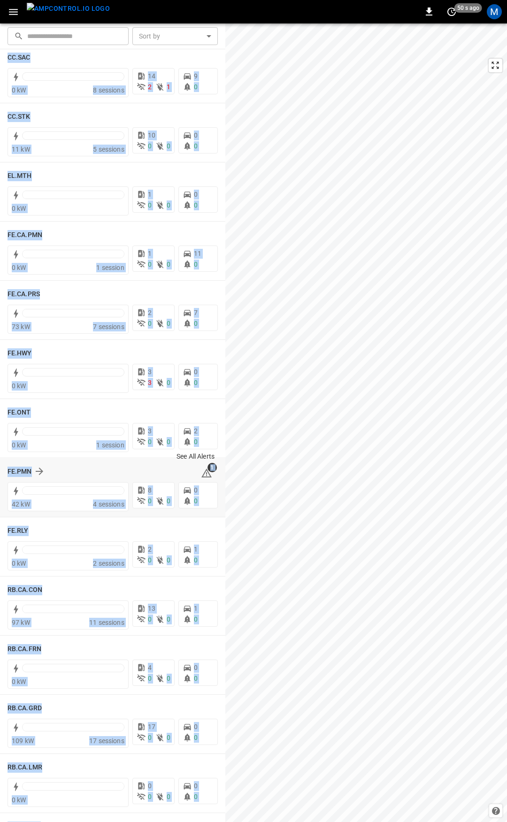
click at [206, 472] on icon at bounding box center [206, 474] width 1 height 4
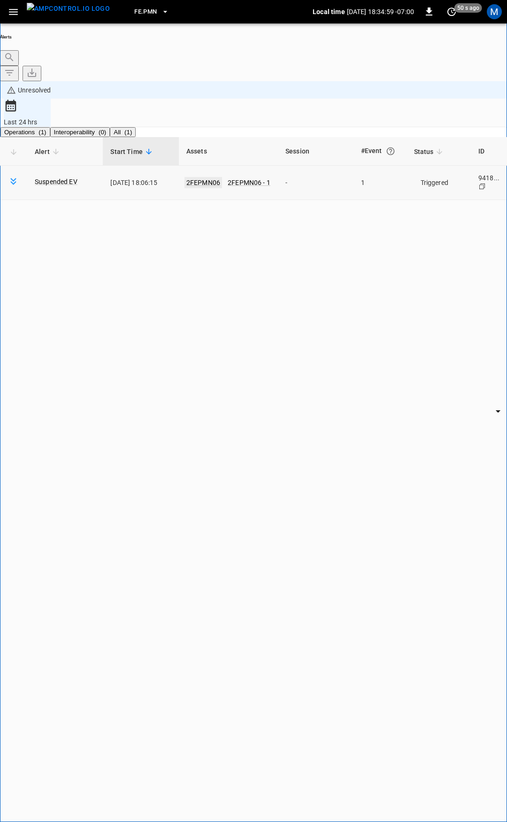
click at [202, 177] on link "2FEPMN06" at bounding box center [204, 182] width 38 height 11
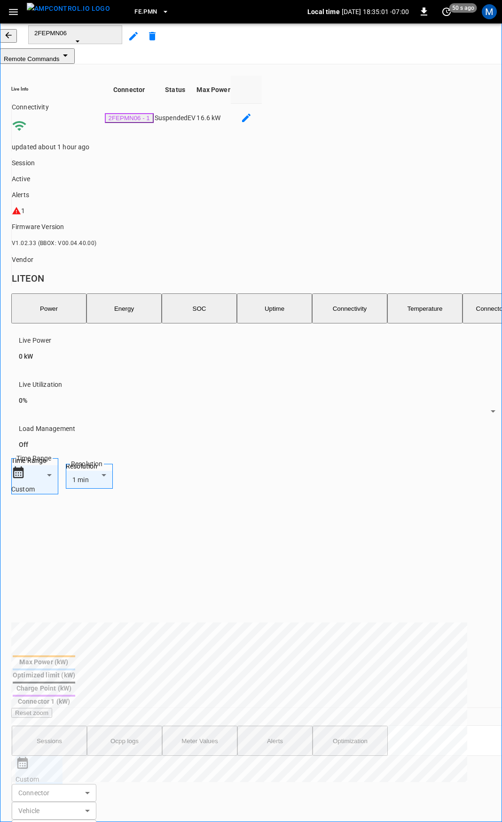
scroll to position [0, 235]
drag, startPoint x: 146, startPoint y: 665, endPoint x: 507, endPoint y: 683, distance: 361.1
click at [502, 683] on html "FE.PMN Local time [DATE] 18:35:01 -07:00 0 50 s ago M 2FEPMN06 Remote Commands …" at bounding box center [251, 510] width 502 height 1020
click at [21, 207] on icon at bounding box center [16, 211] width 8 height 8
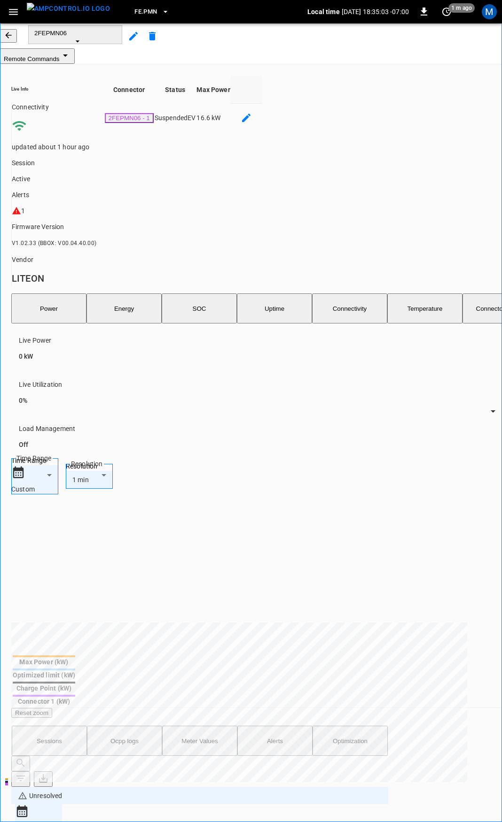
scroll to position [401, 0]
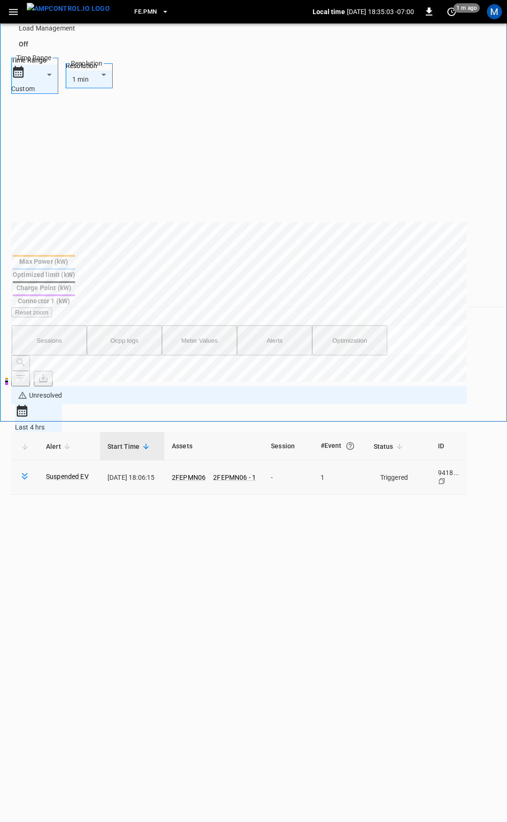
click at [418, 234] on body "**********" at bounding box center [253, 388] width 507 height 1579
